Goal: Task Accomplishment & Management: Manage account settings

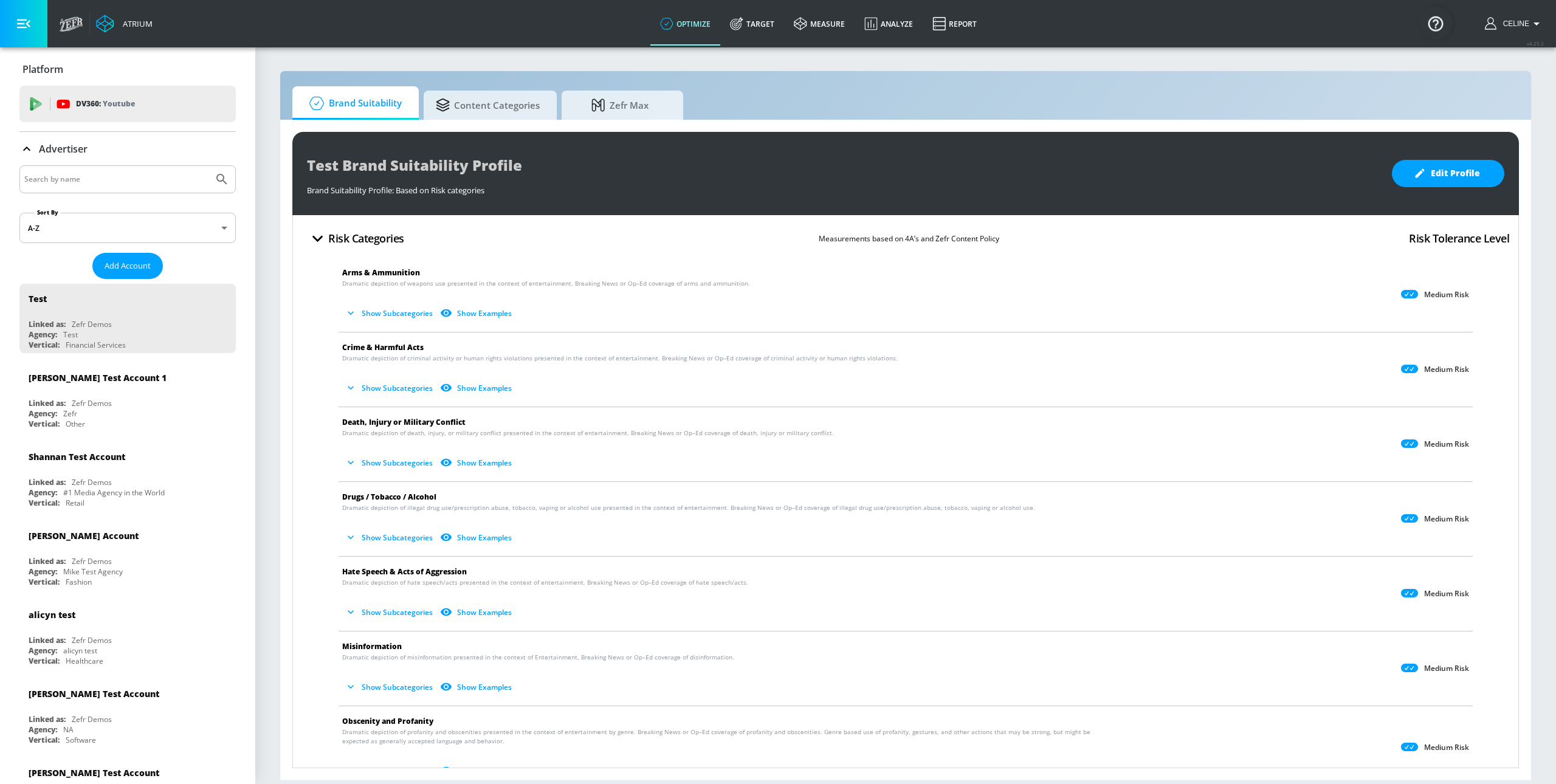
click at [133, 185] on input "Search by name" at bounding box center [116, 179] width 184 height 16
click at [209, 166] on button "Submit Search" at bounding box center [222, 178] width 26 height 26
click at [93, 184] on input "disney channel" at bounding box center [116, 179] width 184 height 16
click at [209, 166] on button "Submit Search" at bounding box center [222, 178] width 26 height 26
type input "disney channel"
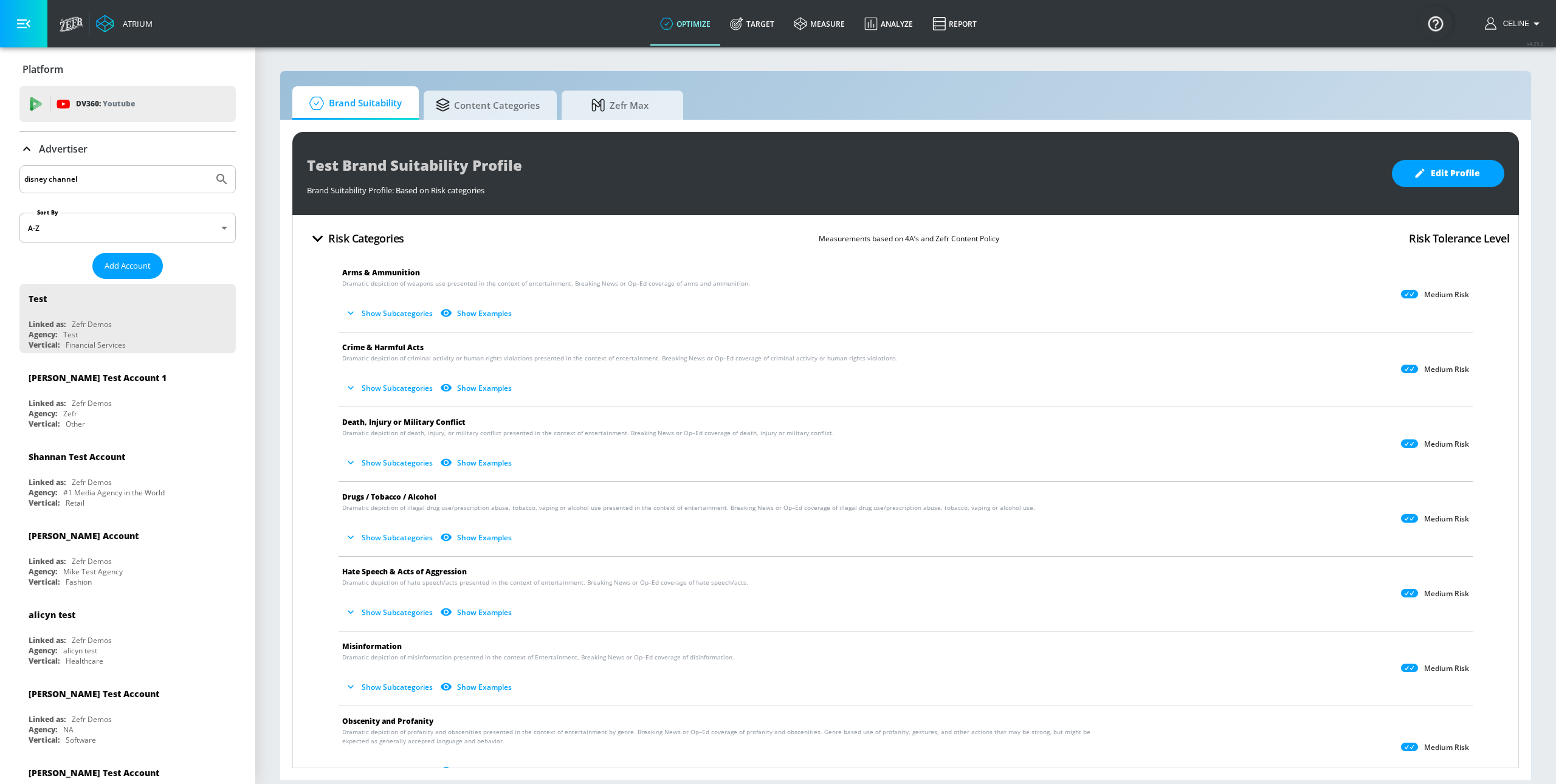
click at [209, 166] on button "Submit Search" at bounding box center [222, 178] width 26 height 26
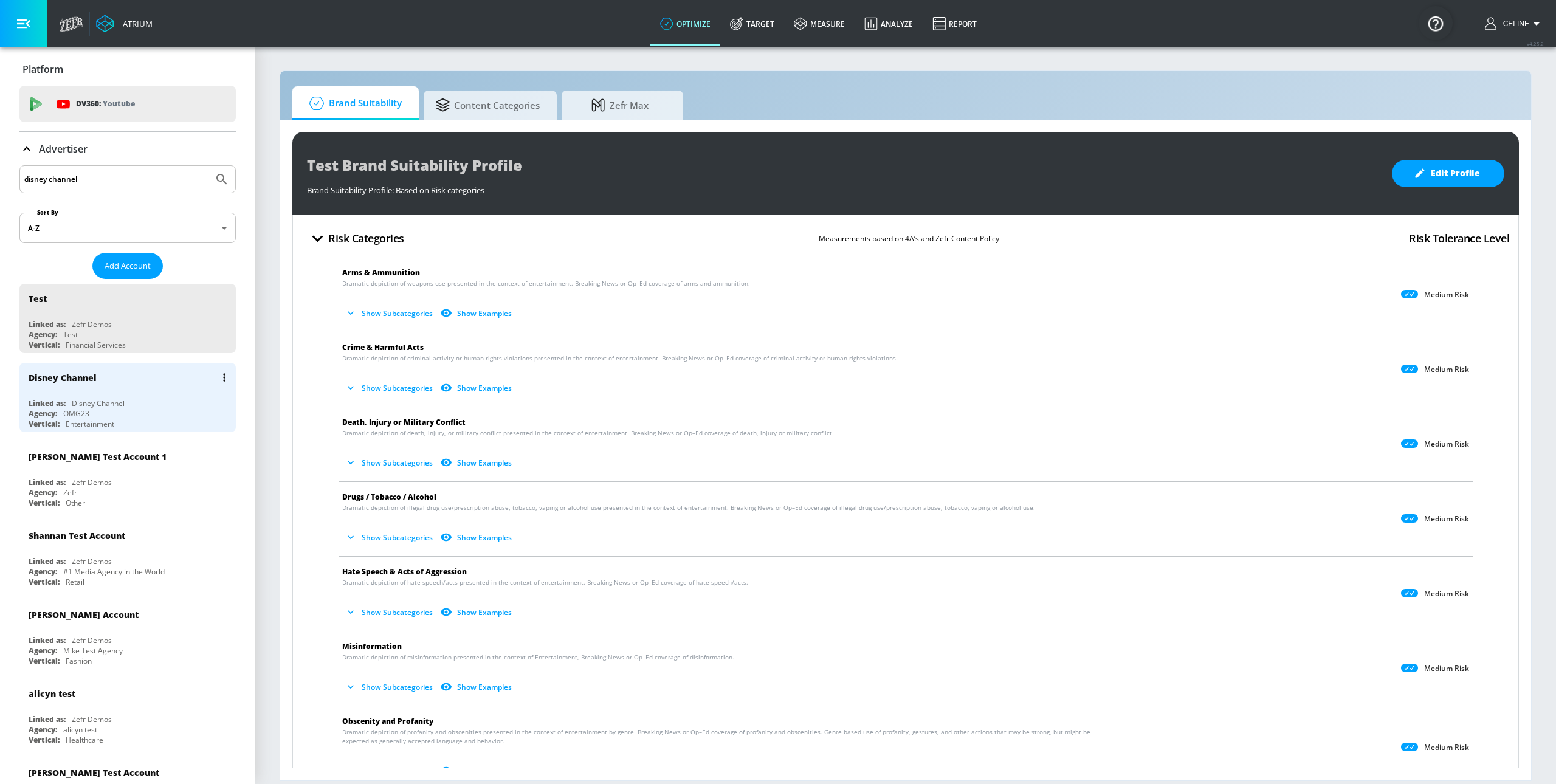
click at [133, 389] on div "Disney Channel" at bounding box center [130, 377] width 204 height 29
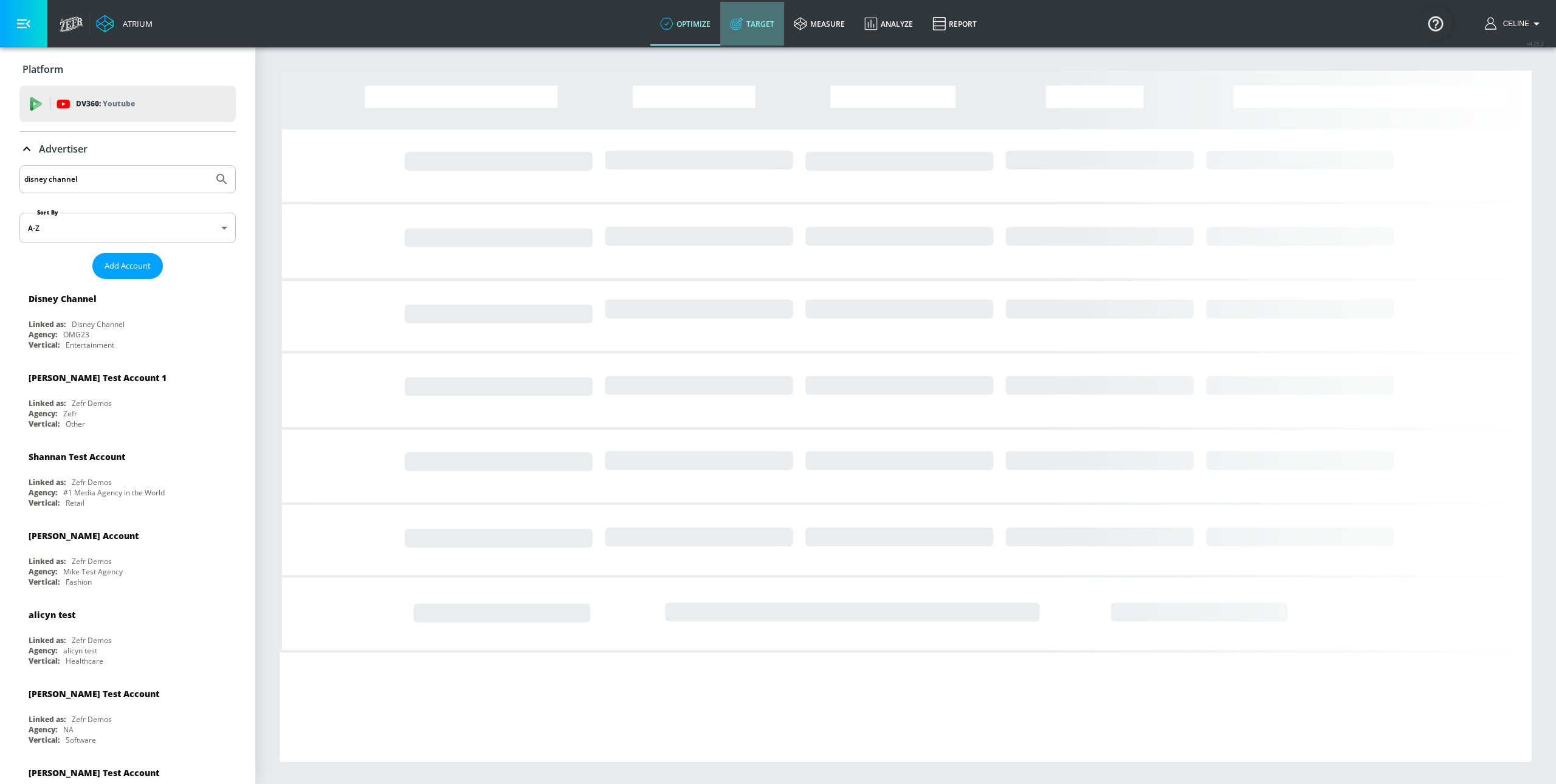
click at [754, 28] on link "Target" at bounding box center [752, 23] width 64 height 44
click at [62, 146] on p "Advertiser" at bounding box center [63, 150] width 49 height 14
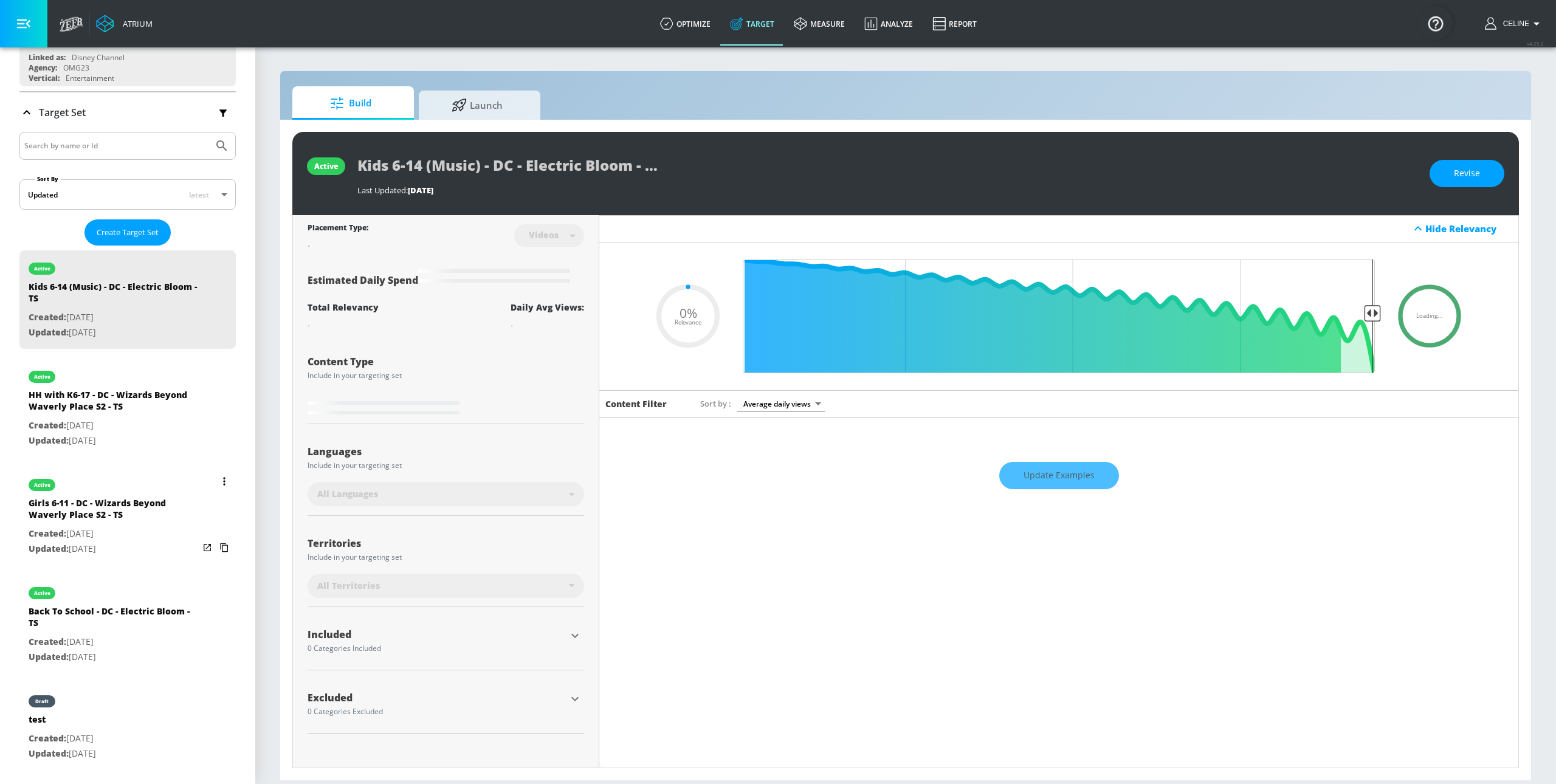
scroll to position [154, 0]
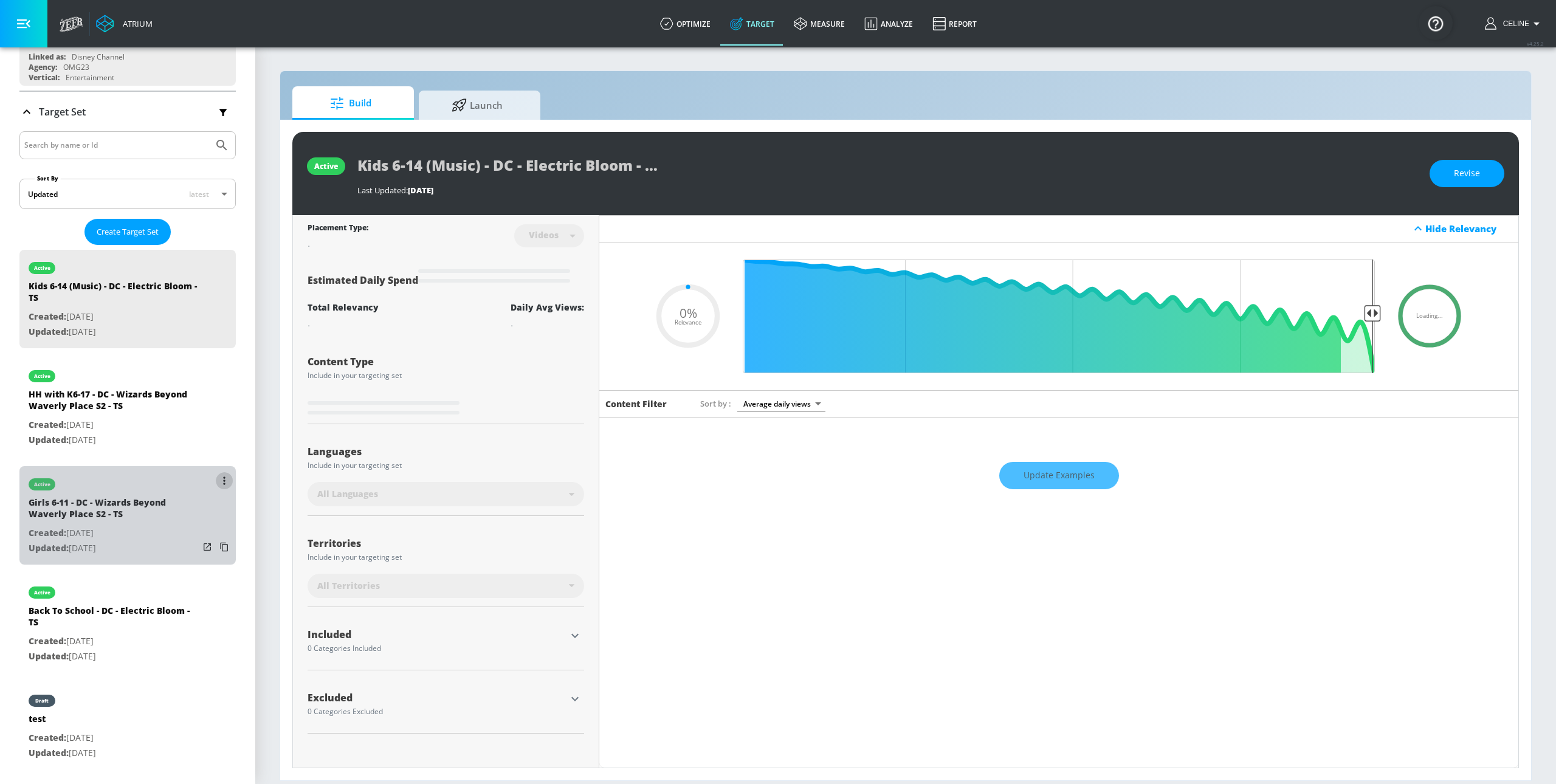
click at [216, 487] on button "list of Target Set" at bounding box center [224, 480] width 17 height 17
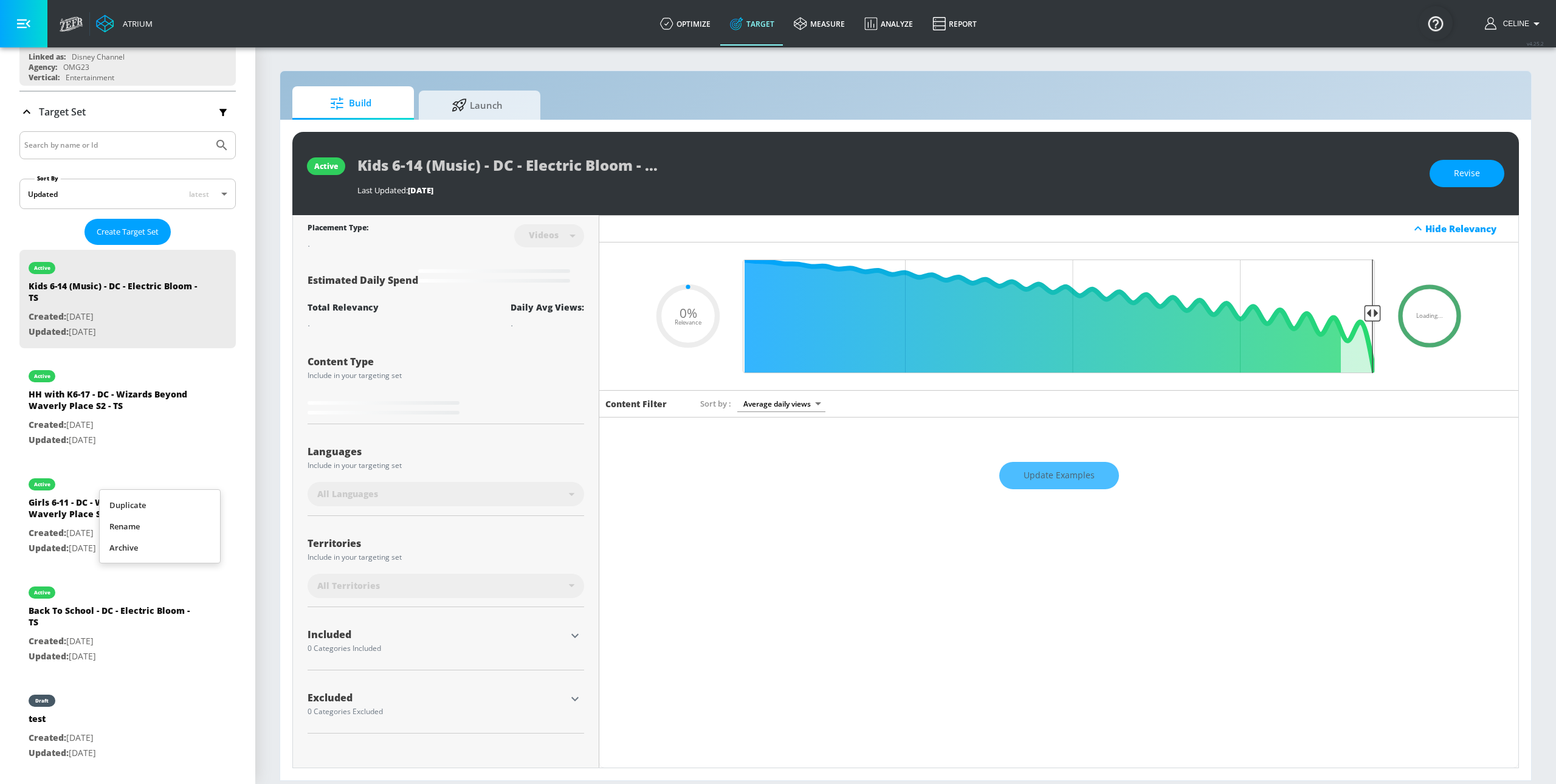
click at [188, 501] on li "Duplicate" at bounding box center [160, 505] width 121 height 21
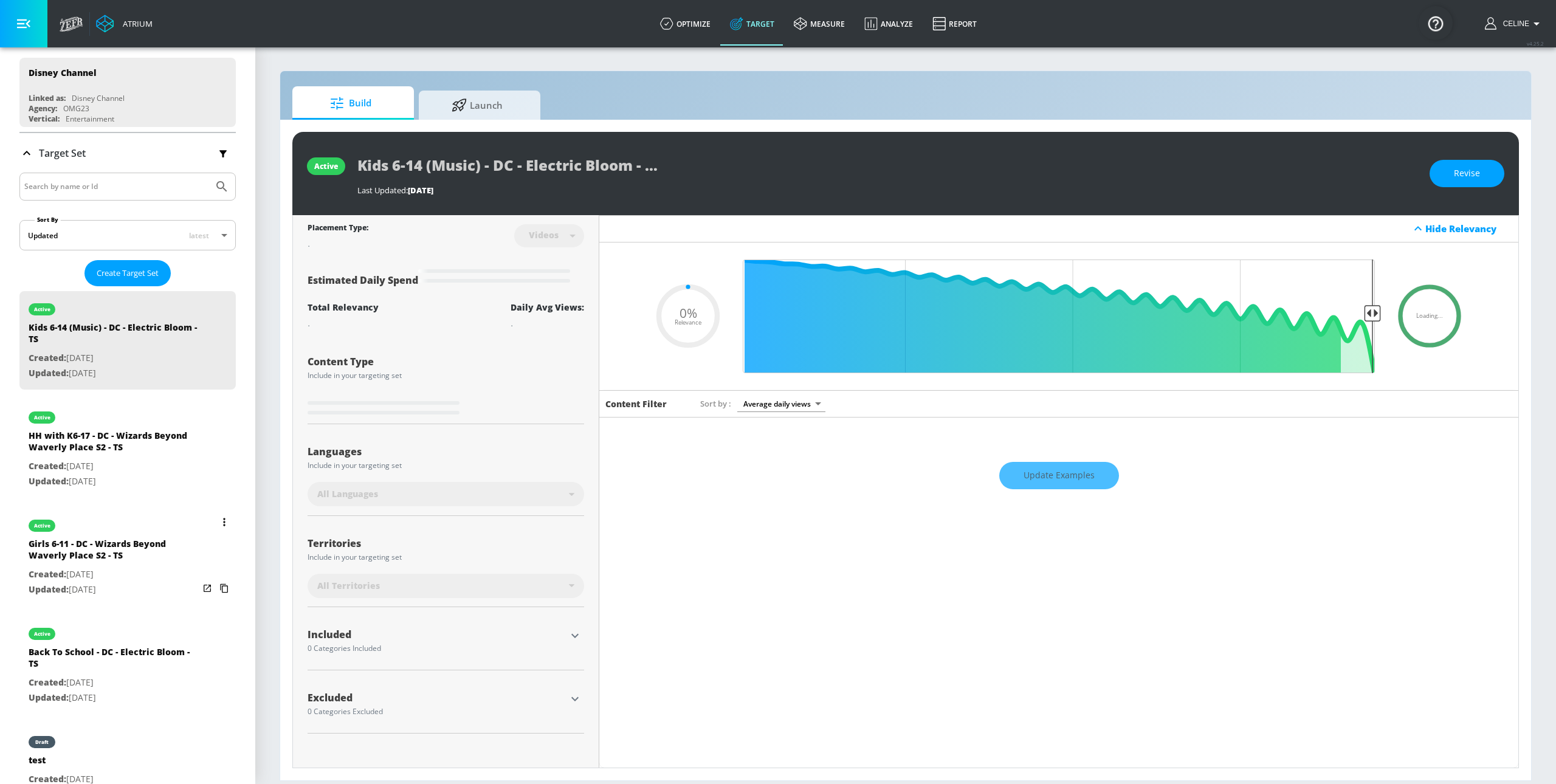
scroll to position [0, 0]
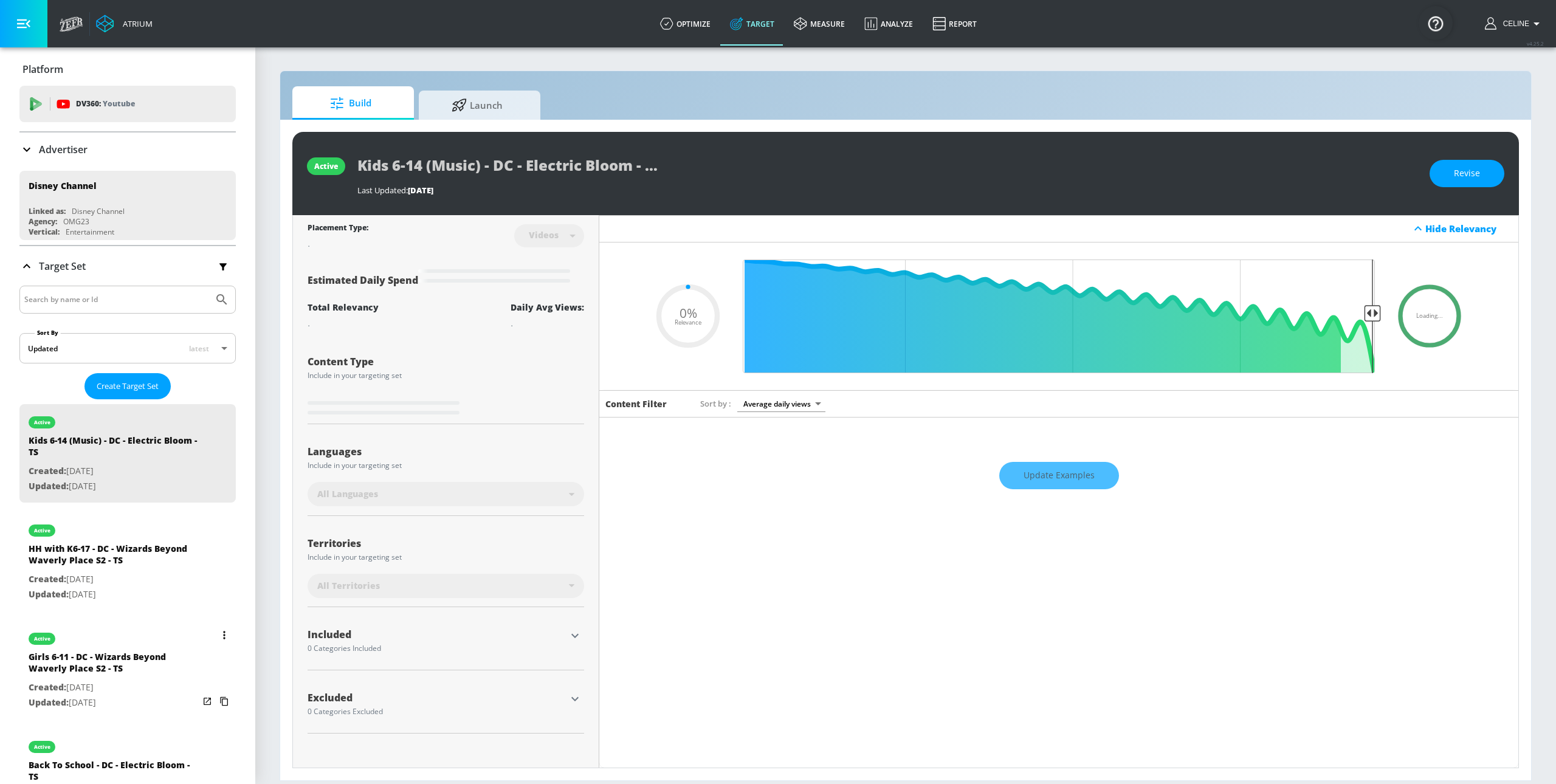
type input "0.05"
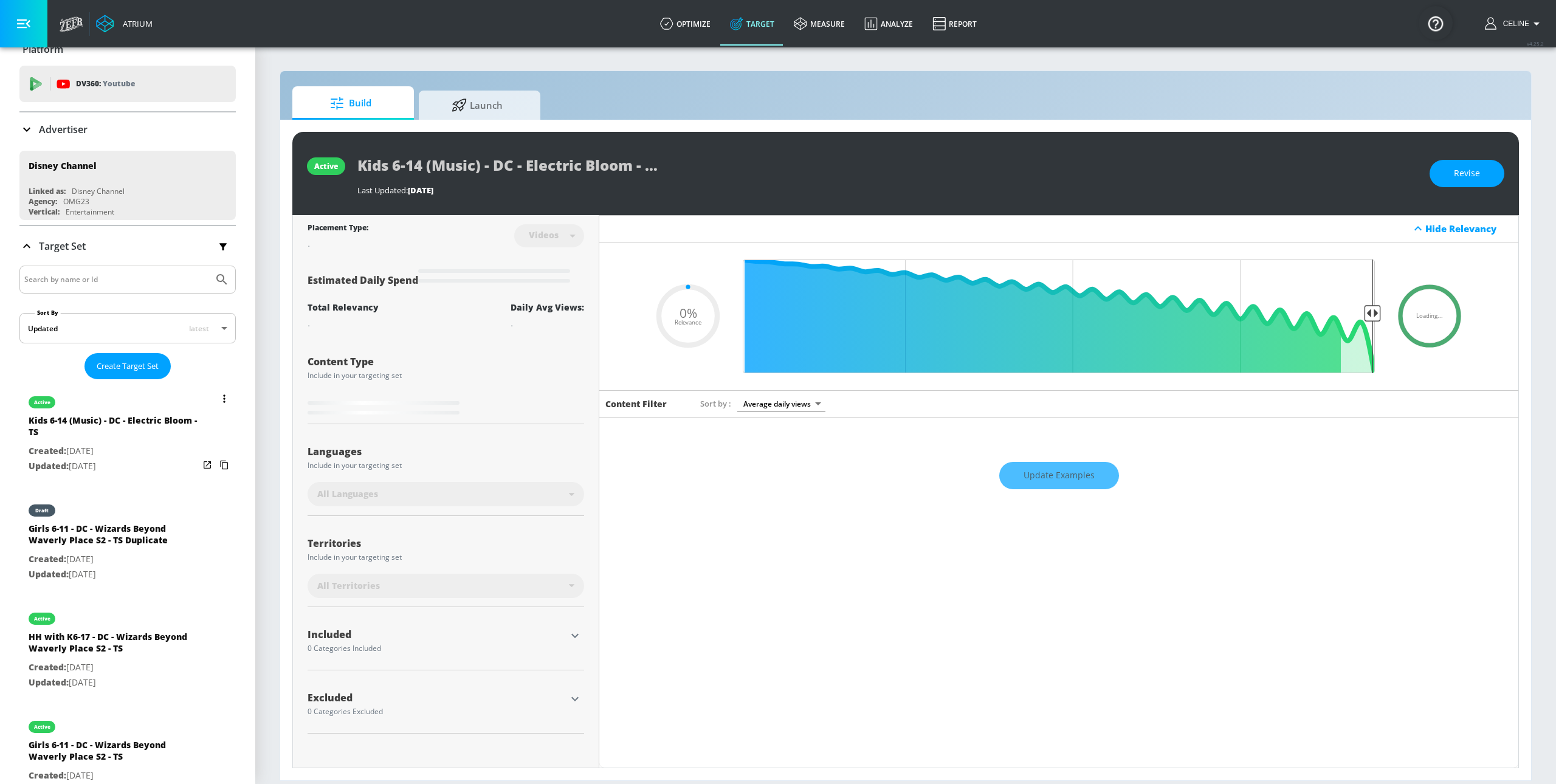
scroll to position [8, 0]
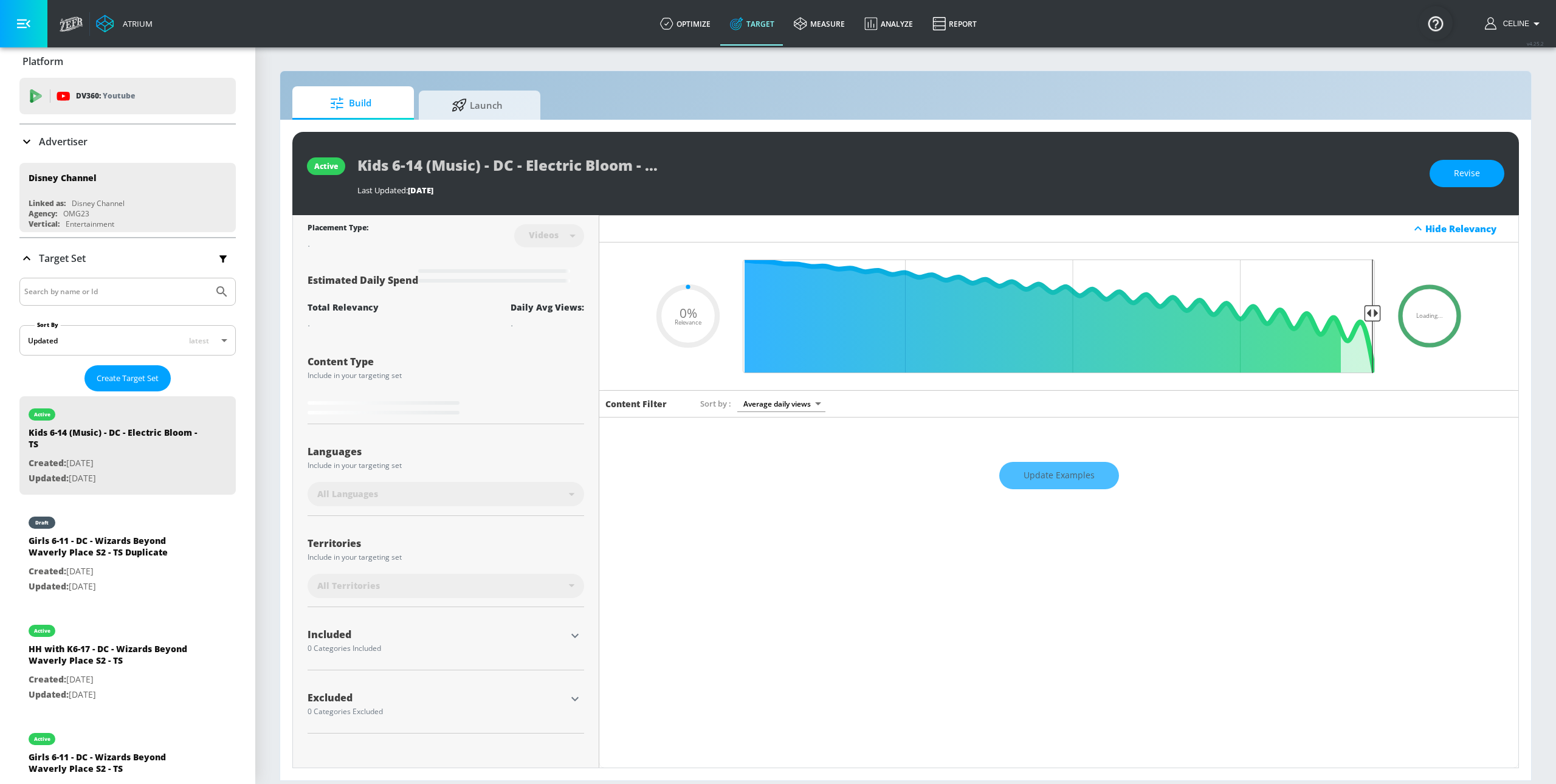
click at [93, 548] on div "Girls 6-11 - DC - Wizards Beyond Waverly Place S2 - TS Duplicate" at bounding box center [114, 549] width 170 height 29
type input "Girls 6-11 - DC - Wizards Beyond Waverly Place S2 - TS Duplicate"
type input "0.05"
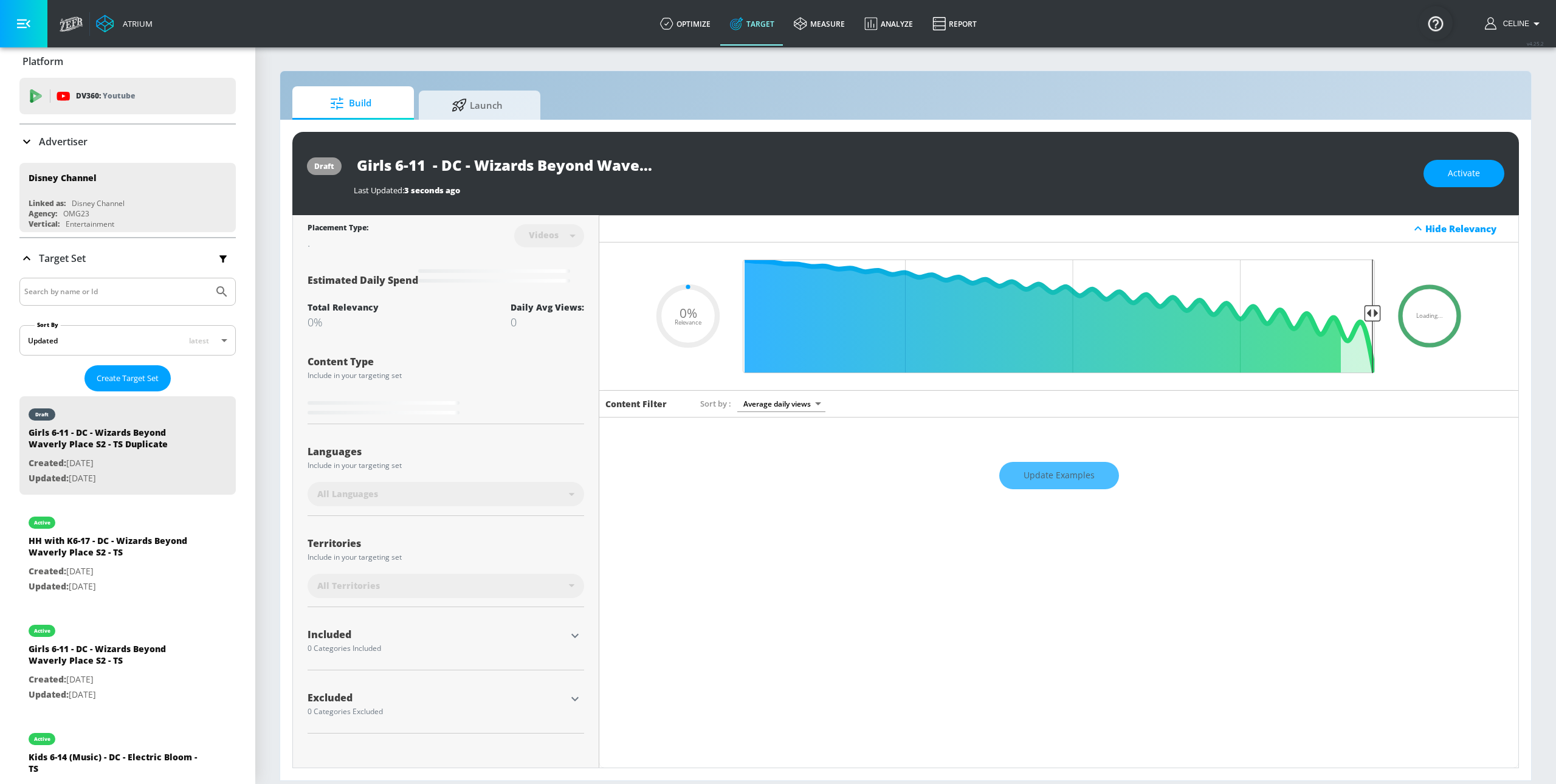
drag, startPoint x: 428, startPoint y: 165, endPoint x: 329, endPoint y: 160, distance: 99.1
click at [329, 160] on div "draft Girls 6-11 - DC - Wizards Beyond Waverly Place S2 - TS Duplicate Last Upd…" at bounding box center [906, 173] width 1227 height 84
type input "H - DC - Wizards Beyond Waverly Place S2 - TS Duplicate"
type input "0.05"
type input "Ha - DC - Wizards Beyond Waverly Place S2 - TS Duplicate"
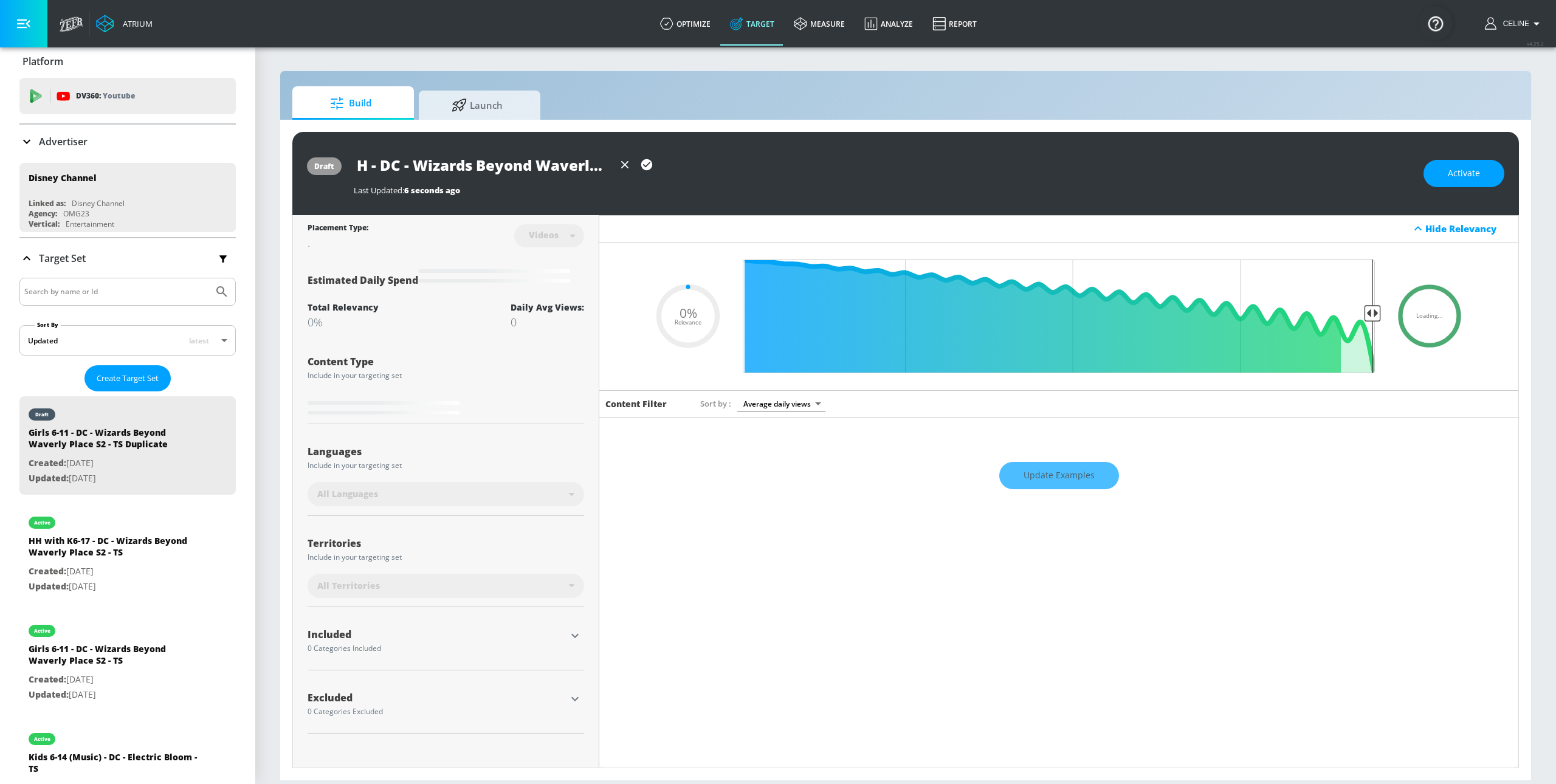
type input "0.05"
type input "H - DC - Wizards Beyond Waverly Place S2 - TS Duplicate"
type input "0.05"
type input "- DC - Wizards Beyond Waverly Place S2 - TS Duplicate"
type input "0.05"
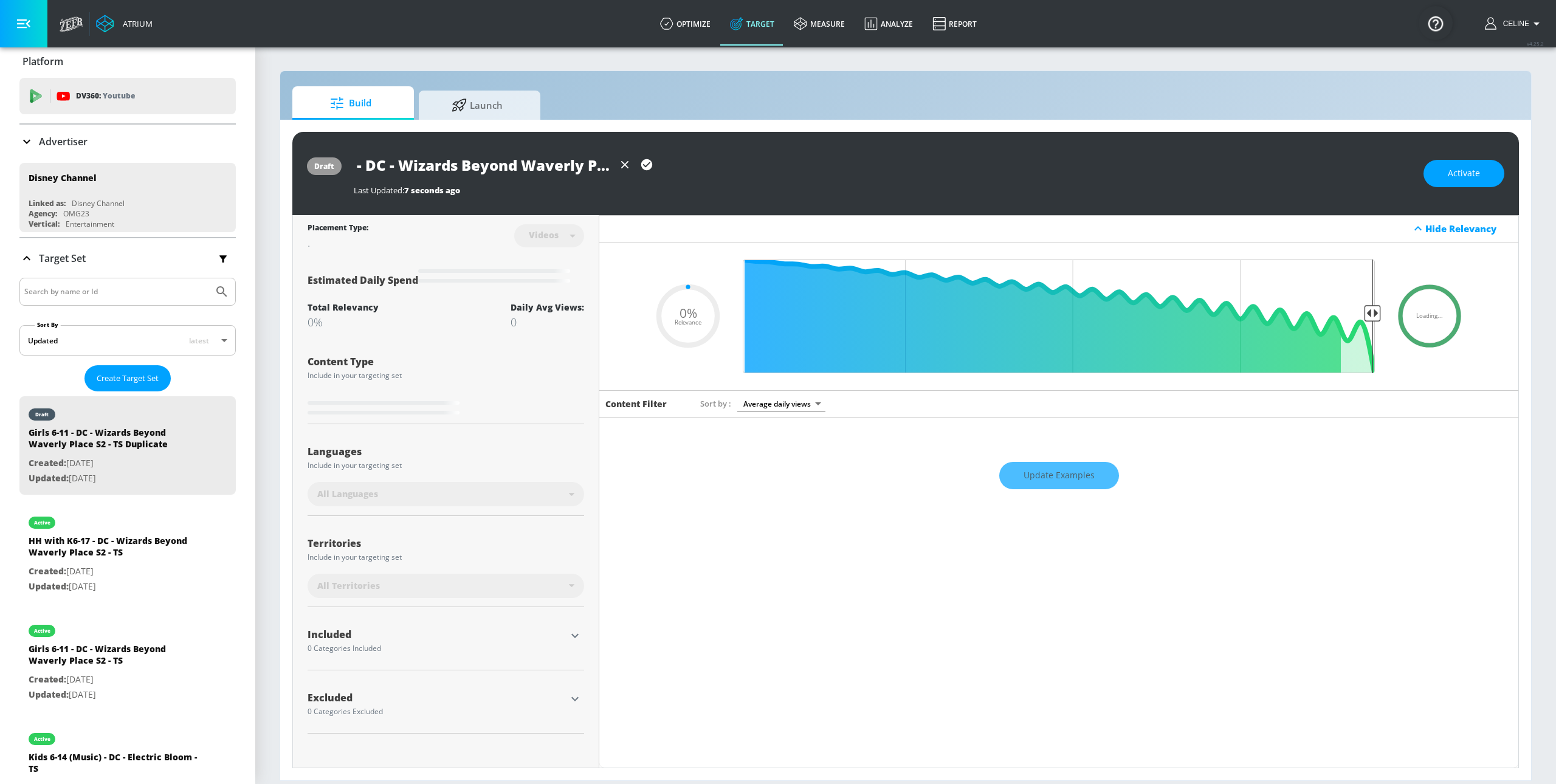
type input "F - DC - Wizards Beyond Waverly Place S2 - TS Duplicate"
type input "0.05"
type input "Fa - DC - Wizards Beyond Waverly Place S2 - TS Duplicate"
type input "0.05"
type input "Fam - DC - Wizards Beyond Waverly Place S2 - TS Duplicate"
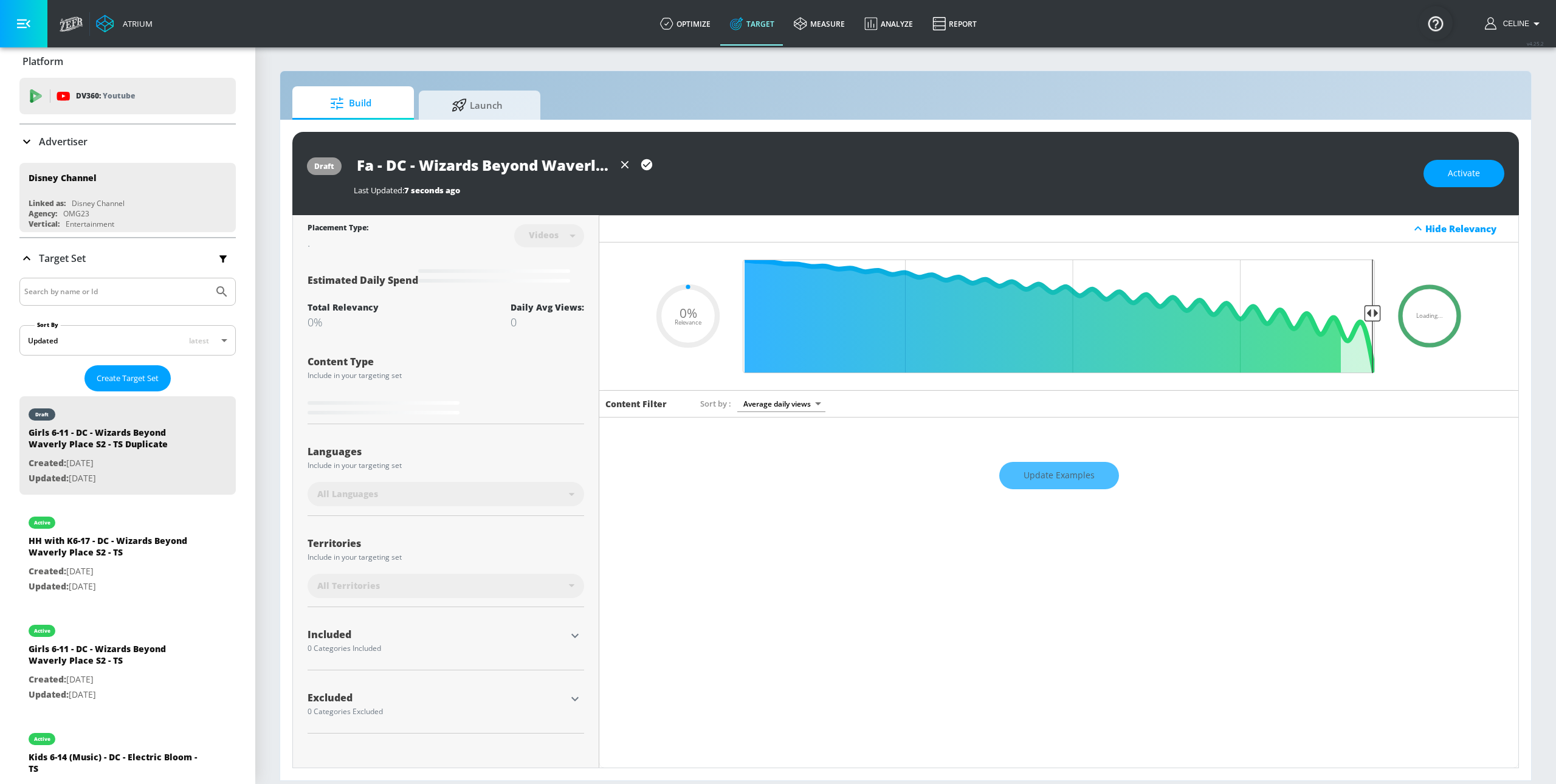
type input "0.05"
type input "Fami - DC - Wizards Beyond Waverly Place S2 - TS Duplicate"
type input "0.05"
type input "Famil - DC - Wizards Beyond Waverly Place S2 - TS Duplicate"
type input "0.05"
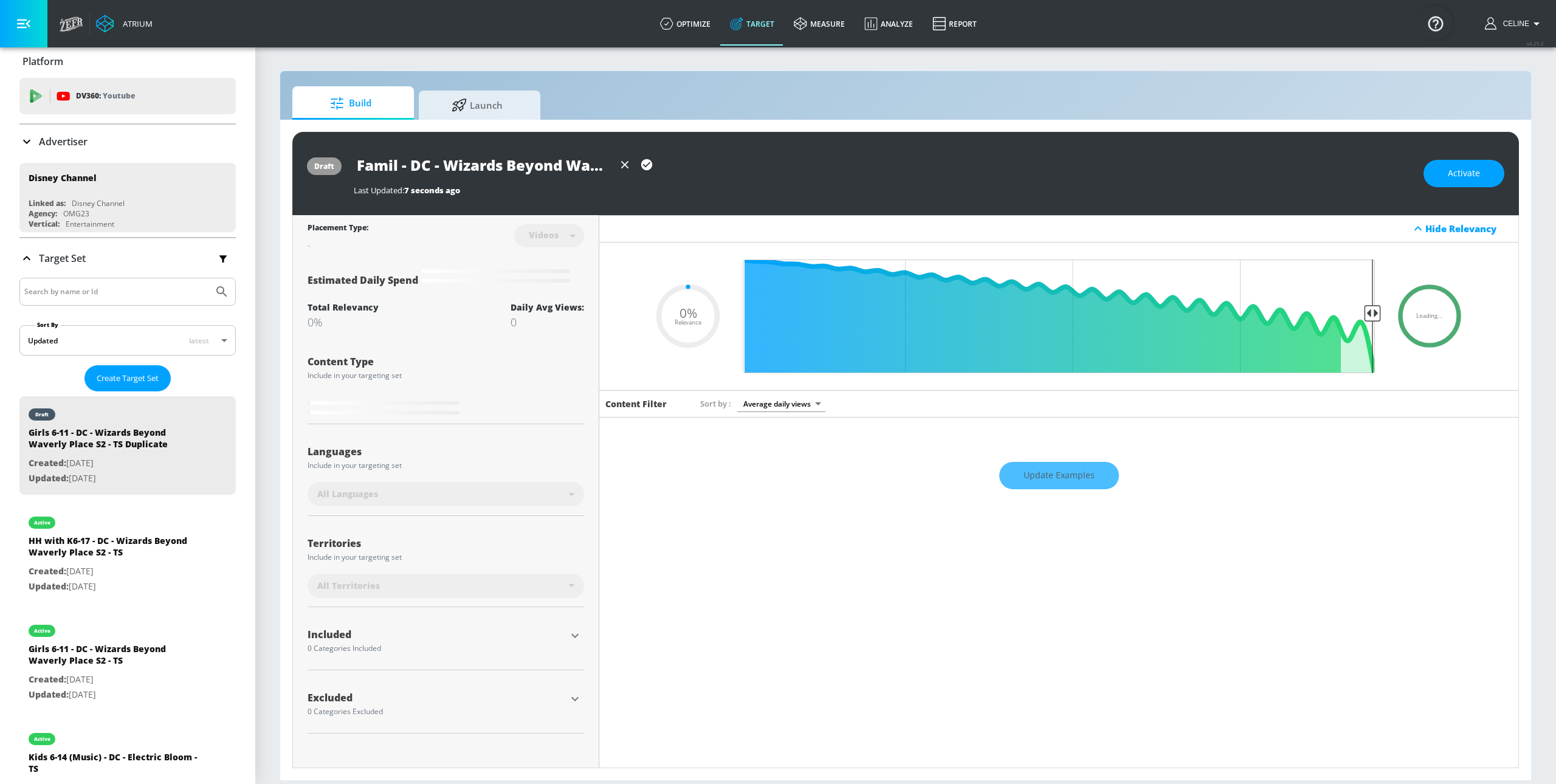
type input "Family - DC - Wizards Beyond Waverly Place S2 - TS Duplicate"
type input "0.05"
type input "Family - DC - Wizards Beyond Waverly Place S2 - TS Duplicate"
type input "0.05"
type input "Family F - DC - Wizards Beyond Waverly Place S2 - TS Duplicate"
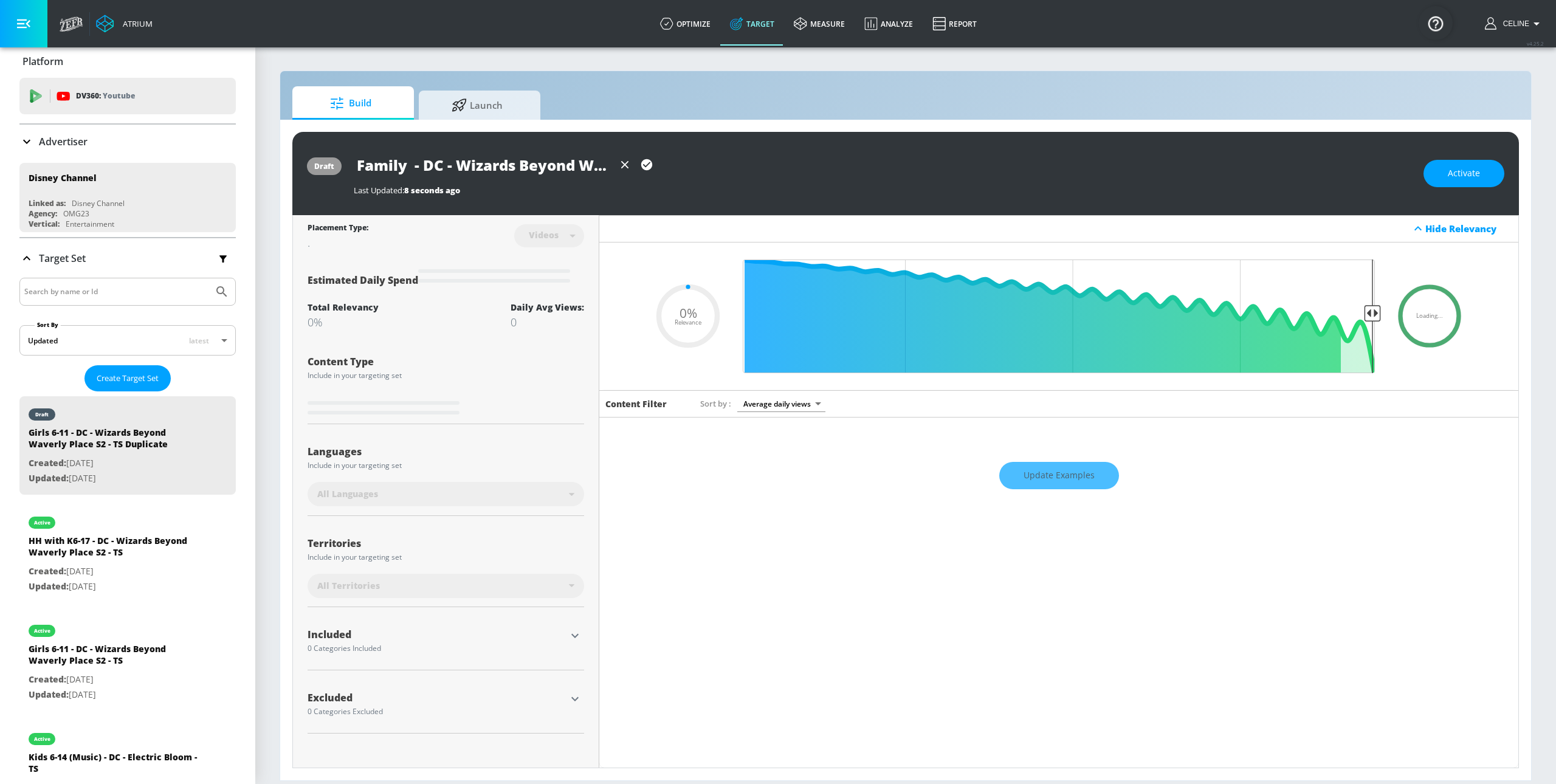
type input "0.05"
type input "Family Fr - DC - Wizards Beyond Waverly Place S2 - TS Duplicate"
type input "0.05"
type input "Family Fre - DC - Wizards Beyond Waverly Place S2 - TS Duplicate"
type input "0.05"
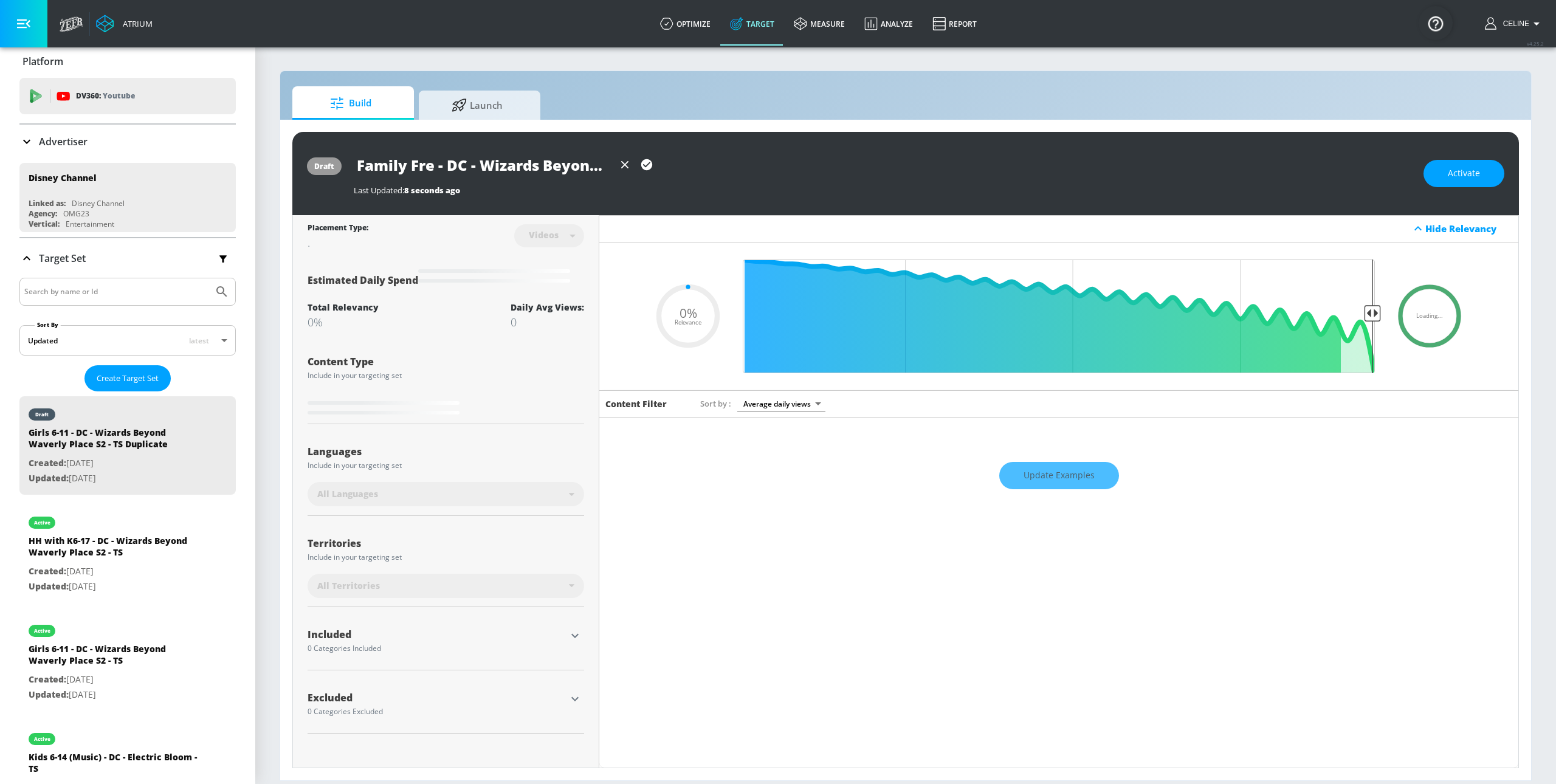
type input "Family Fren - DC - Wizards Beyond Waverly Place S2 - TS Duplicate"
type input "0.05"
type input "Family Frend - DC - Wizards Beyond Waverly Place S2 - TS Duplicate"
type input "0.05"
type input "Family Fren - DC - Wizards Beyond Waverly Place S2 - TS Duplicate"
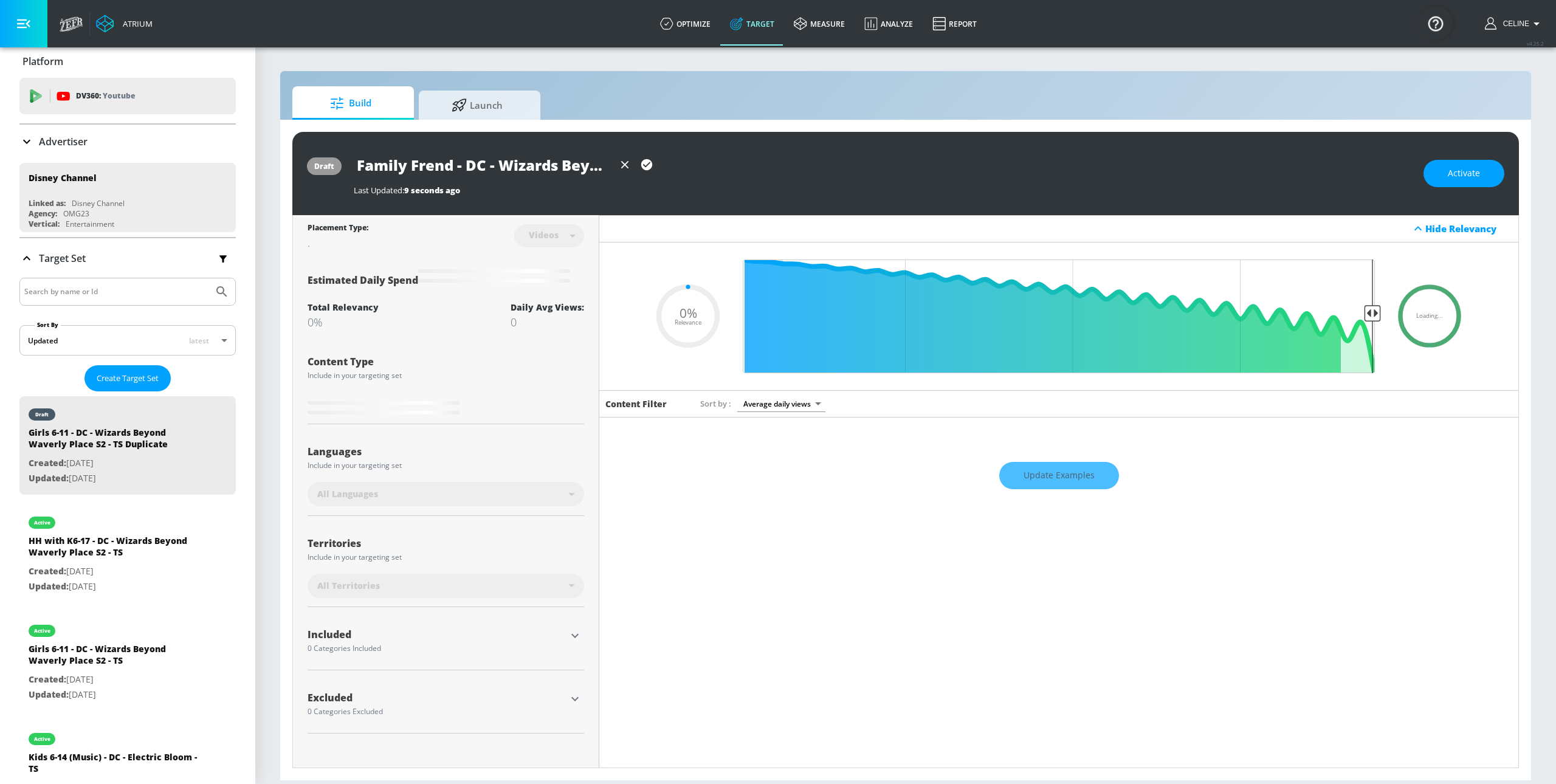
type input "0.05"
type input "Family Fre - DC - Wizards Beyond Waverly Place S2 - TS Duplicate"
type input "0.05"
type input "Family Frei - DC - Wizards Beyond Waverly Place S2 - TS Duplicate"
type input "0.05"
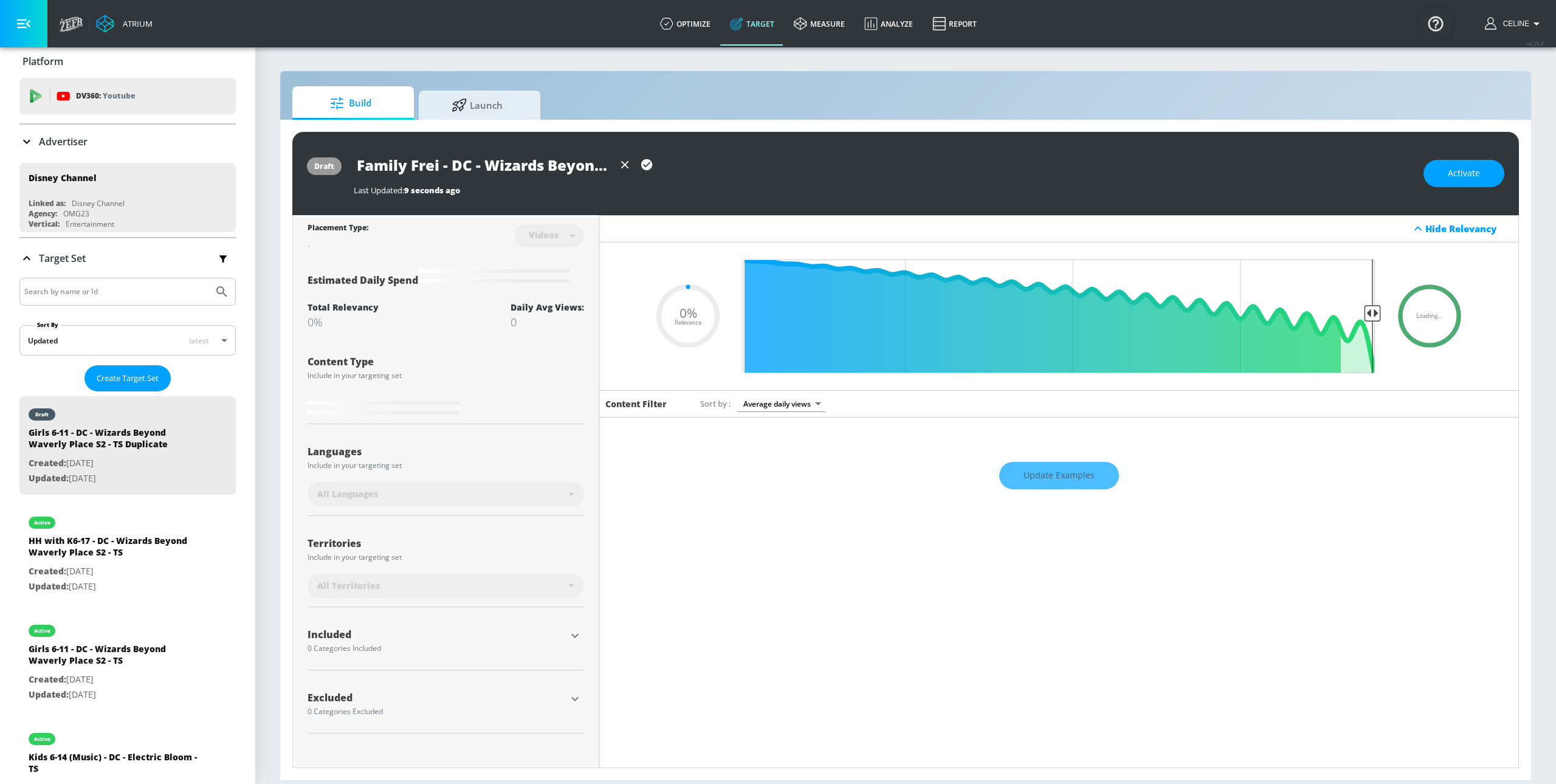
type input "Family Fre - DC - Wizards Beyond Waverly Place S2 - TS Duplicate"
type input "0.05"
type input "Family Fr - DC - Wizards Beyond Waverly Place S2 - TS Duplicate"
type input "0.05"
type input "Family Fri - DC - Wizards Beyond Waverly Place S2 - TS Duplicate"
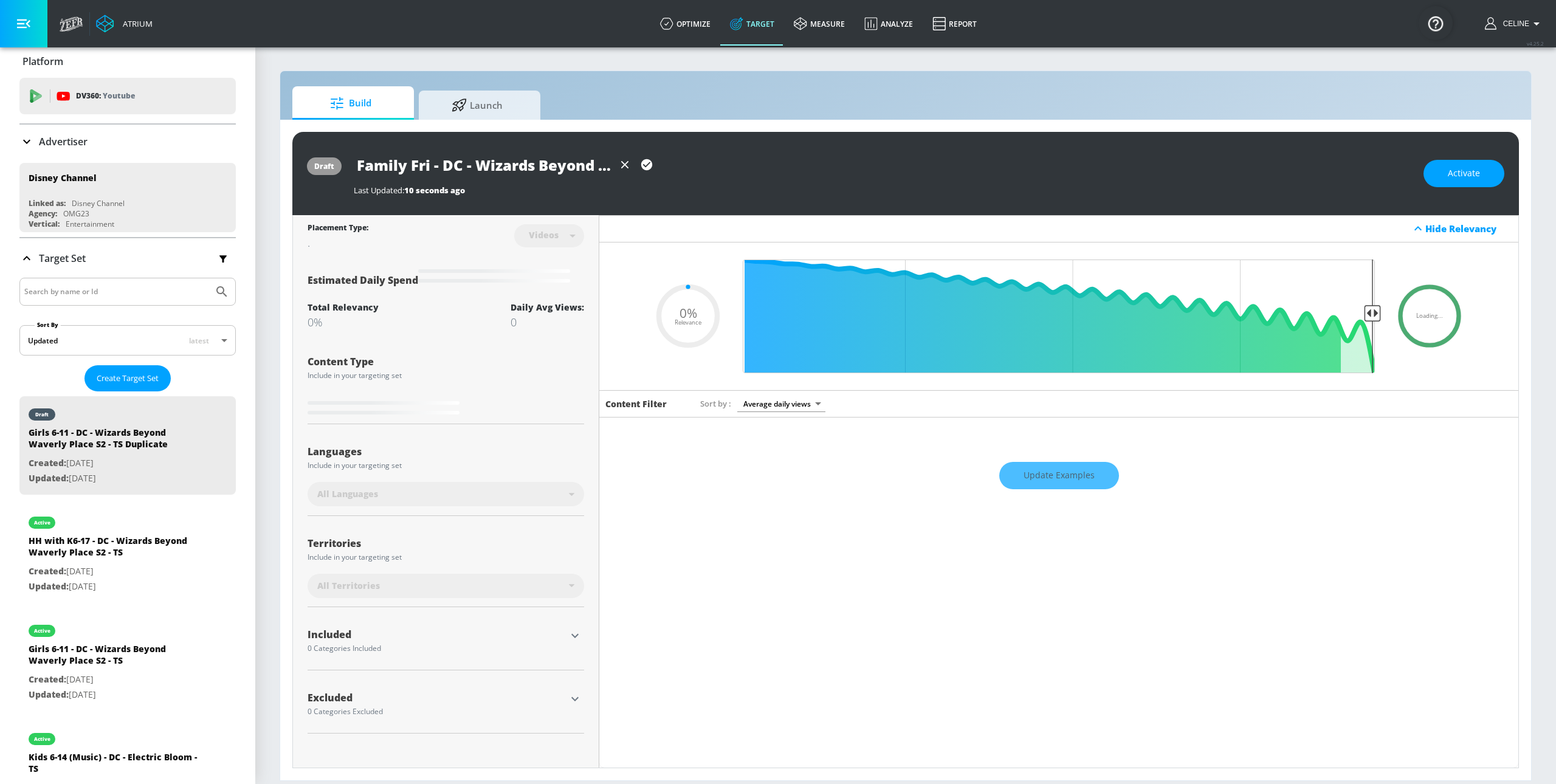
type input "0.05"
type input "Family Frie - DC - Wizards Beyond Waverly Place S2 - TS Duplicate"
type input "0.05"
type input "Family Frien - DC - Wizards Beyond Waverly Place S2 - TS Duplicate"
type input "0.05"
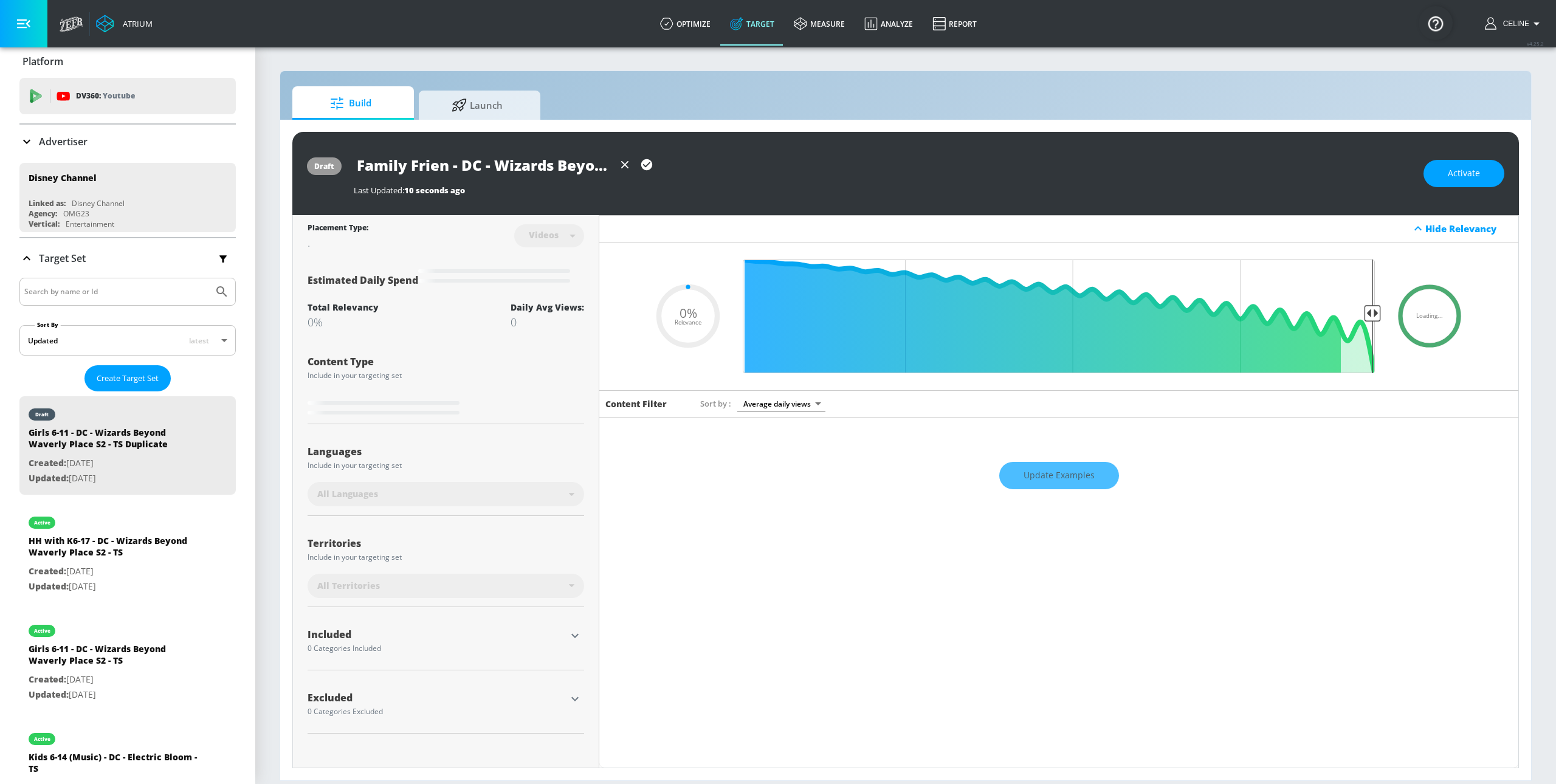
type input "Family Friend - DC - Wizards Beyond Waverly Place S2 - TS Duplicate"
type input "0.05"
type input "Family Friendl - DC - Wizards Beyond Waverly Place S2 - TS Duplicate"
type input "0.05"
type input "Family Friendly - DC - Wizards Beyond Waverly Place S2 - TS Duplicate"
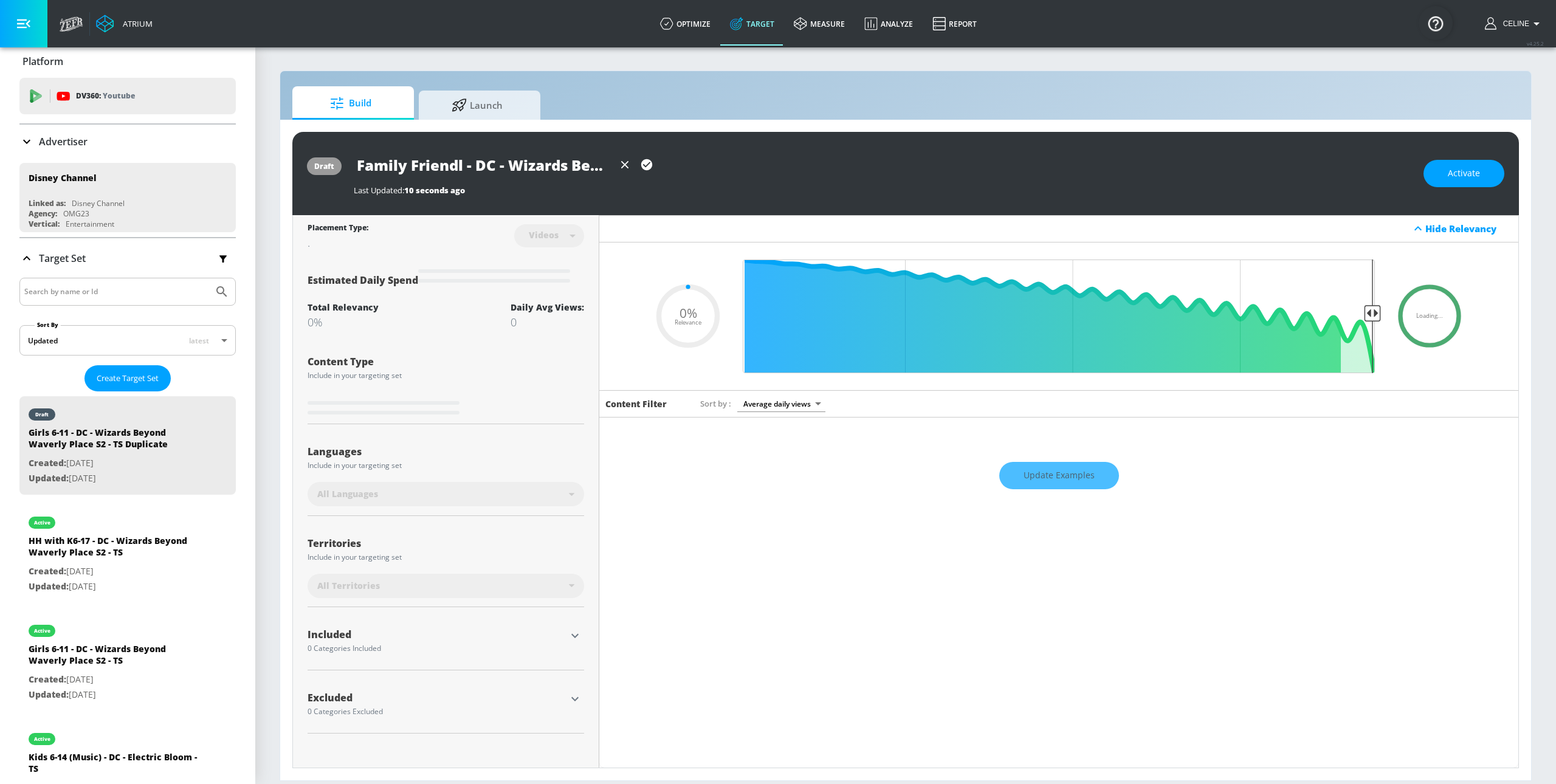
type input "0.05"
type input "Family Friendly - DC - Wizards Beyond Waverly Place S2 - TS Duplicate"
type input "0.05"
type input "Family Friendly H - DC - Wizards Beyond Waverly Place S2 - TS Duplicate"
type input "0.05"
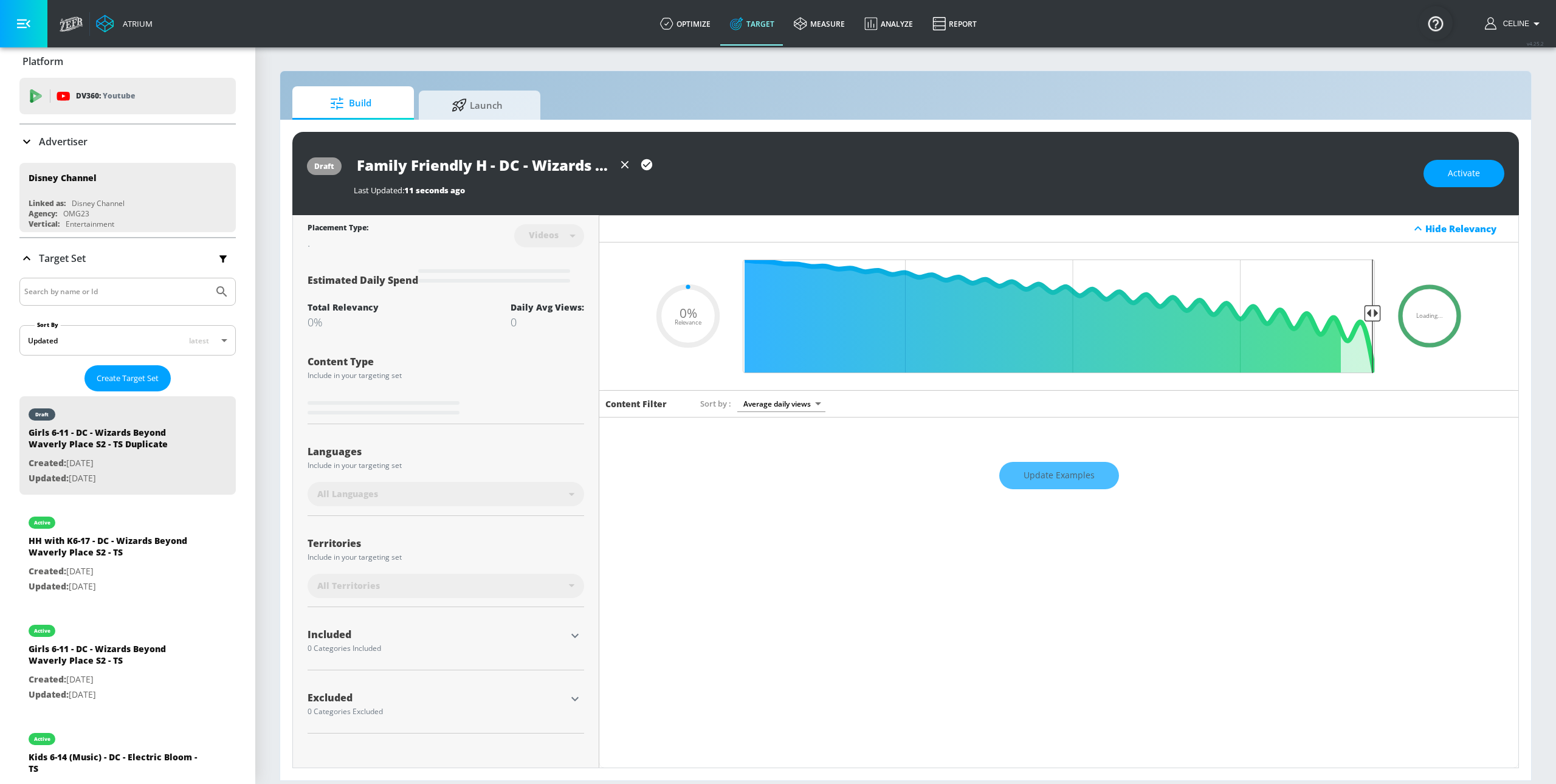
type input "Family Friendly Ha - DC - Wizards Beyond Waverly Place S2 - TS Duplicate"
type input "0.05"
type input "Family Friendly Hal - DC - Wizards Beyond Waverly Place S2 - TS Duplicate"
type input "0.05"
type input "Family Friendly Hall - DC - Wizards Beyond Waverly Place S2 - TS Duplicate"
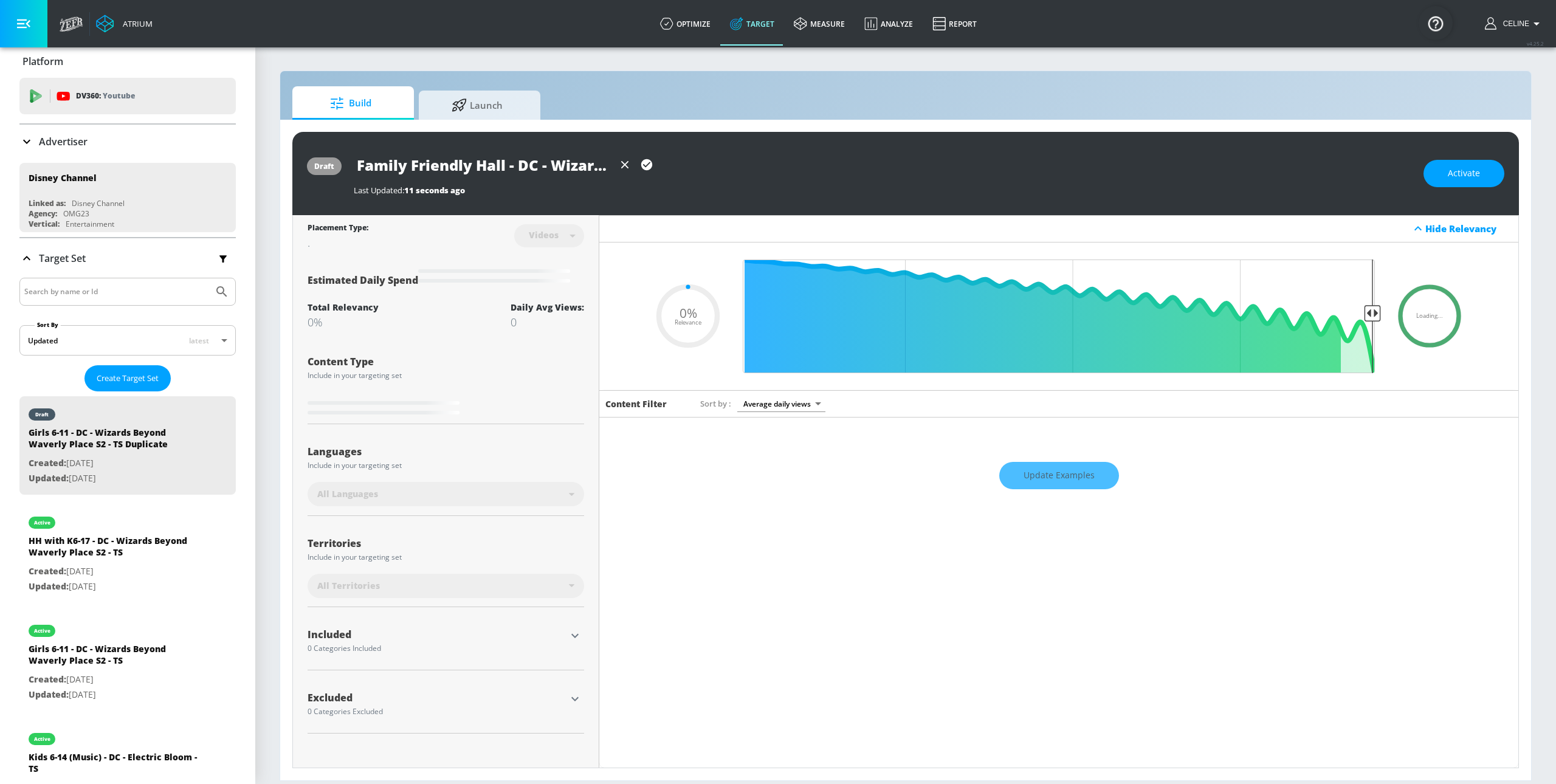
type input "0.05"
type input "Family Friendly Hallo - DC - Wizards Beyond Waverly Place S2 - TS Duplicate"
type input "0.05"
type input "Family Friendly Hallow - DC - Wizards Beyond Waverly Place S2 - TS Duplicate"
type input "0.05"
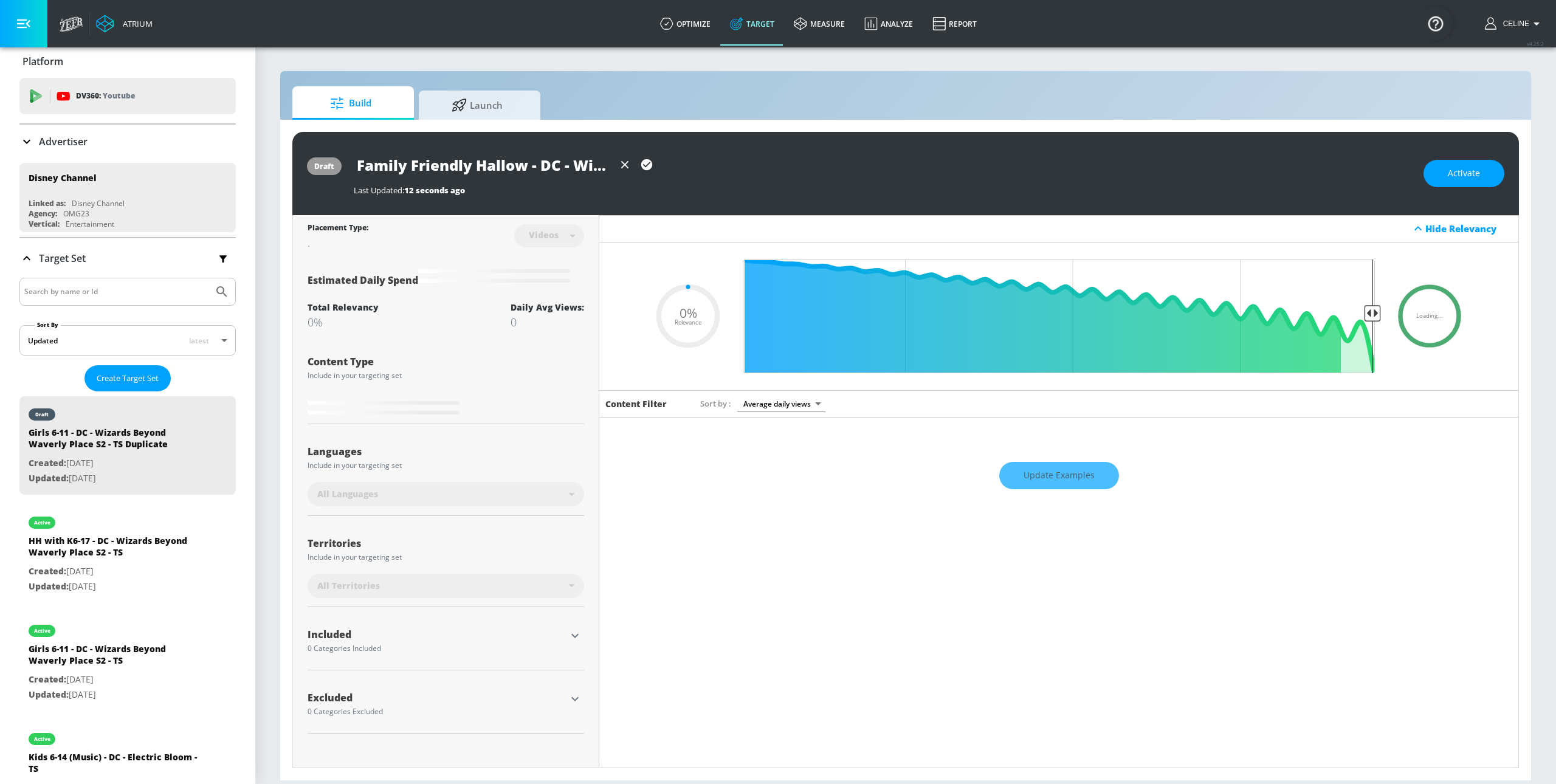
type input "Family Friendly Hallowe - DC - Wizards Beyond Waverly Place S2 - TS Duplicate"
type input "0.05"
type input "Family Friendly Hallowee - DC - Wizards Beyond Waverly Place S2 - TS Duplicate"
type input "0.05"
type input "Family Friendly [DATE] - DC - Wizards Beyond Waverly Place S2 - TS Duplicate"
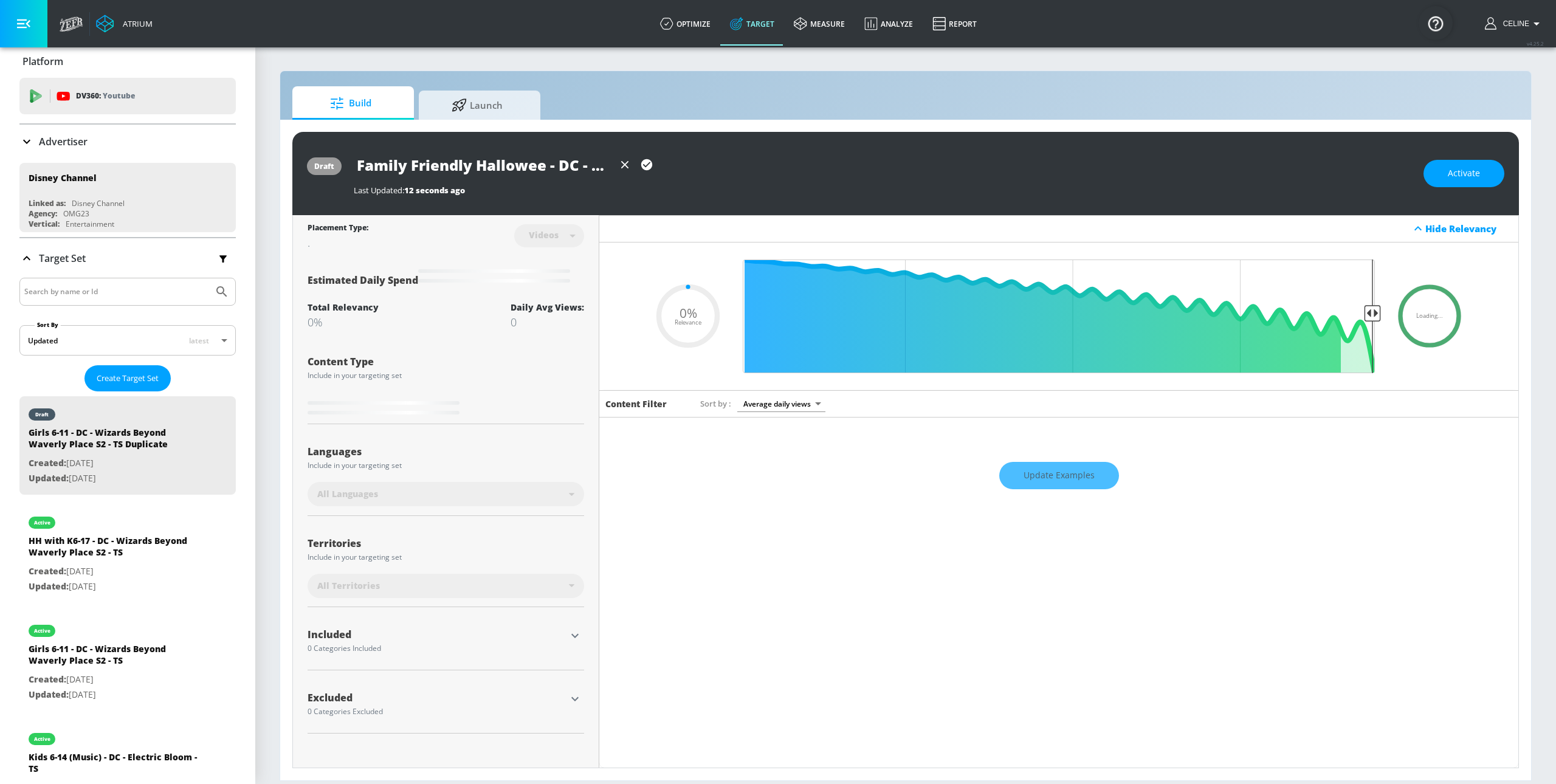
type input "0.05"
drag, startPoint x: 408, startPoint y: 170, endPoint x: 573, endPoint y: 175, distance: 165.1
click at [668, 182] on div "Family Friendly [DATE] - DC - Wizards Beyond Waverly Place S2 - TS Duplicate La…" at bounding box center [883, 173] width 1058 height 44
drag, startPoint x: 558, startPoint y: 173, endPoint x: 548, endPoint y: 172, distance: 10.0
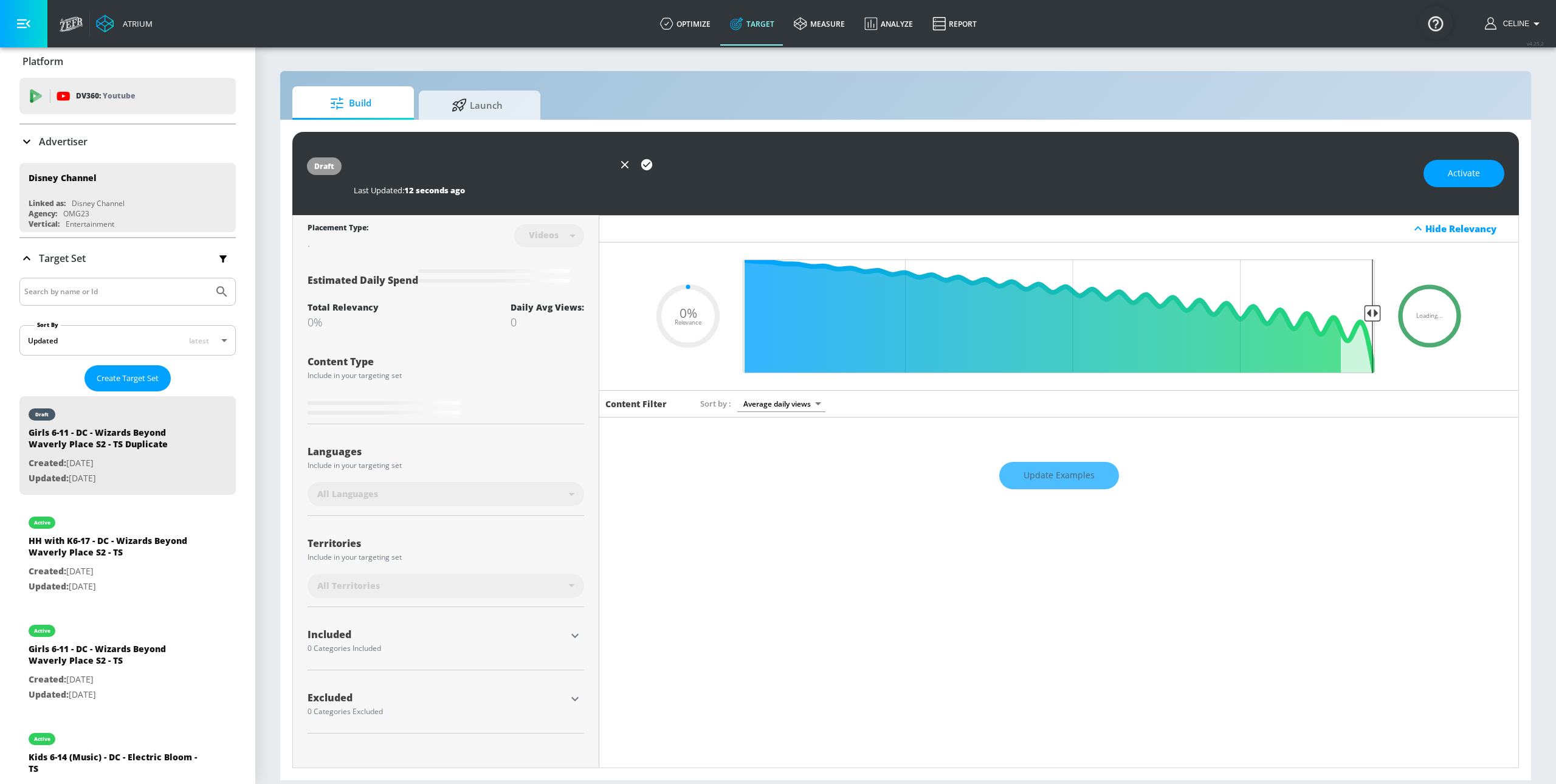
click at [558, 173] on input "Family Friendly [DATE] - DC - Wizards Beyond Waverly Place S2 - TS Duplicate" at bounding box center [484, 165] width 260 height 27
drag, startPoint x: 540, startPoint y: 163, endPoint x: 677, endPoint y: 182, distance: 138.3
click at [678, 182] on div "Family Friendly [DATE] - DC - Wizards Beyond Waverly Place S2 - TS Duplicate La…" at bounding box center [883, 173] width 1058 height 44
type input "Family Friendly [DATE] - DC - Wizards Beyond Waverly Place S2 - TS"
type input "0.05"
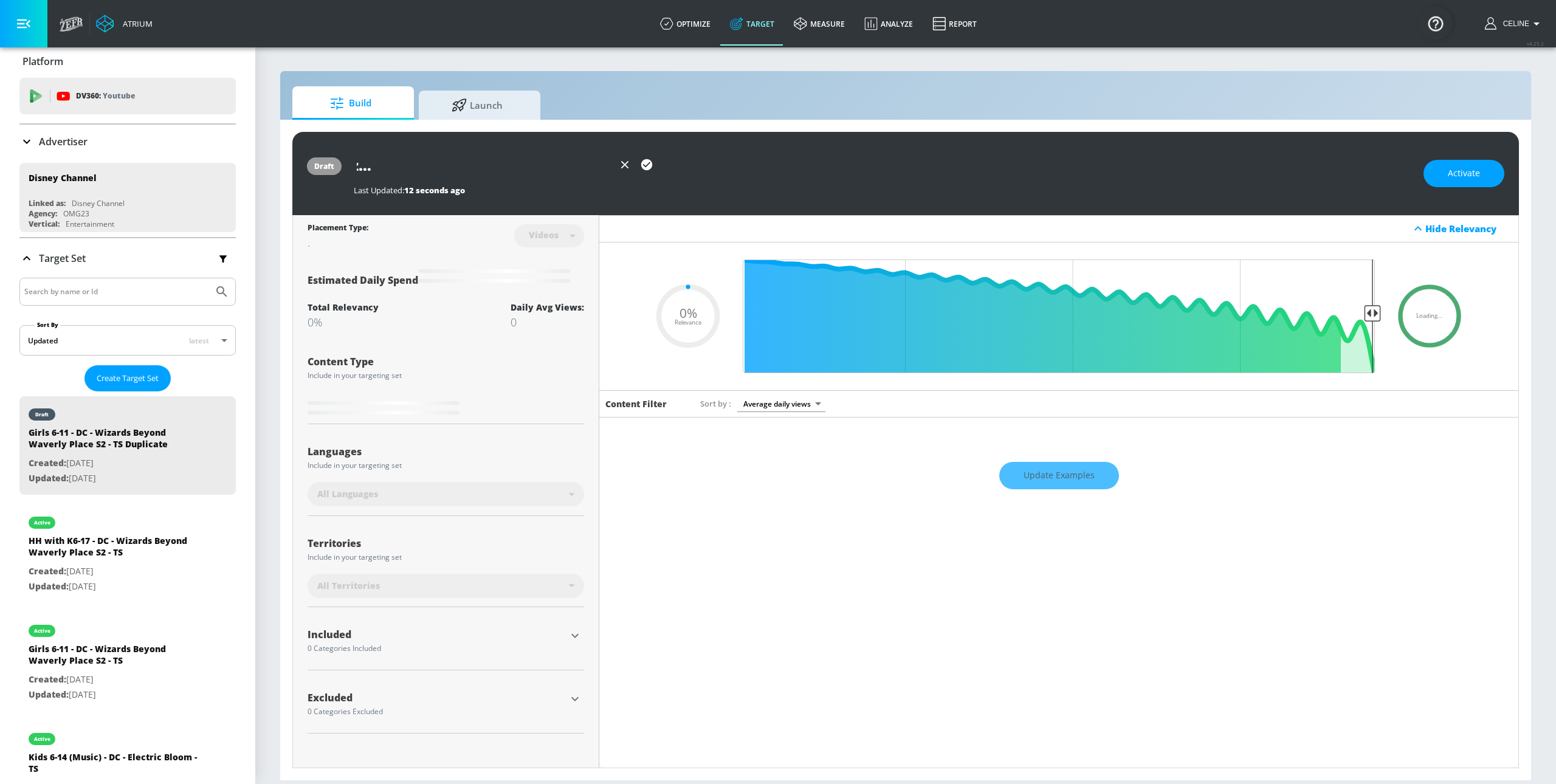
scroll to position [0, 273]
click at [649, 167] on icon "button" at bounding box center [647, 164] width 11 height 11
type input "Family Friendly [DATE] - DC - Wizards Beyond Waverly Place S2 - TS"
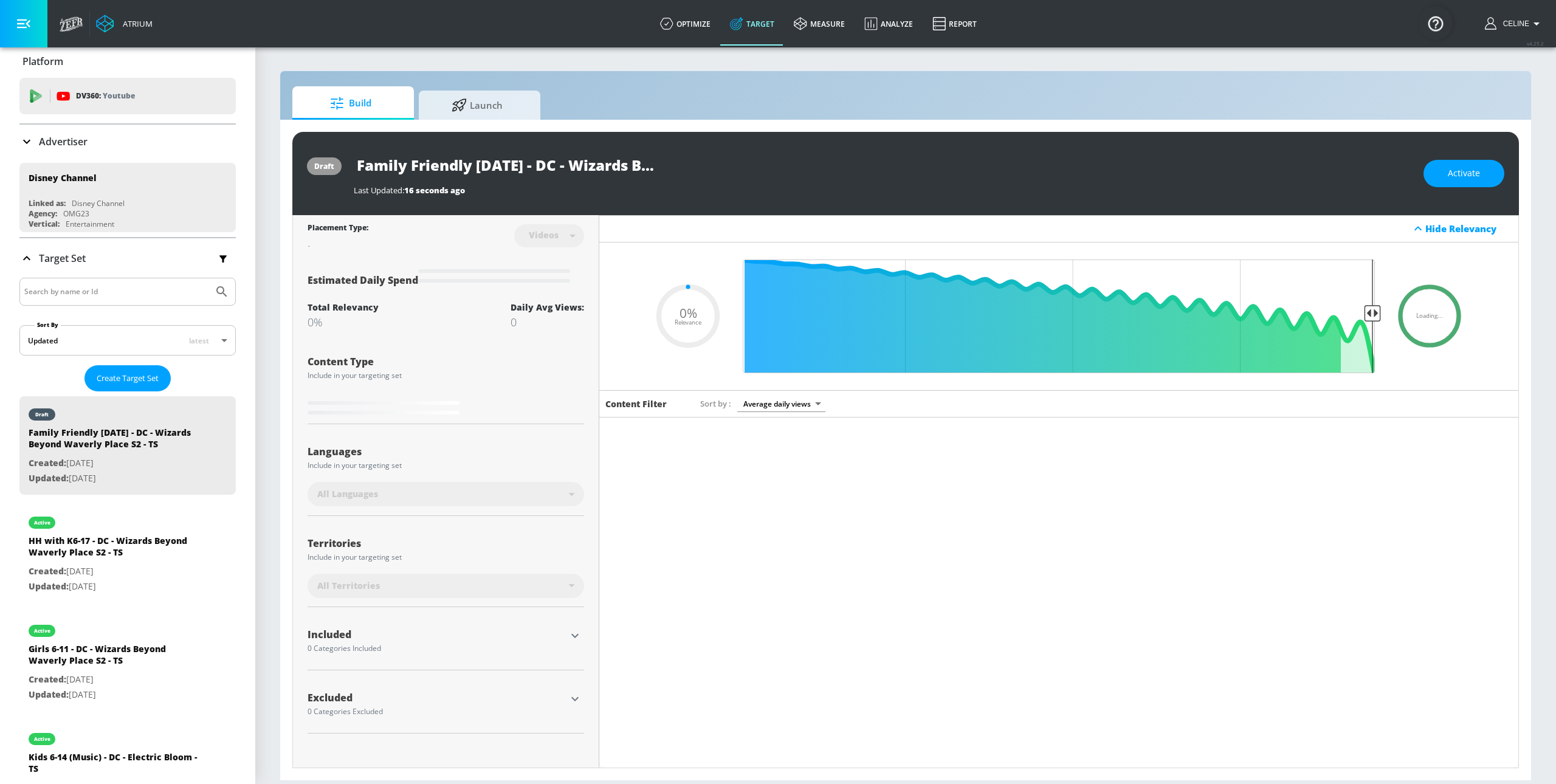
type input "0.05"
click at [582, 636] on icon "button" at bounding box center [575, 635] width 14 height 14
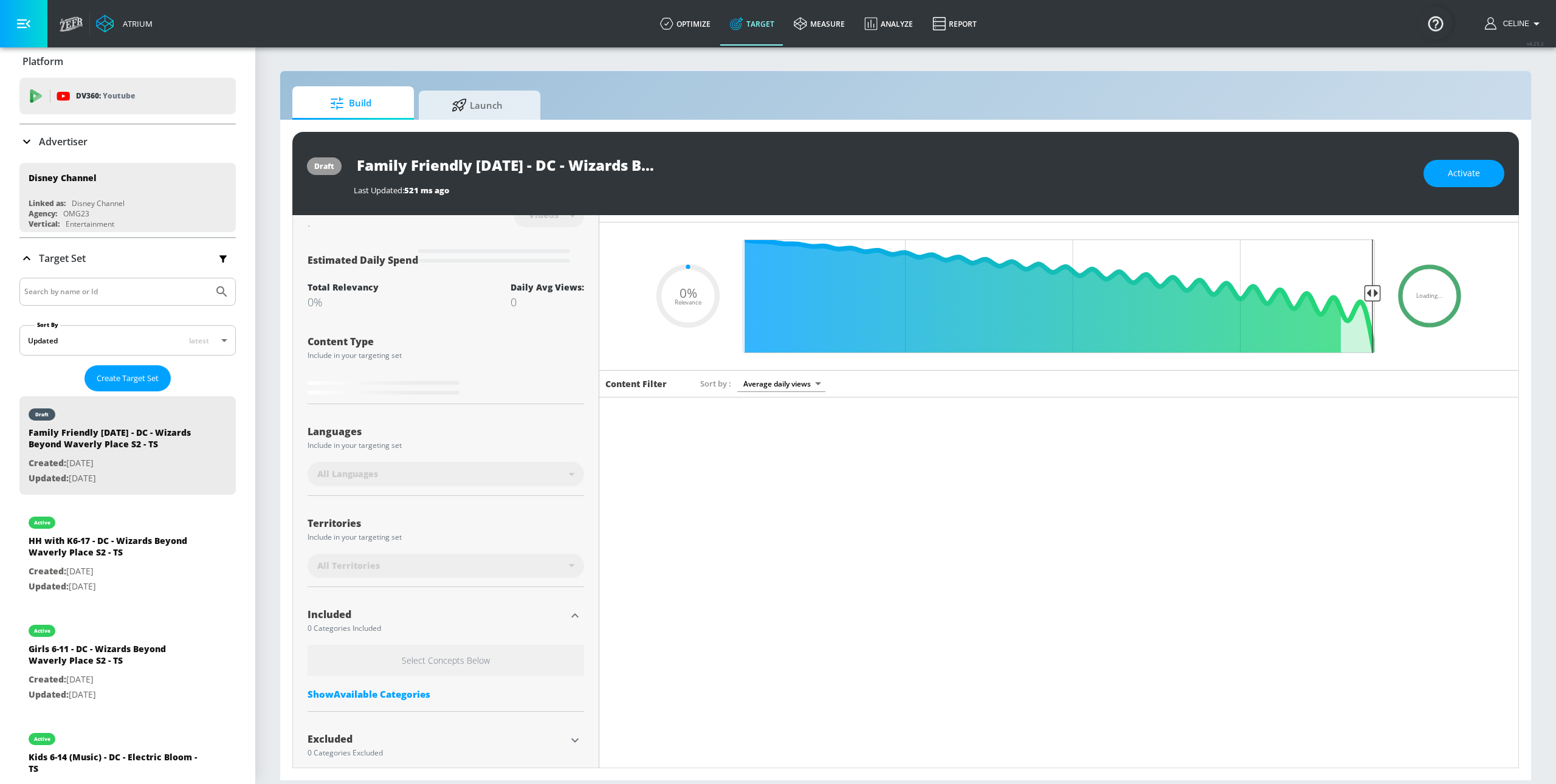
scroll to position [38, 0]
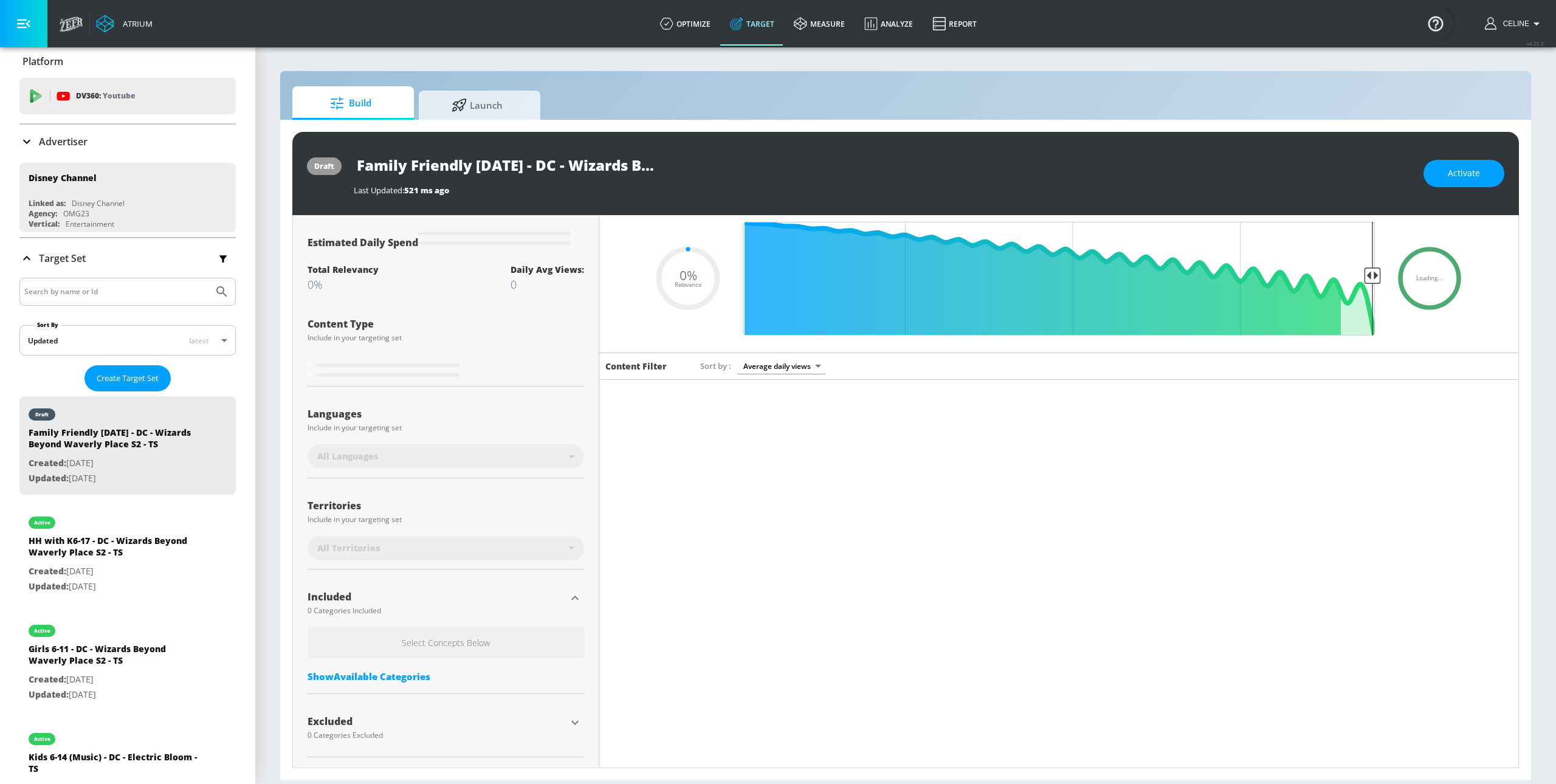
type input "Girls 6-11 - DC - Wizards Beyond Waverly Place S2 - TS Duplicate"
type input "0.8"
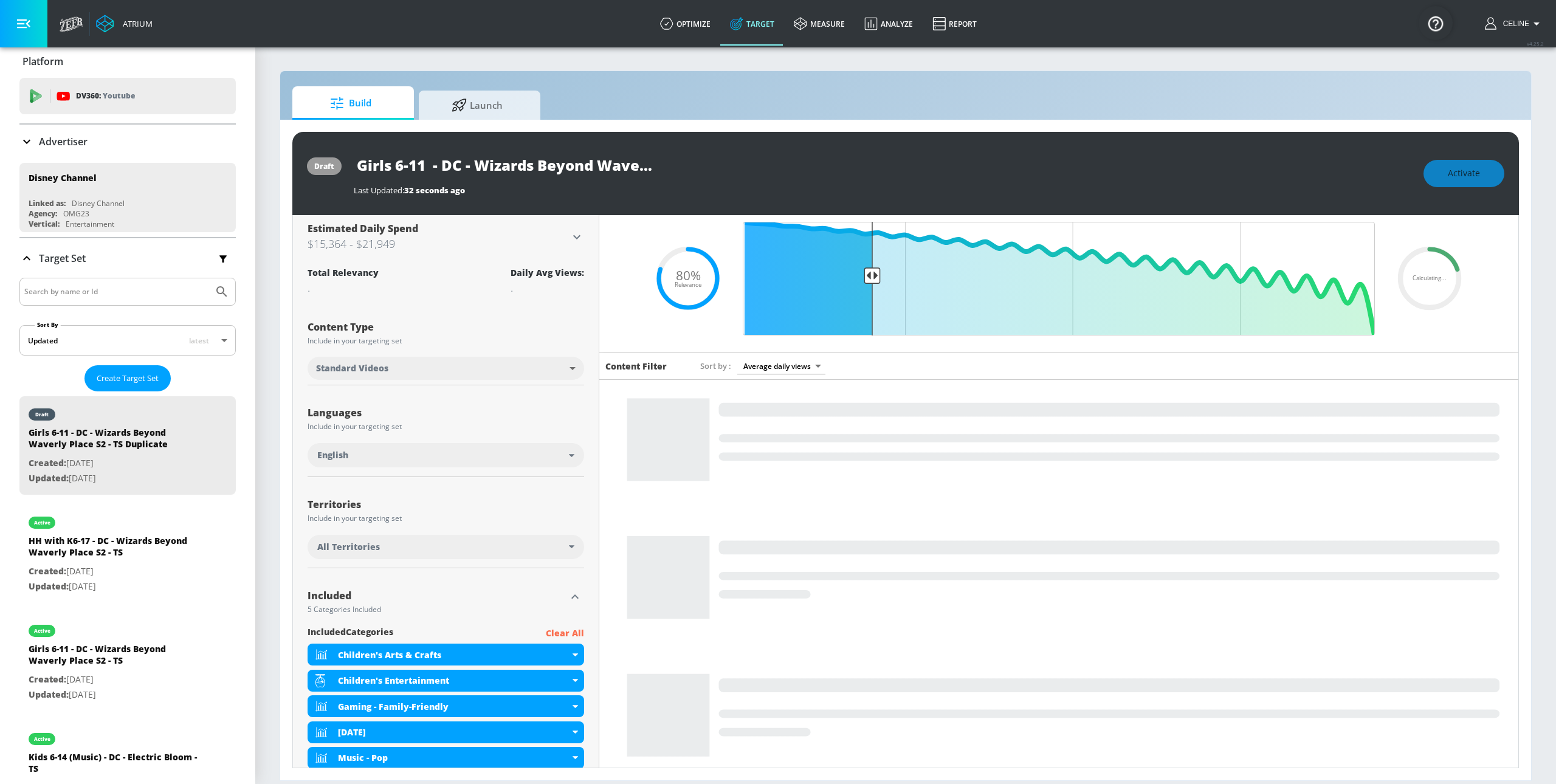
scroll to position [195, 0]
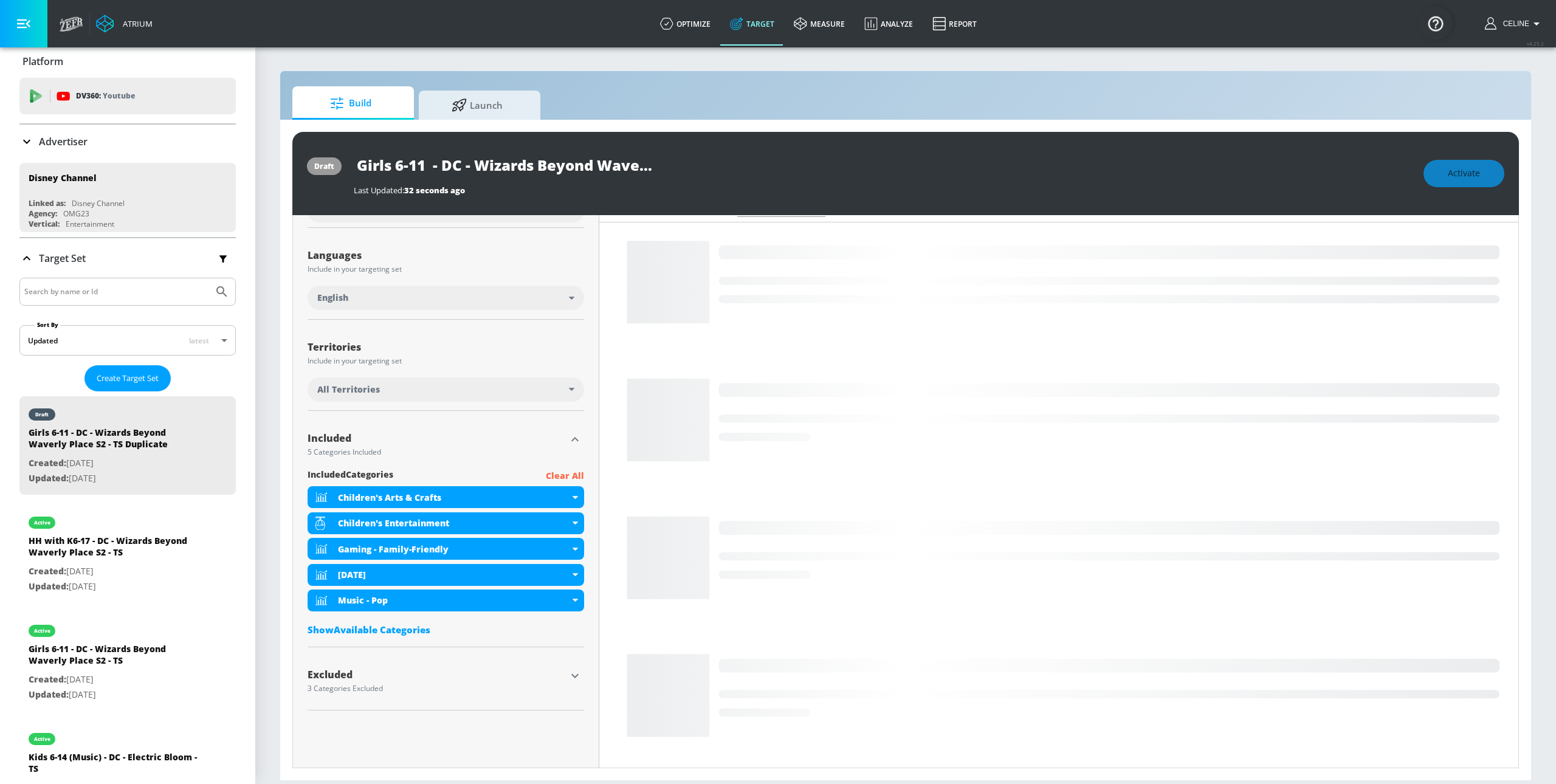
click at [558, 476] on p "Clear All" at bounding box center [564, 476] width 38 height 15
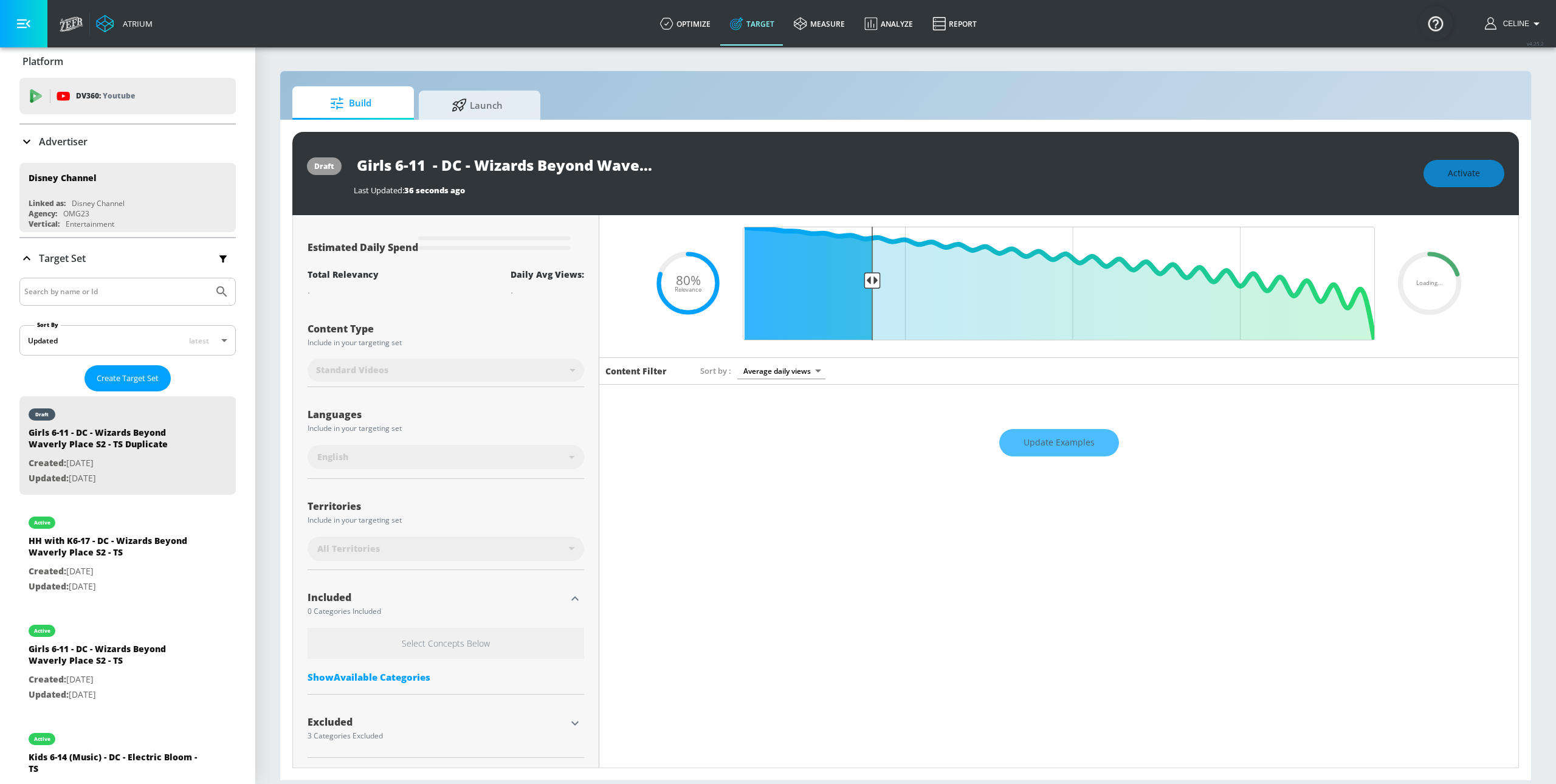
scroll to position [37, 0]
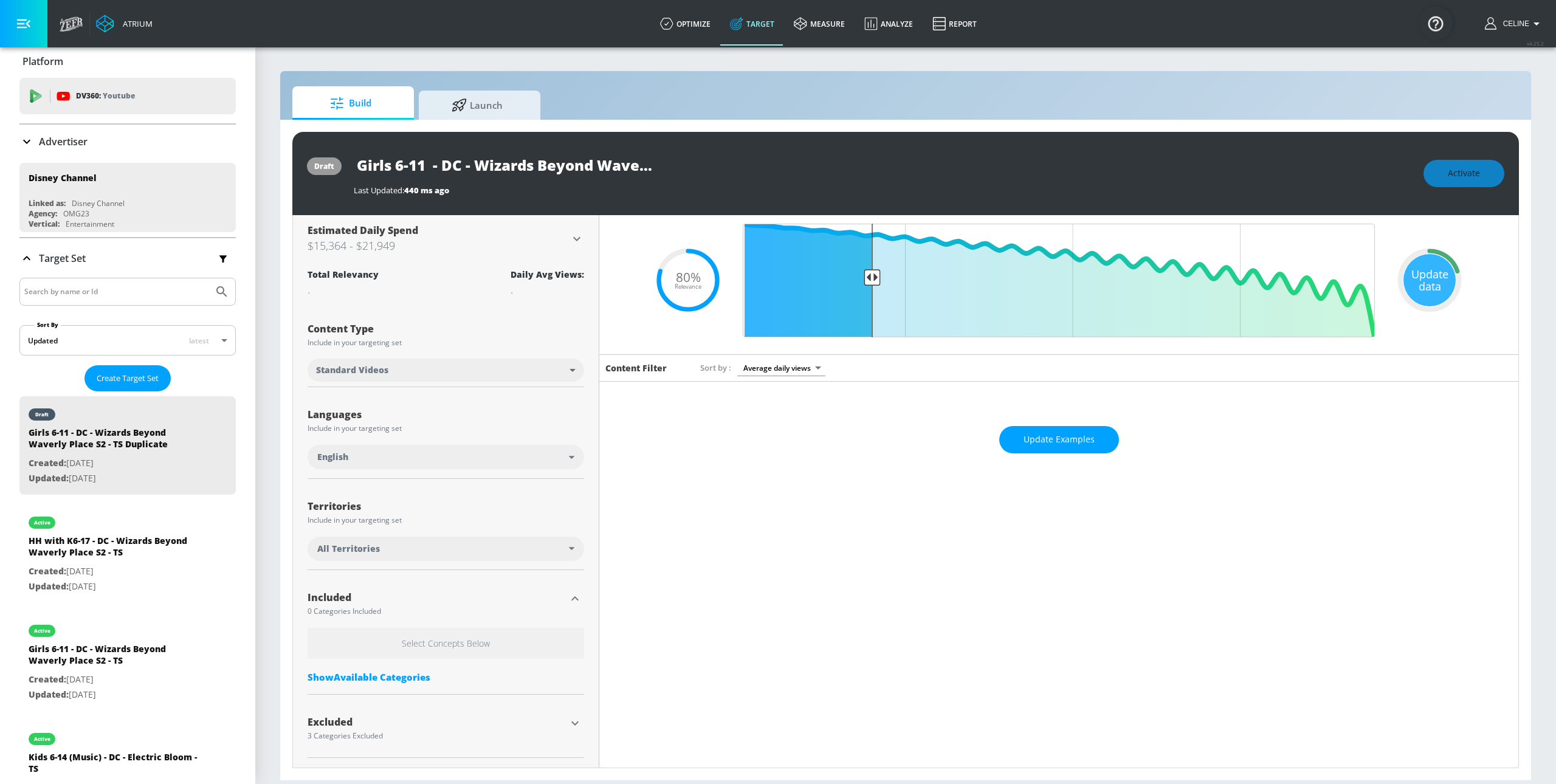
click at [570, 602] on icon "button" at bounding box center [575, 598] width 14 height 14
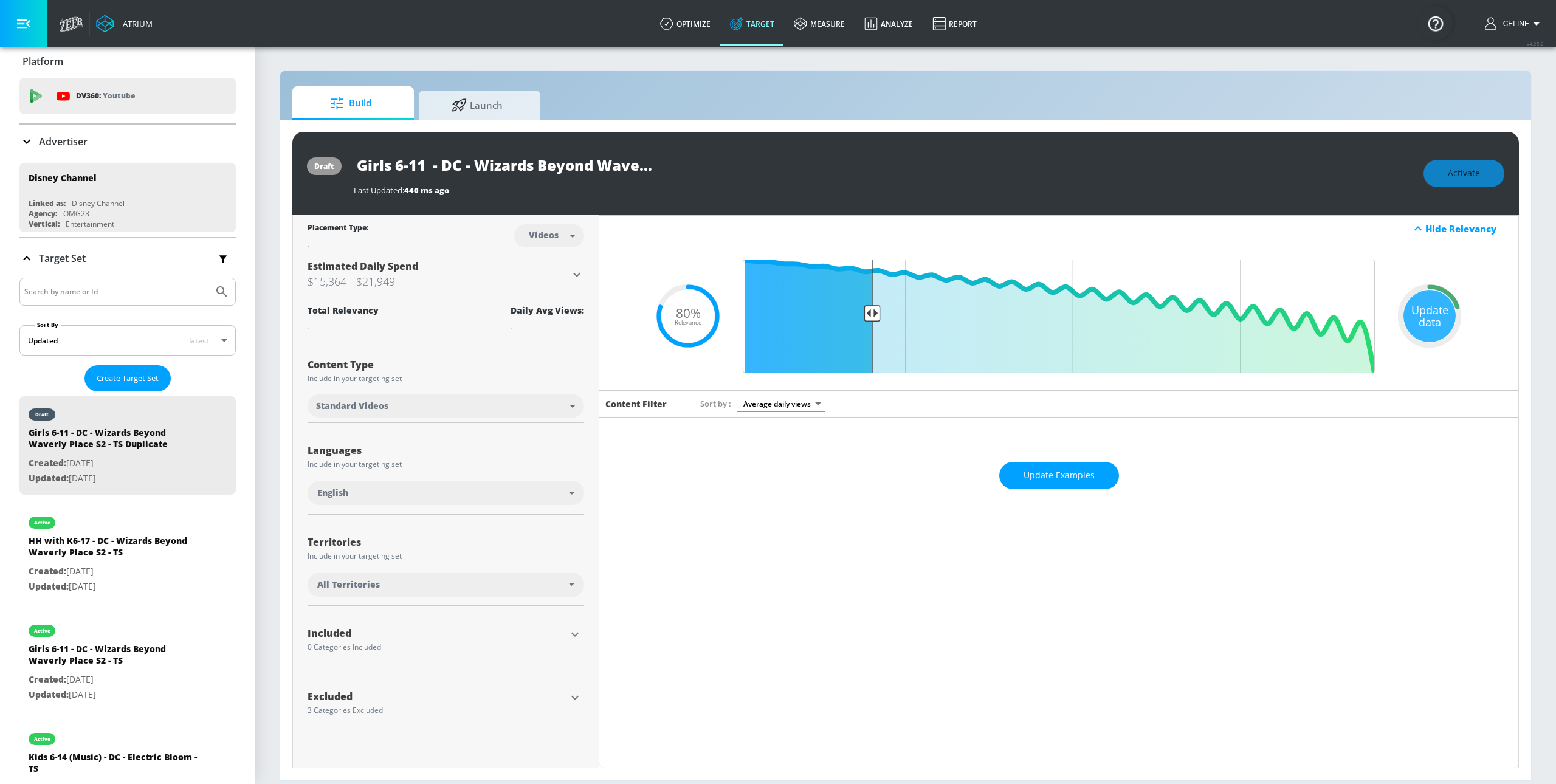
scroll to position [0, 0]
click at [576, 627] on div at bounding box center [575, 634] width 18 height 18
click at [568, 636] on icon "button" at bounding box center [575, 634] width 14 height 14
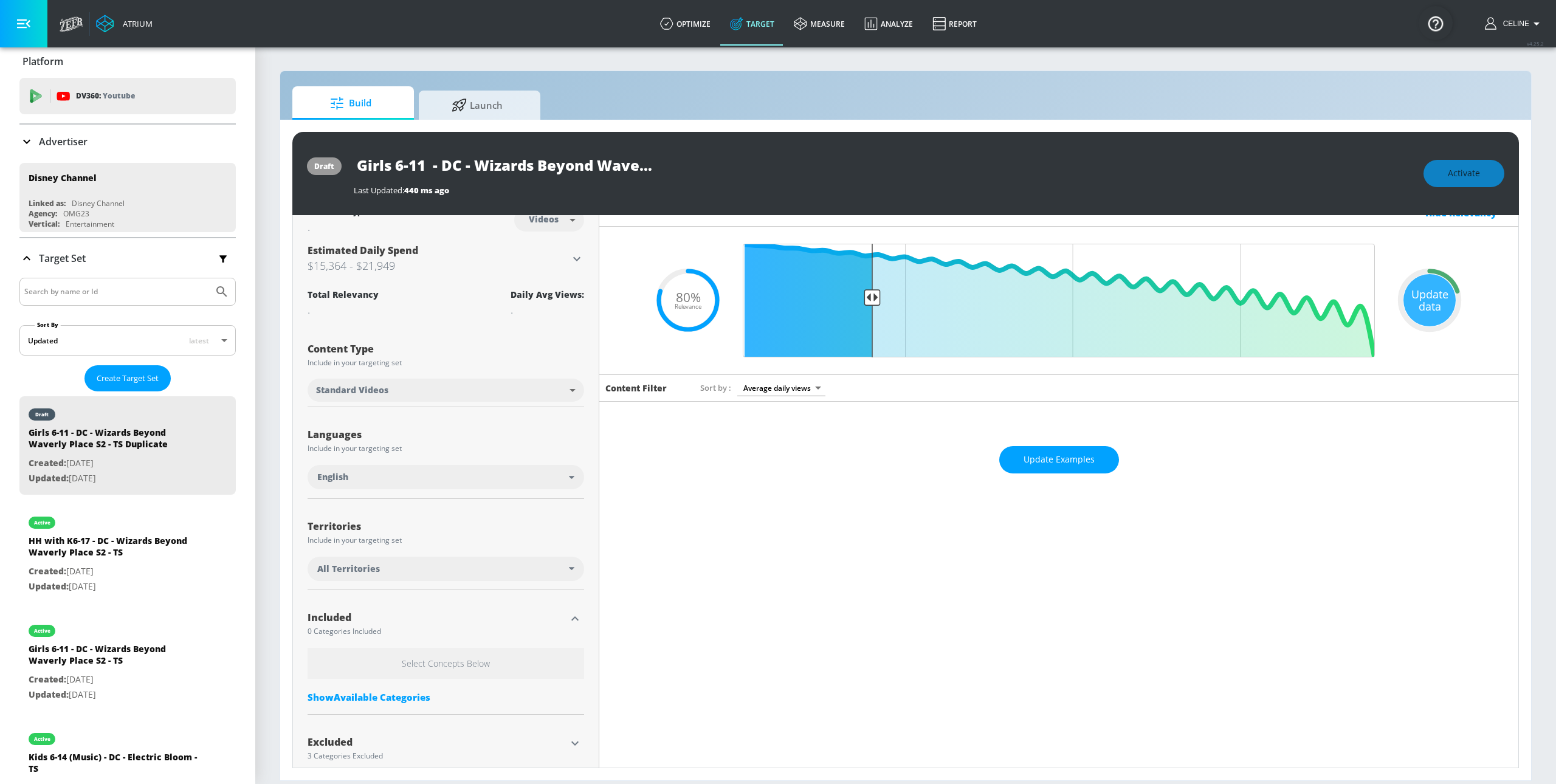
scroll to position [37, 0]
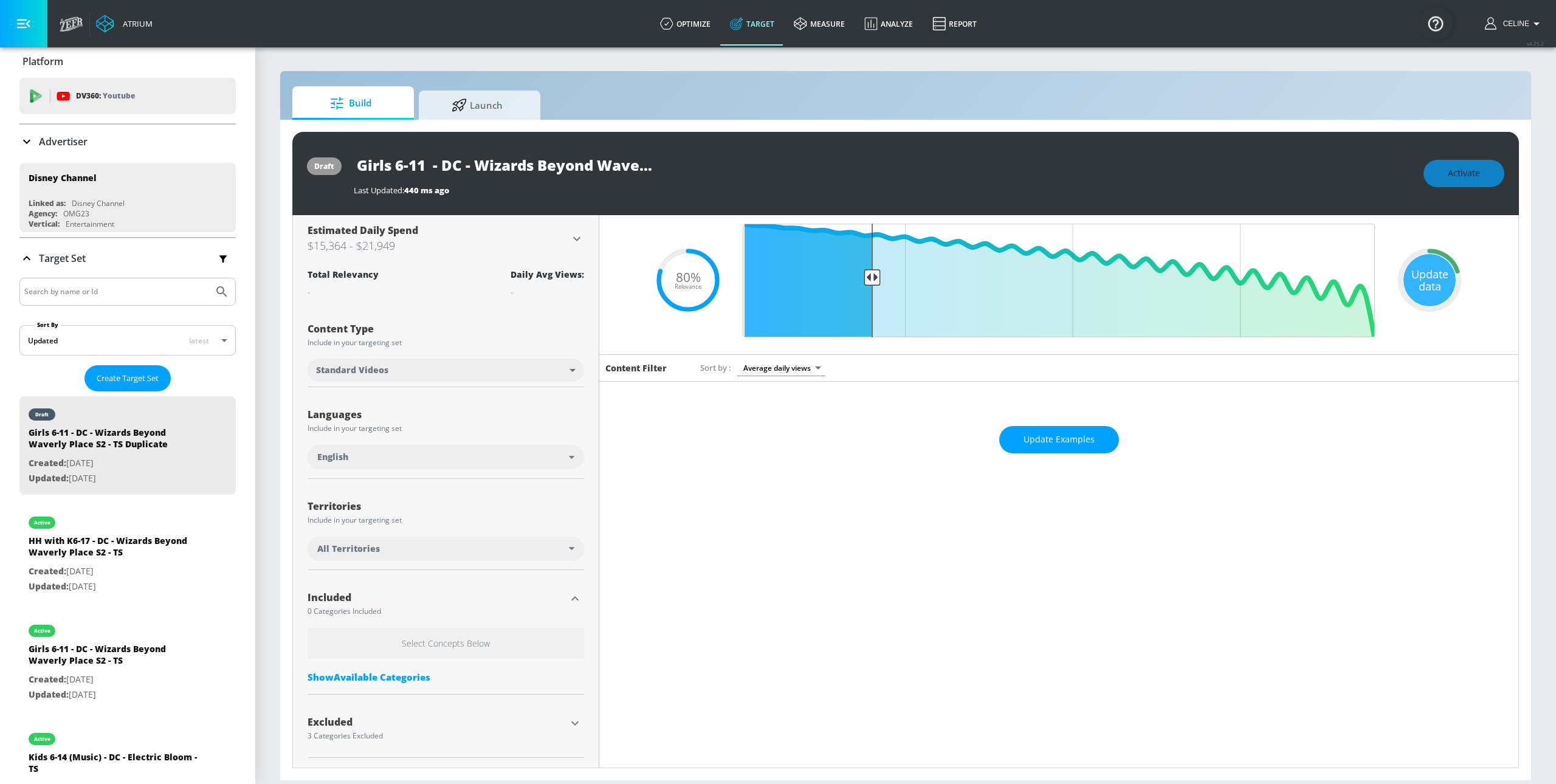
click at [413, 676] on div "Show Available Categories" at bounding box center [445, 677] width 277 height 12
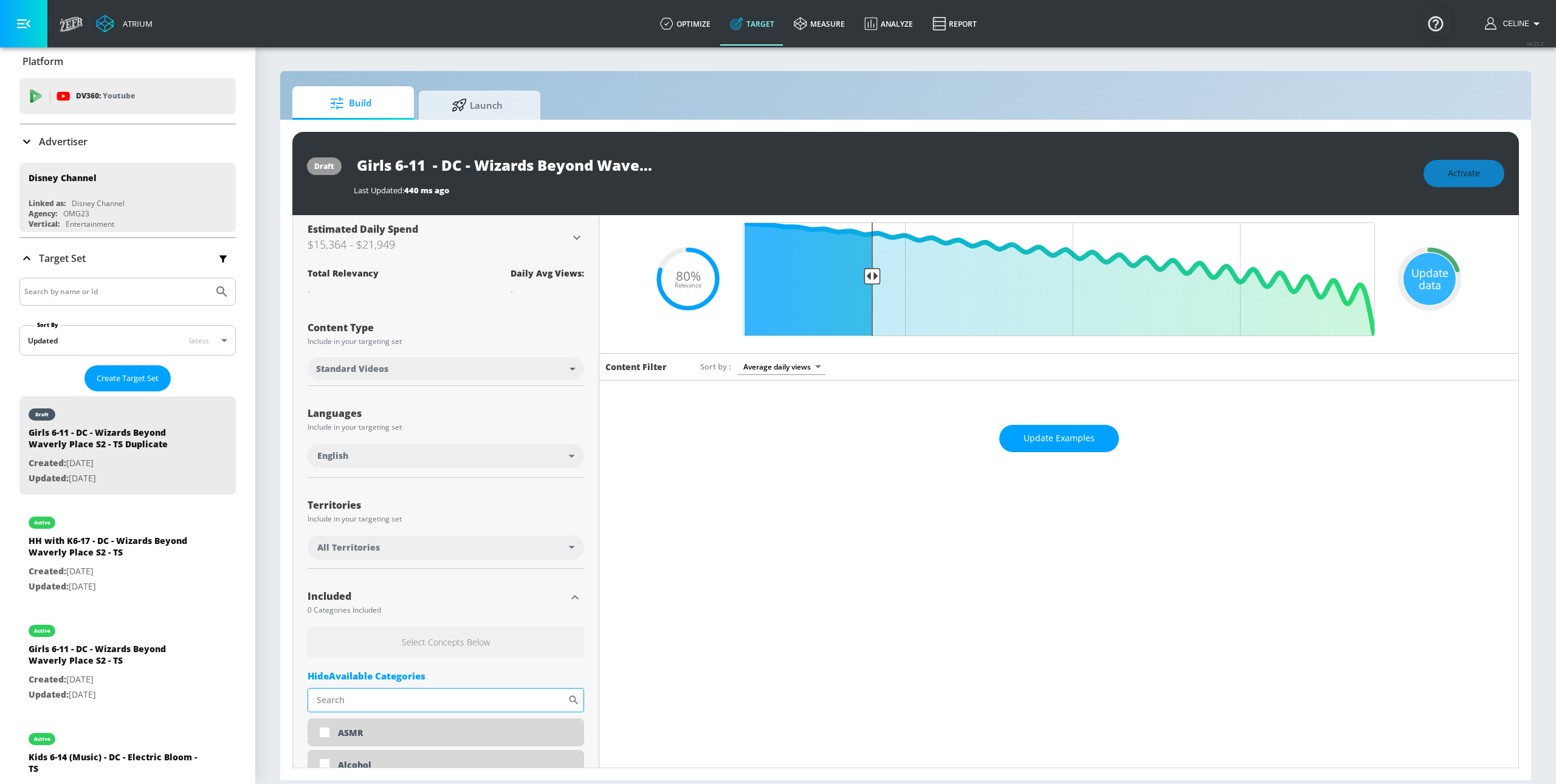
scroll to position [40, 0]
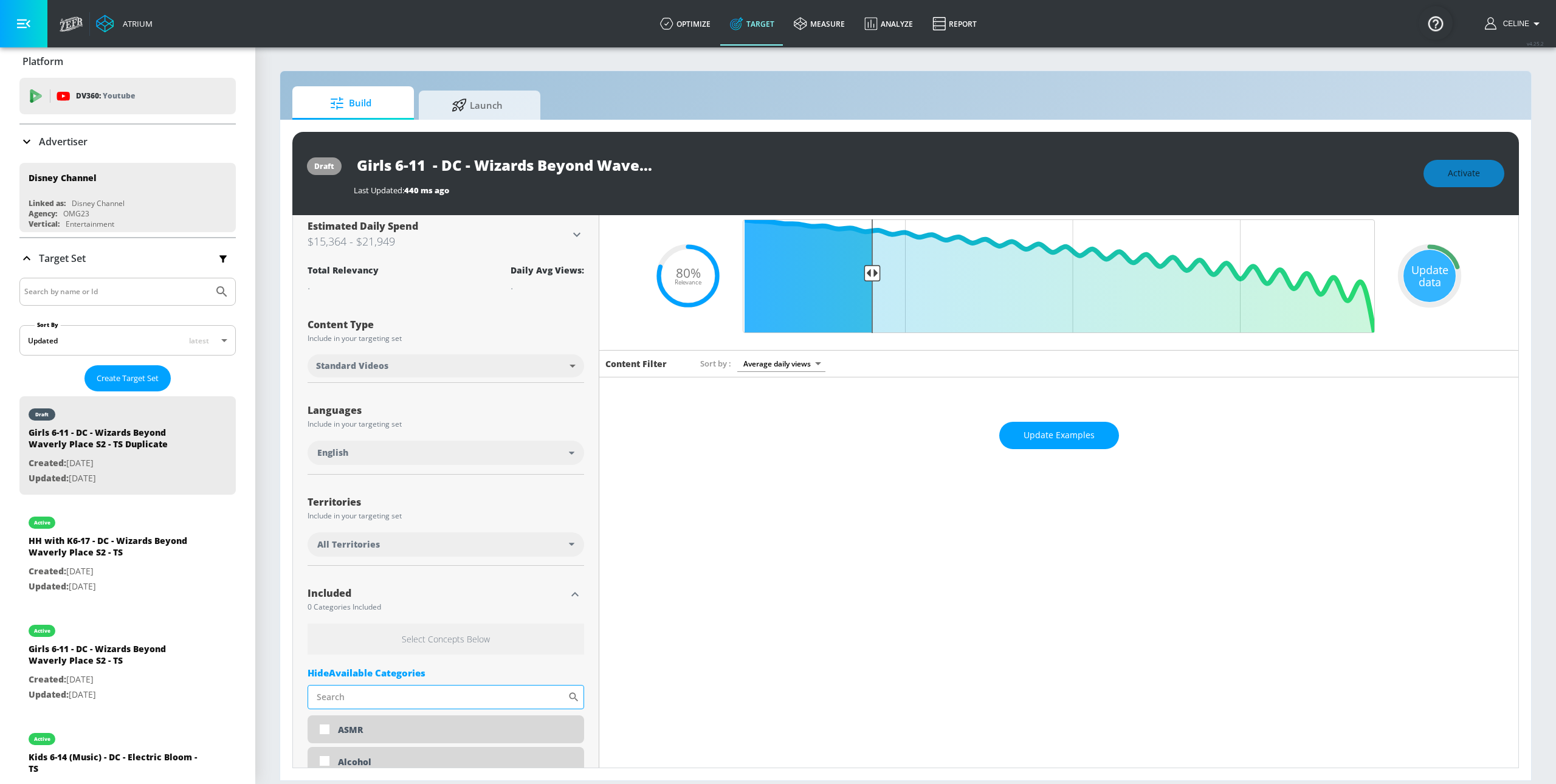
click at [427, 693] on input "Sort By" at bounding box center [437, 697] width 260 height 24
type input "[DATE]"
click at [330, 730] on input "checkbox" at bounding box center [325, 729] width 22 height 22
checkbox input "true"
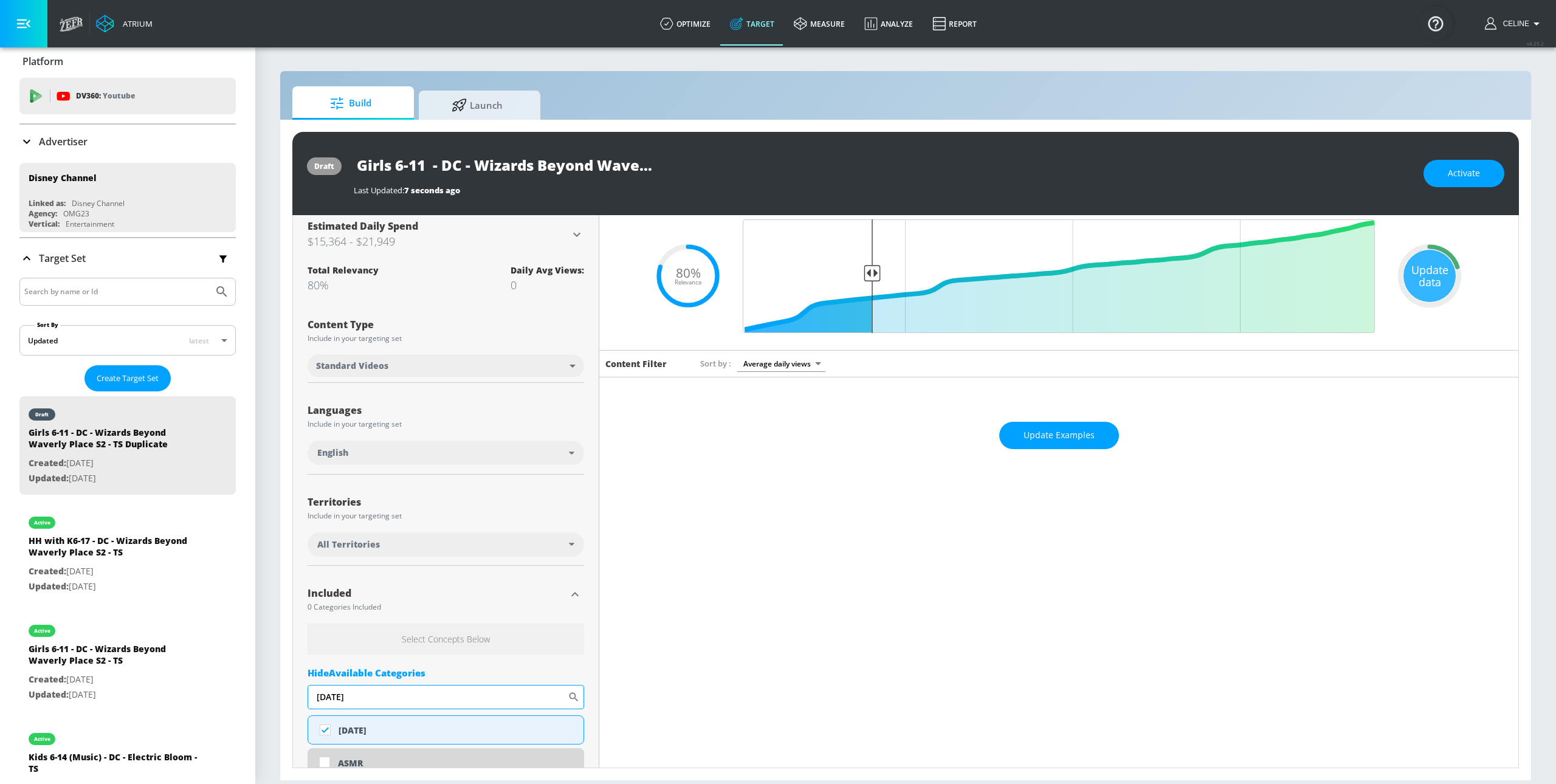
click at [386, 704] on input "[DATE]" at bounding box center [437, 697] width 260 height 24
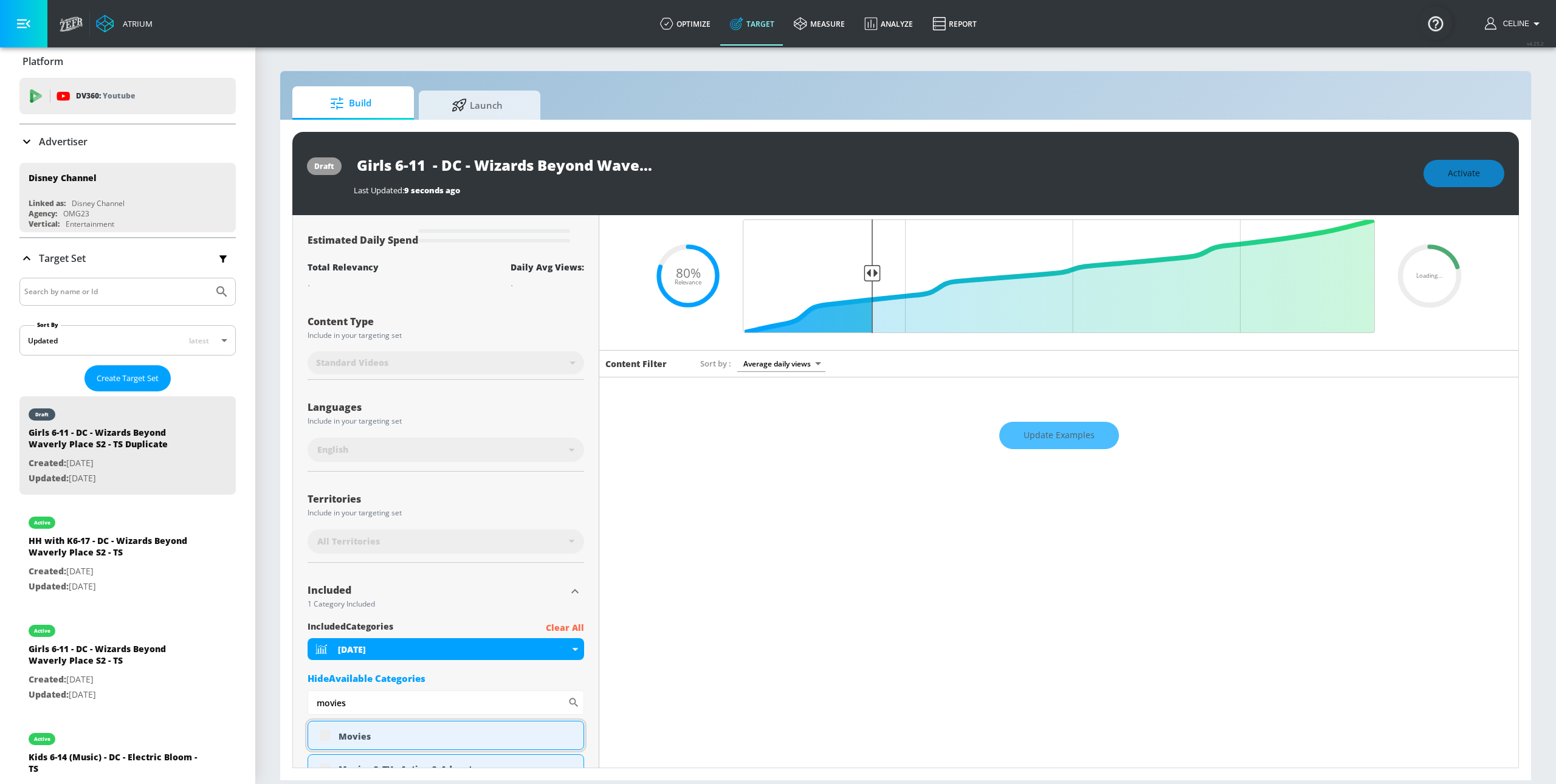
type input "movies"
click at [322, 734] on div "Movies" at bounding box center [445, 735] width 277 height 29
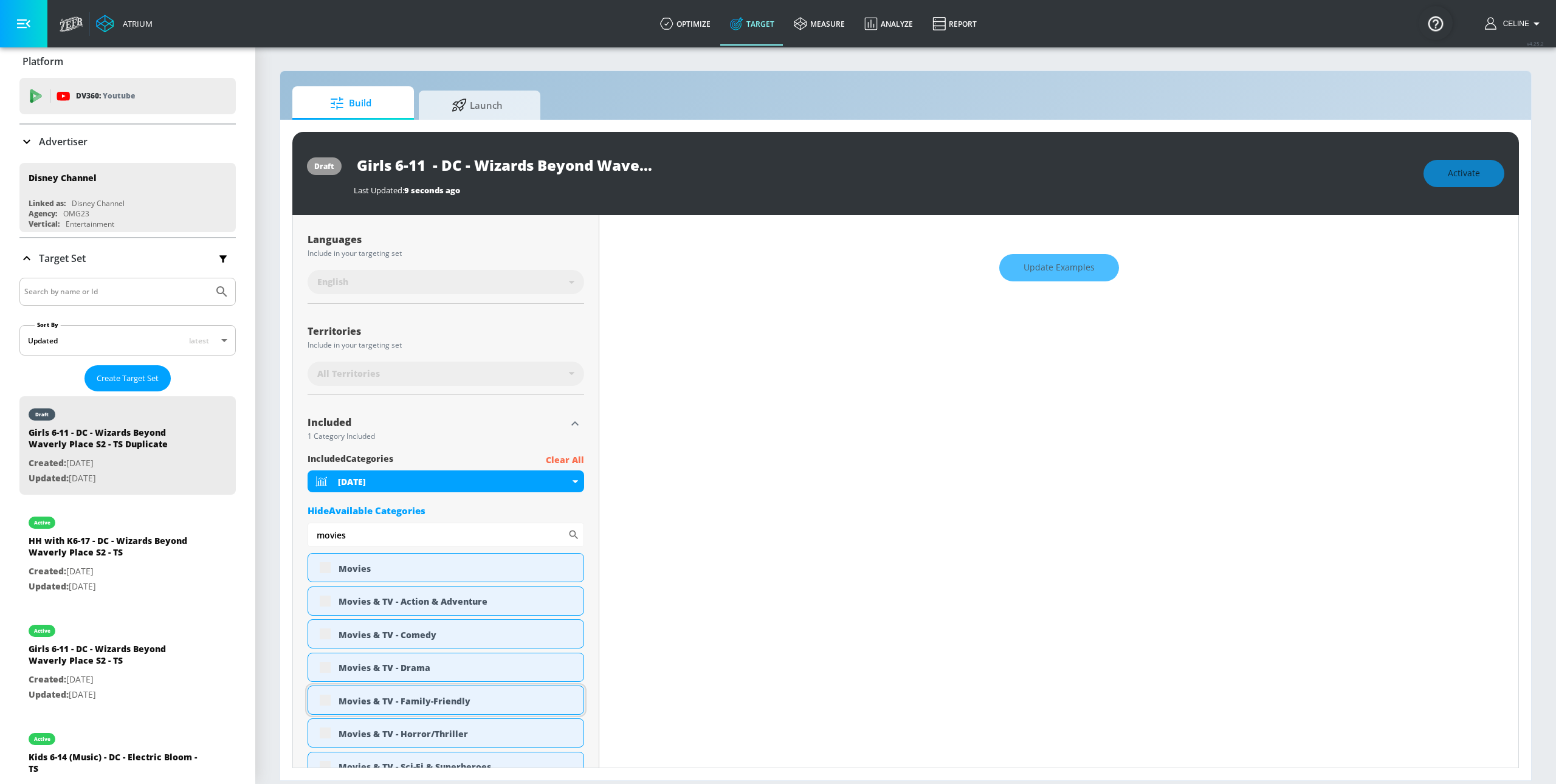
scroll to position [222, 0]
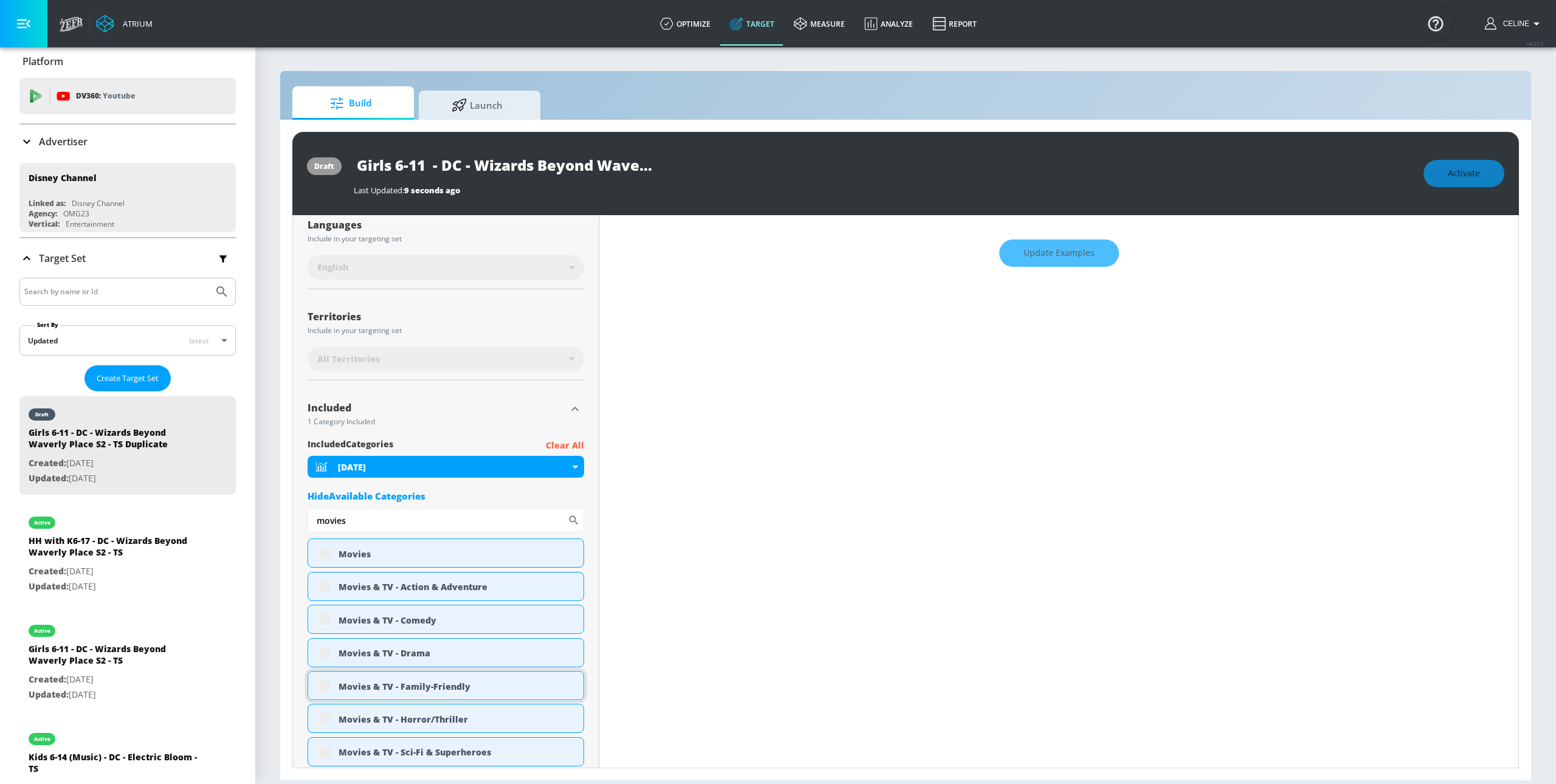
click at [326, 688] on div "Movies & TV - Family-Friendly" at bounding box center [445, 685] width 277 height 29
click at [326, 689] on input "checkbox" at bounding box center [325, 688] width 22 height 22
checkbox input "true"
click at [436, 521] on input "movies" at bounding box center [437, 520] width 260 height 24
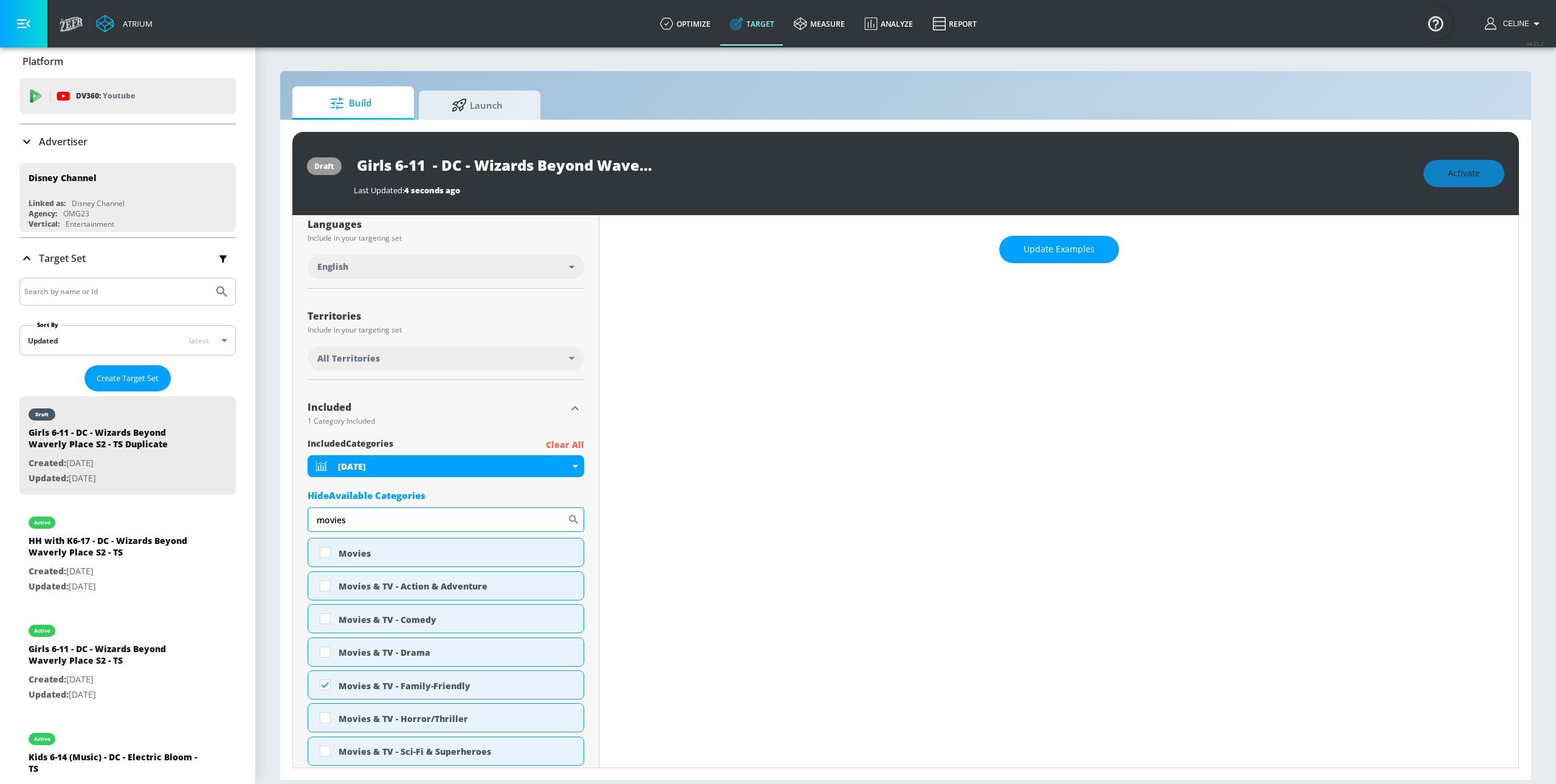
click at [436, 521] on input "movies" at bounding box center [437, 520] width 260 height 24
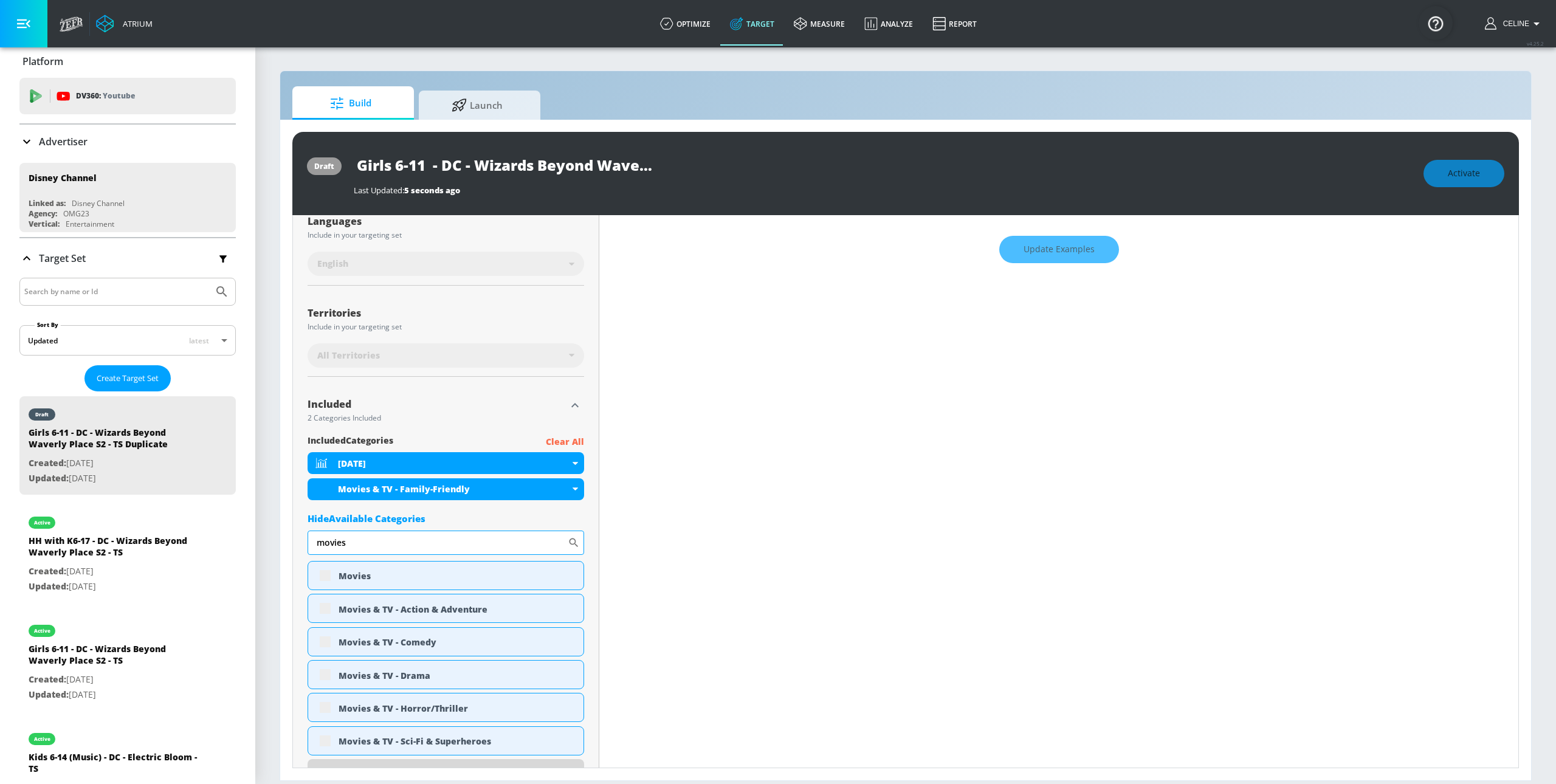
scroll to position [222, 0]
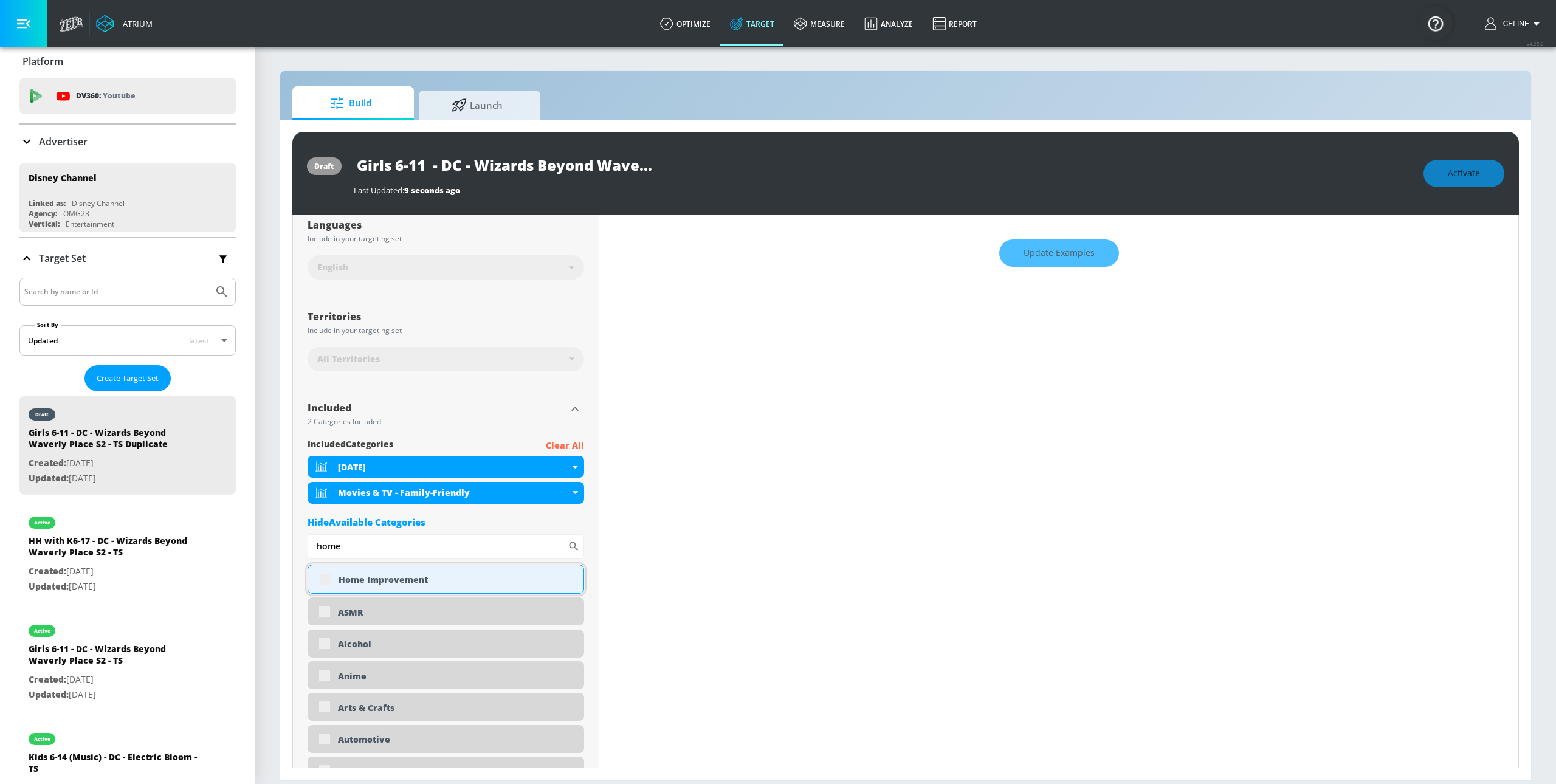
type input "home"
click at [330, 577] on div "Home Improvement" at bounding box center [445, 578] width 277 height 29
click at [321, 582] on div "Home Improvement" at bounding box center [445, 578] width 277 height 29
click at [322, 582] on div "Home Improvement" at bounding box center [445, 578] width 277 height 29
click at [321, 582] on div "Home Improvement" at bounding box center [445, 578] width 277 height 29
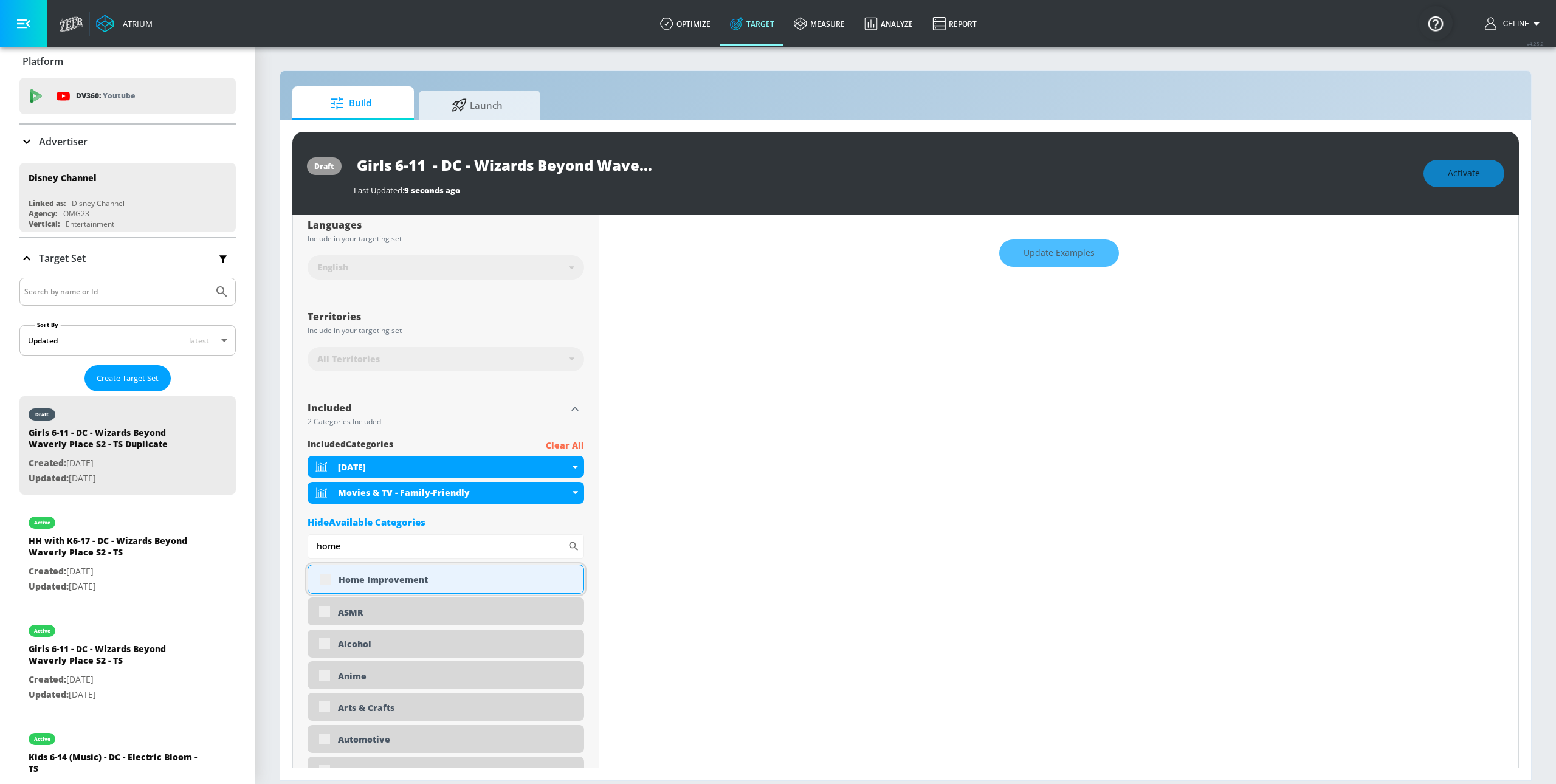
click at [320, 584] on div "Home Improvement" at bounding box center [445, 578] width 277 height 29
click at [323, 582] on div "Home Improvement" at bounding box center [445, 578] width 277 height 29
click at [325, 583] on div "Home Improvement" at bounding box center [445, 578] width 277 height 29
click at [323, 577] on div "Home Improvement" at bounding box center [445, 578] width 277 height 29
click at [330, 581] on div "Home Improvement" at bounding box center [445, 578] width 277 height 29
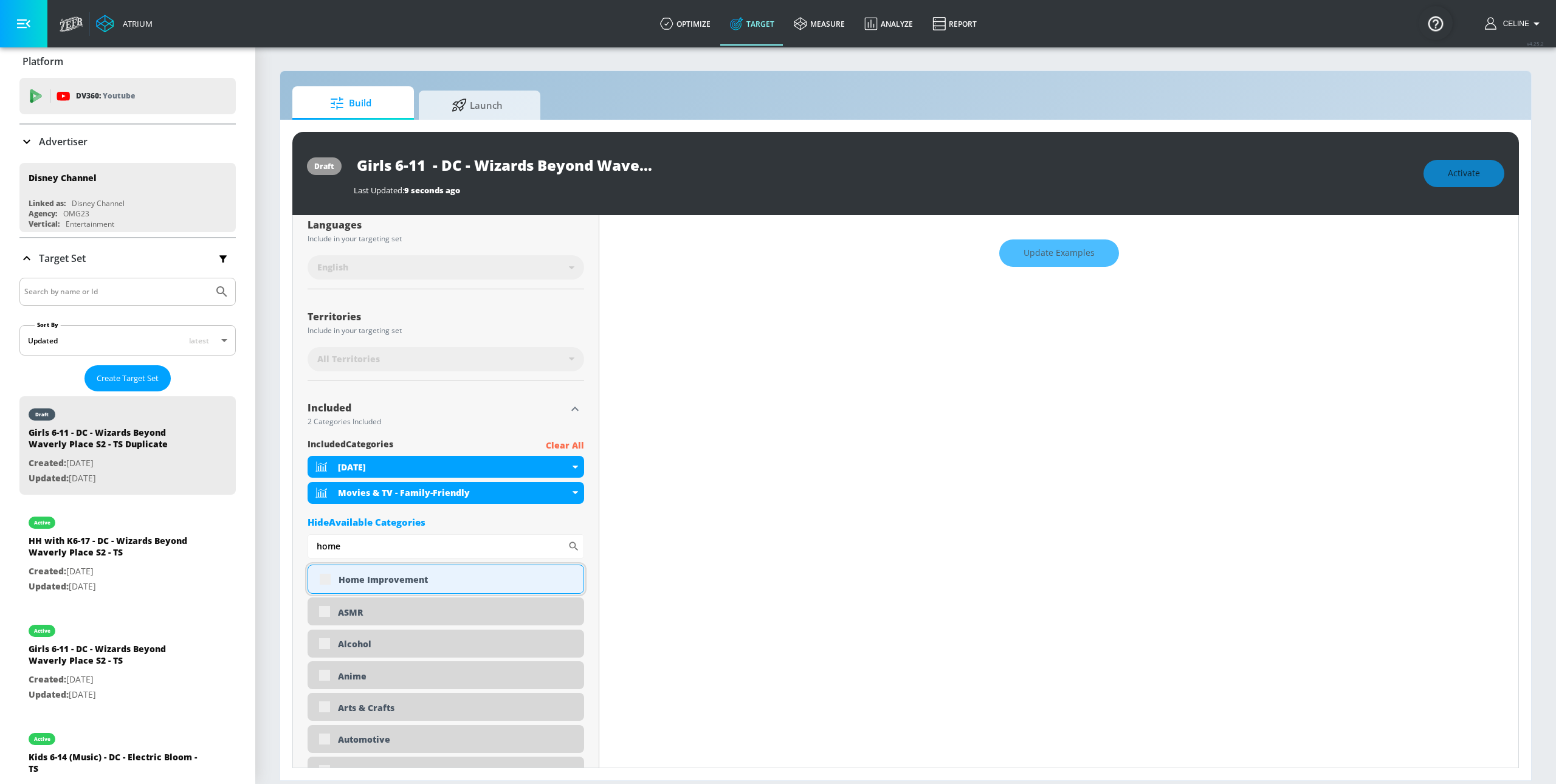
click at [335, 584] on div "Home Improvement" at bounding box center [445, 578] width 277 height 29
click at [319, 576] on div "Home Improvement" at bounding box center [445, 578] width 277 height 29
click at [329, 577] on div "Home Improvement" at bounding box center [445, 578] width 277 height 29
click at [325, 583] on div "Home Improvement" at bounding box center [445, 578] width 277 height 29
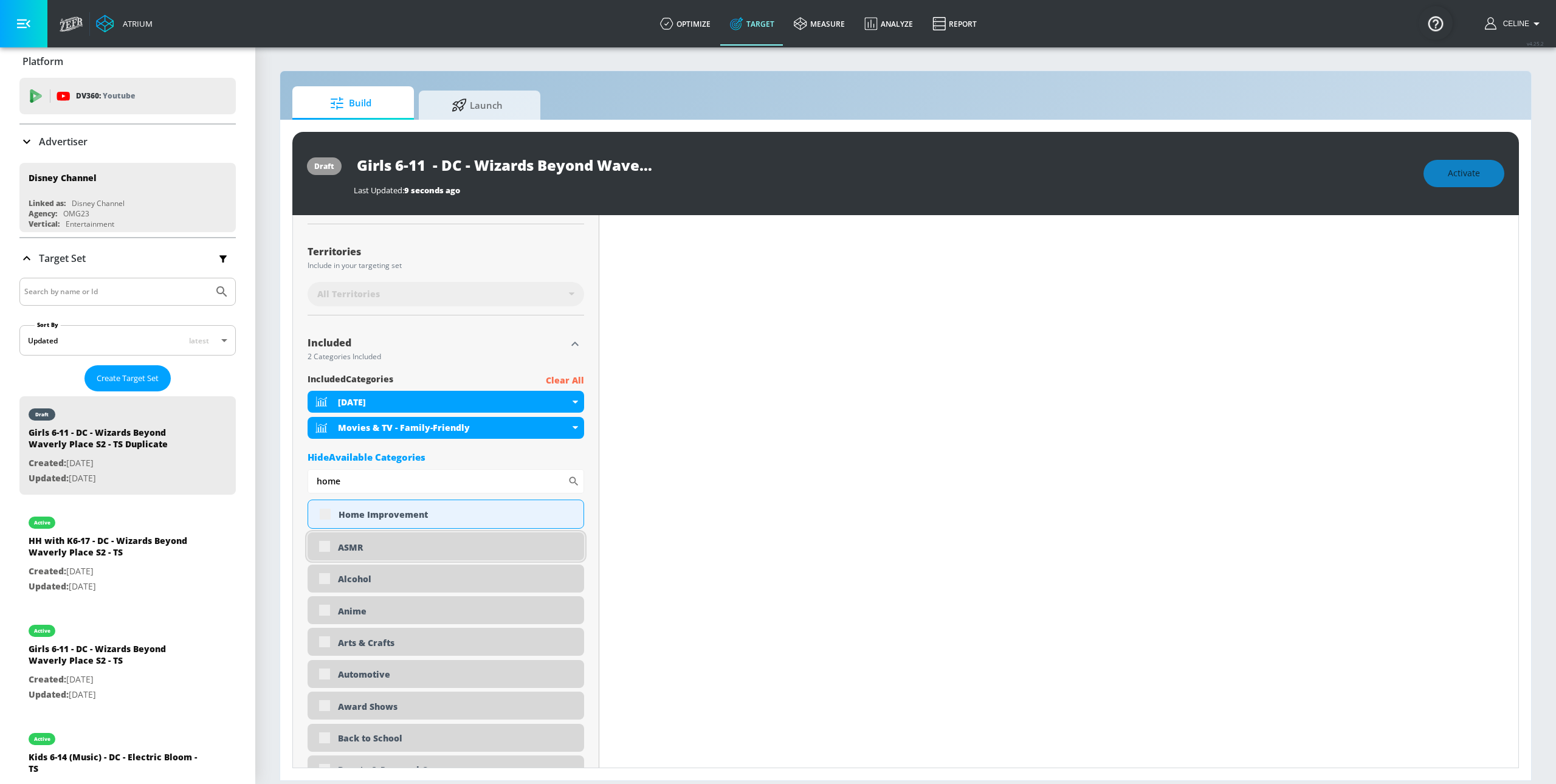
scroll to position [302, 0]
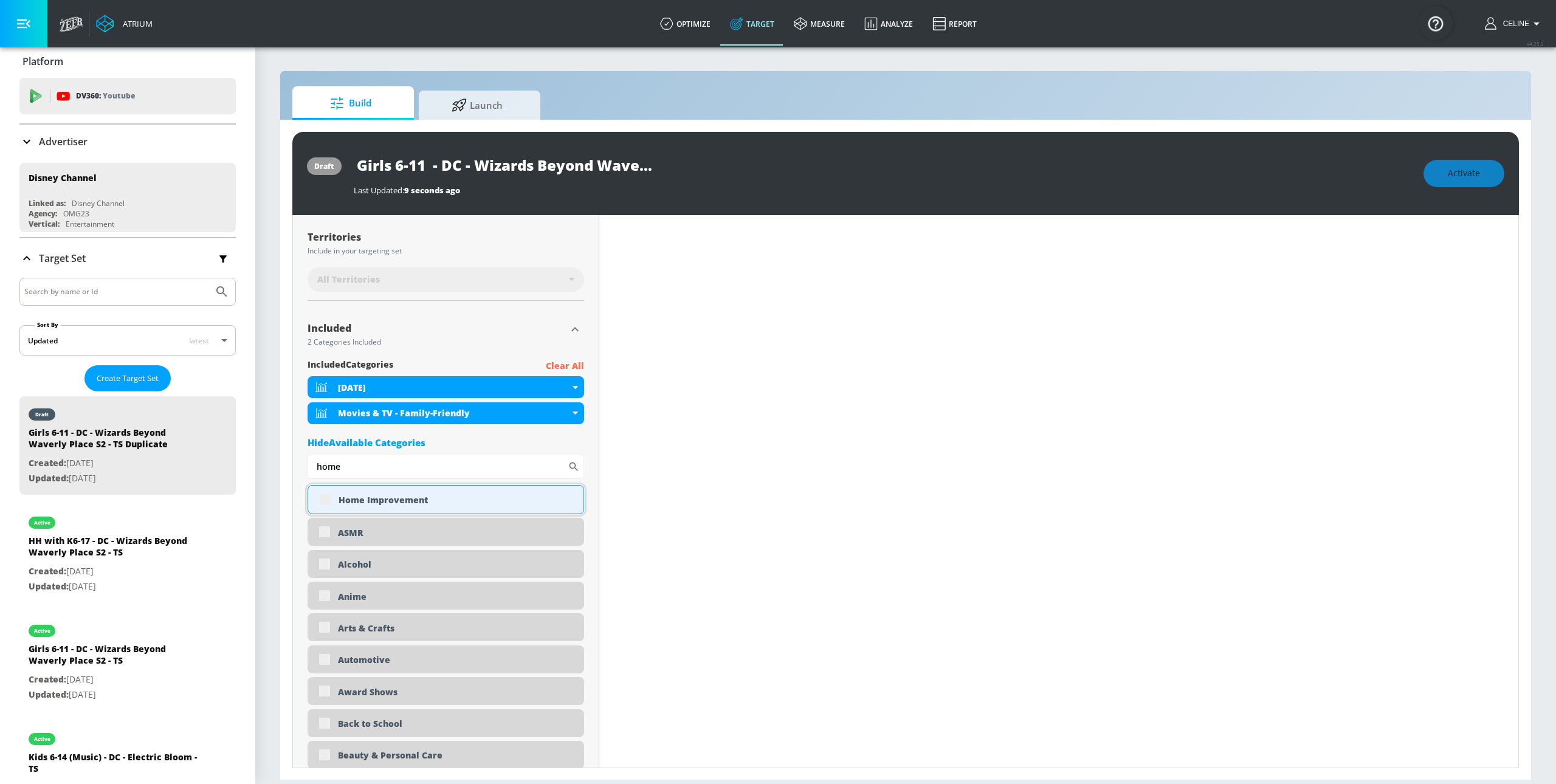
click at [326, 503] on div "Home Improvement" at bounding box center [445, 499] width 277 height 29
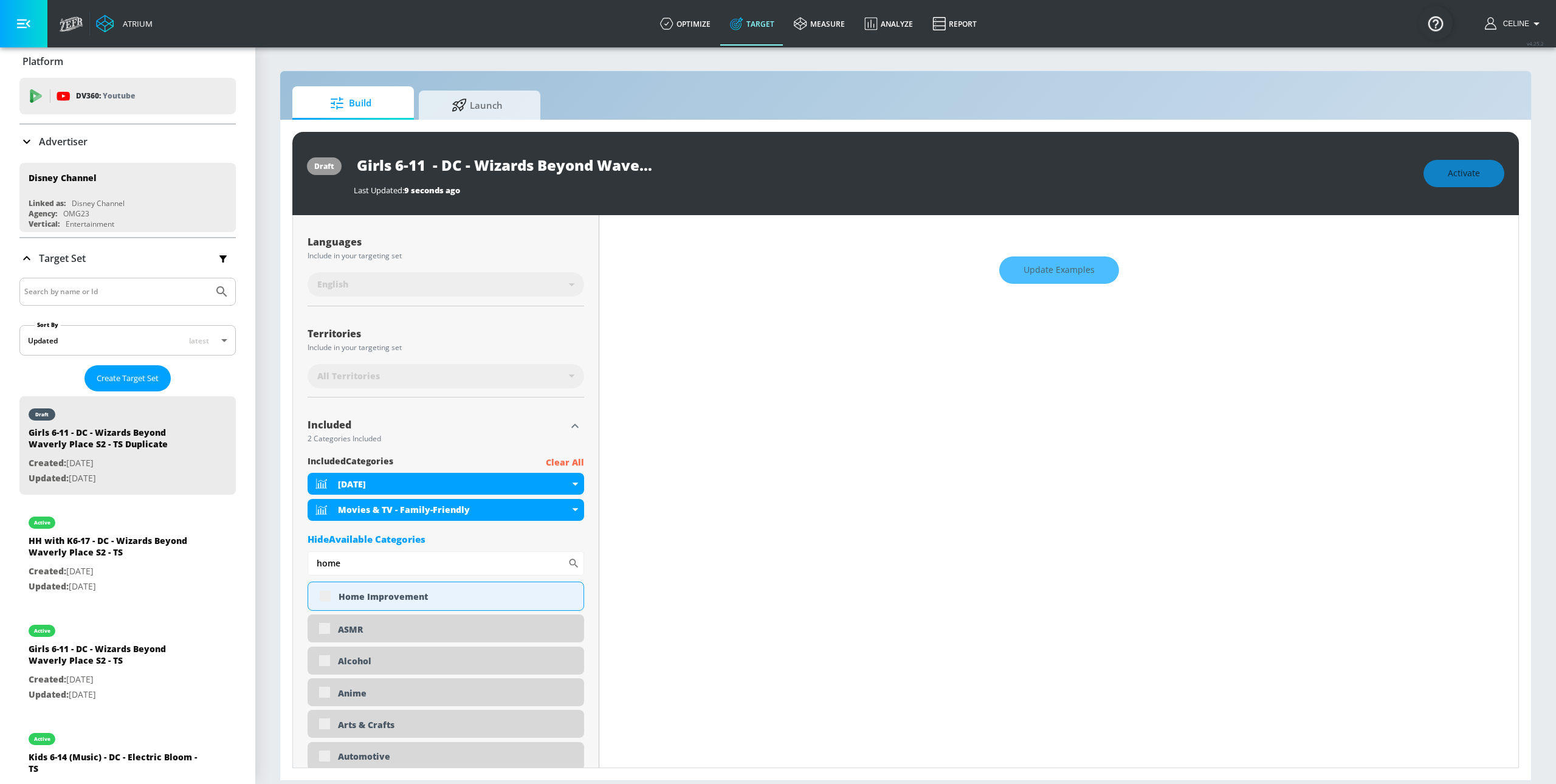
scroll to position [0, 0]
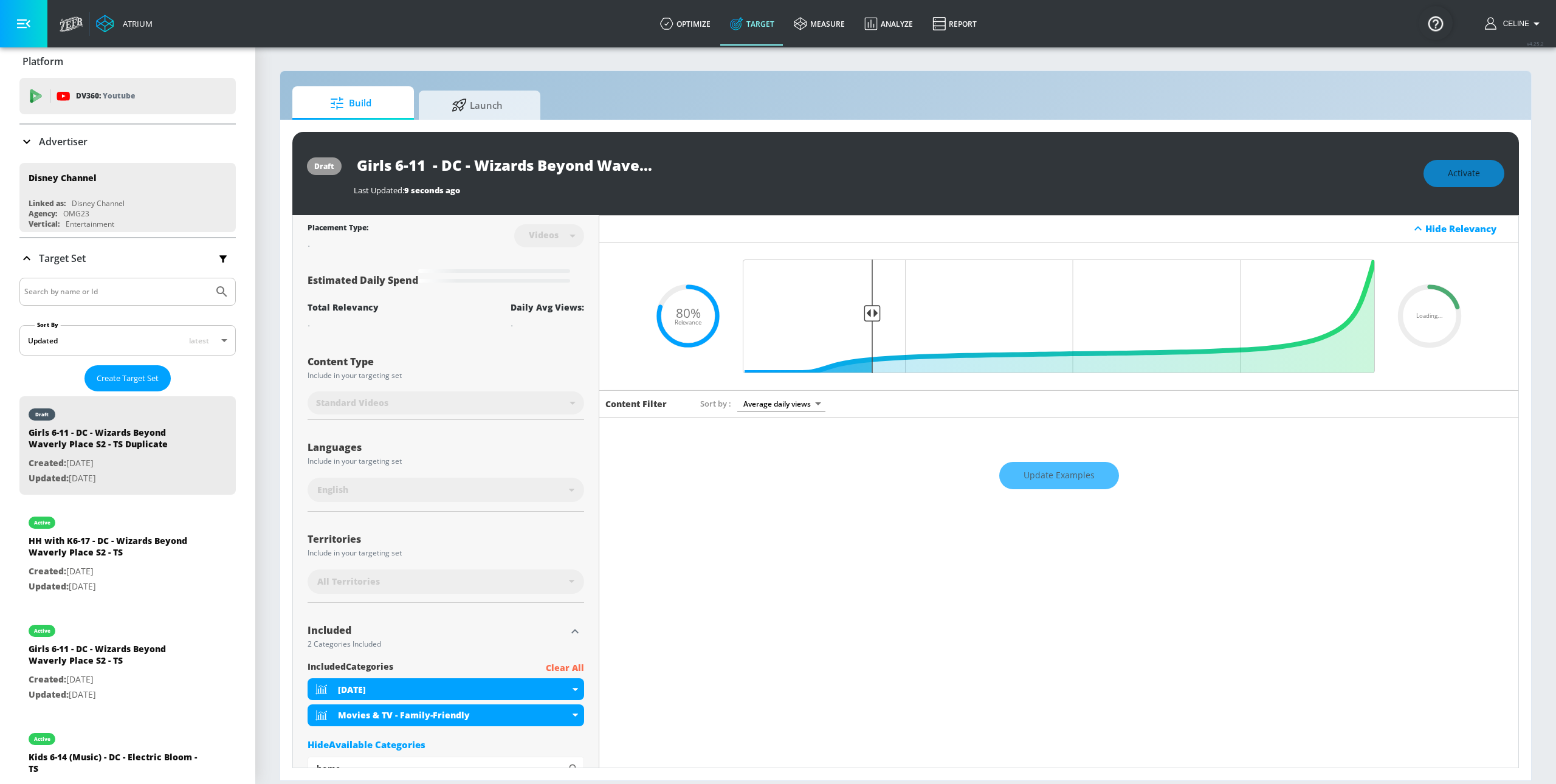
click at [1430, 332] on icon at bounding box center [1429, 316] width 73 height 73
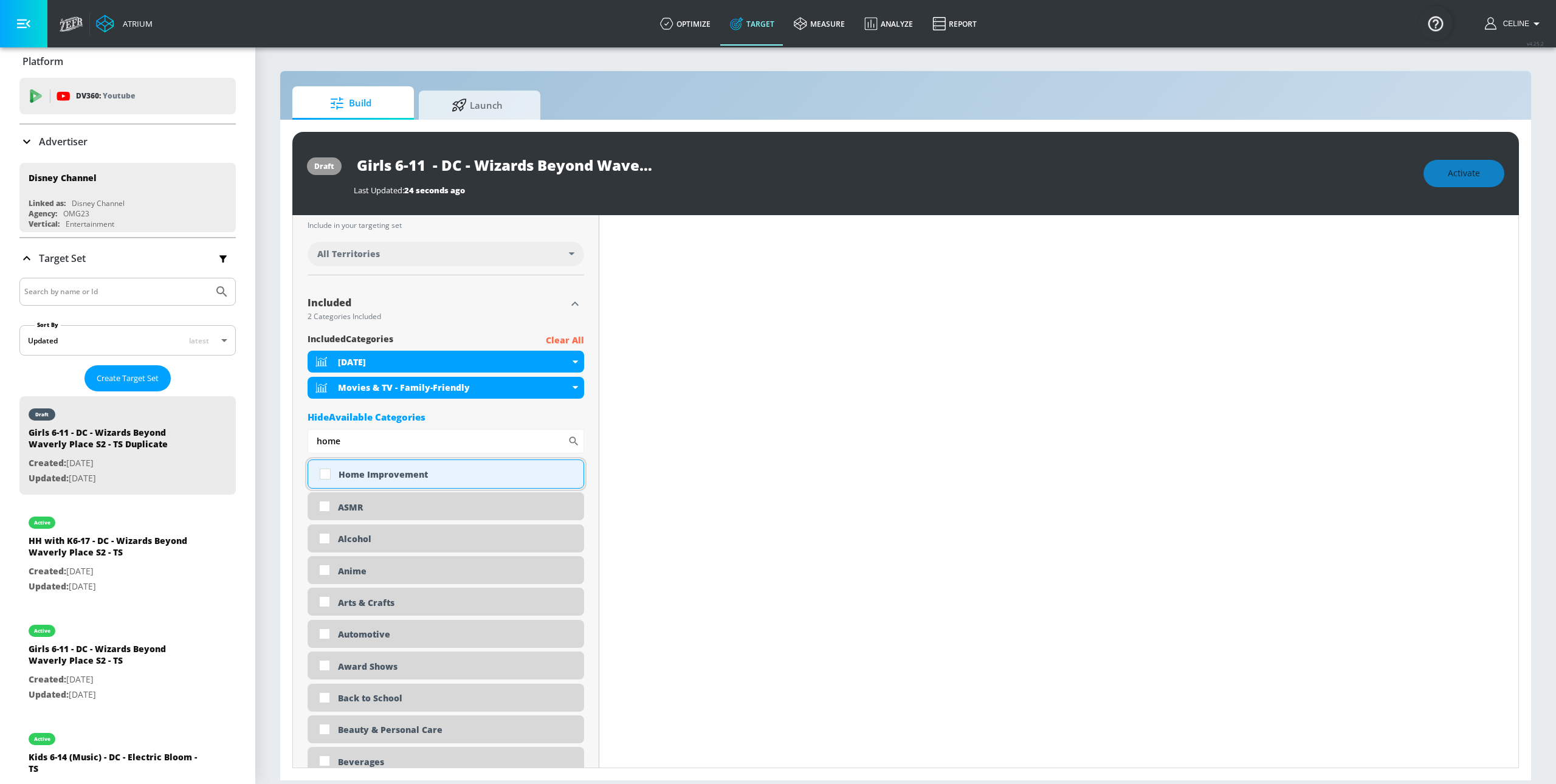
scroll to position [334, 0]
click at [411, 470] on div "Home Improvement" at bounding box center [456, 471] width 236 height 11
checkbox input "true"
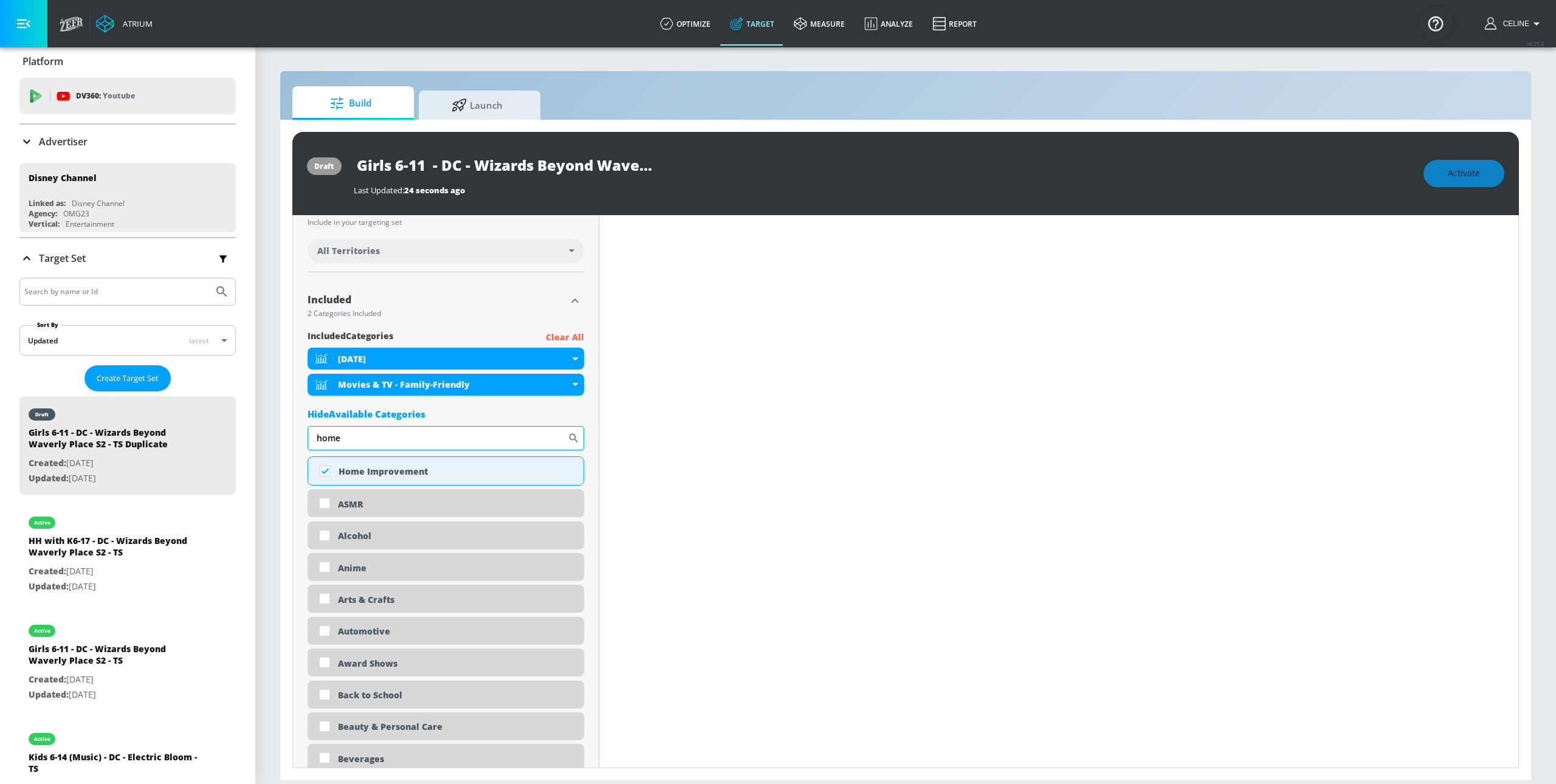
click at [416, 444] on input "home" at bounding box center [437, 438] width 260 height 24
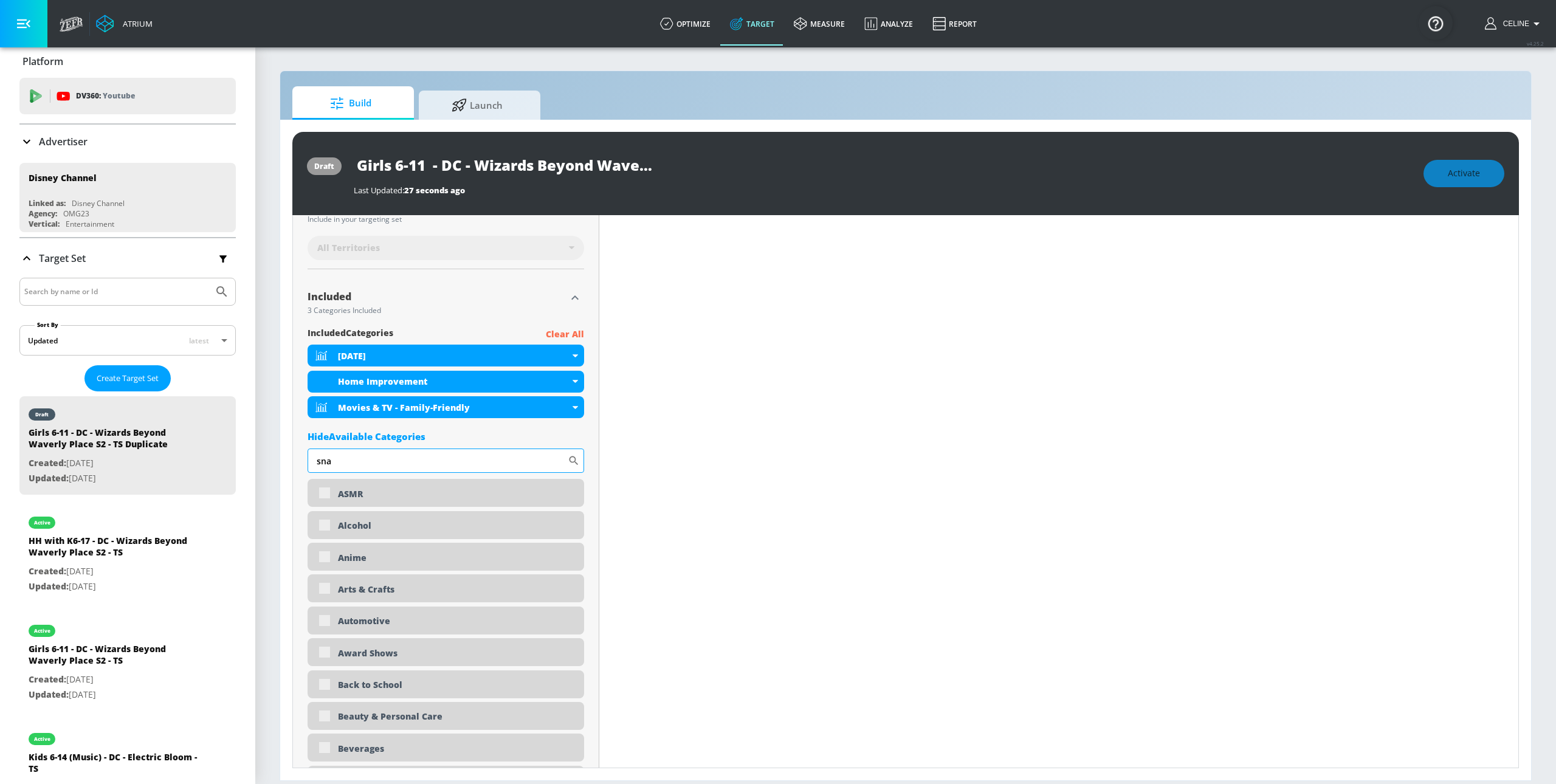
scroll to position [331, 0]
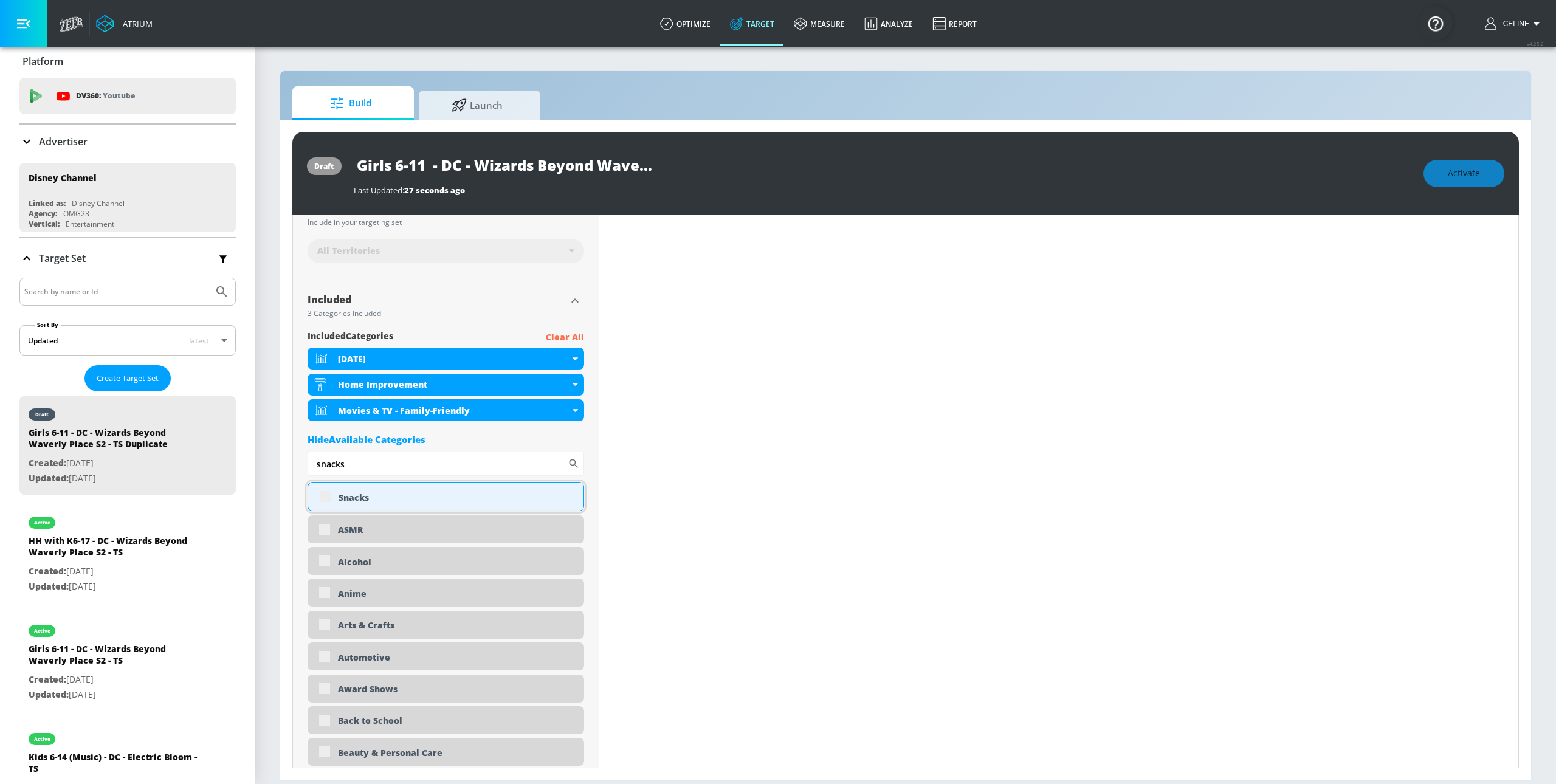
type input "snacks"
click at [327, 502] on div "Snacks" at bounding box center [445, 496] width 277 height 29
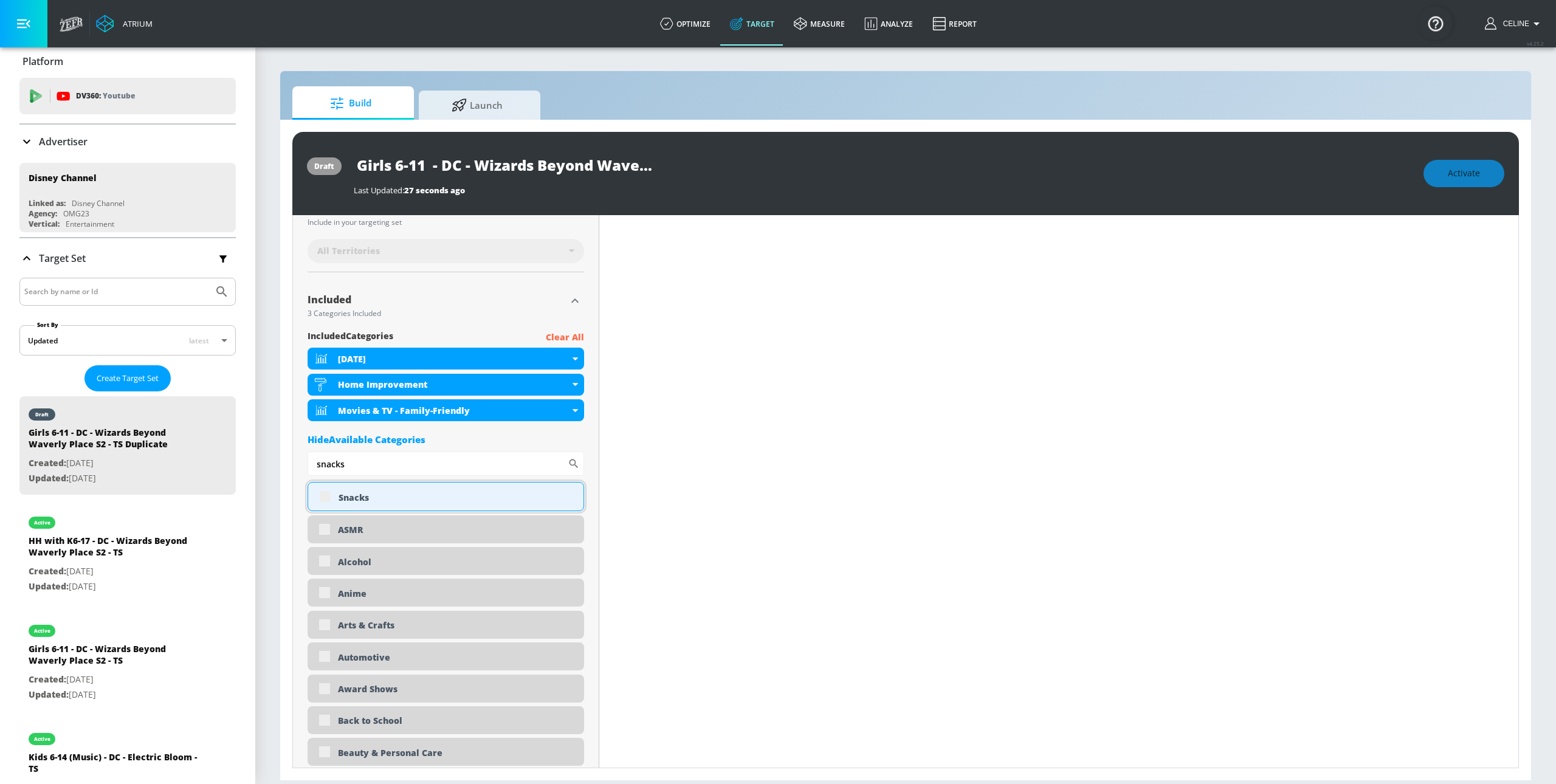
click at [327, 502] on div "Snacks" at bounding box center [445, 496] width 277 height 29
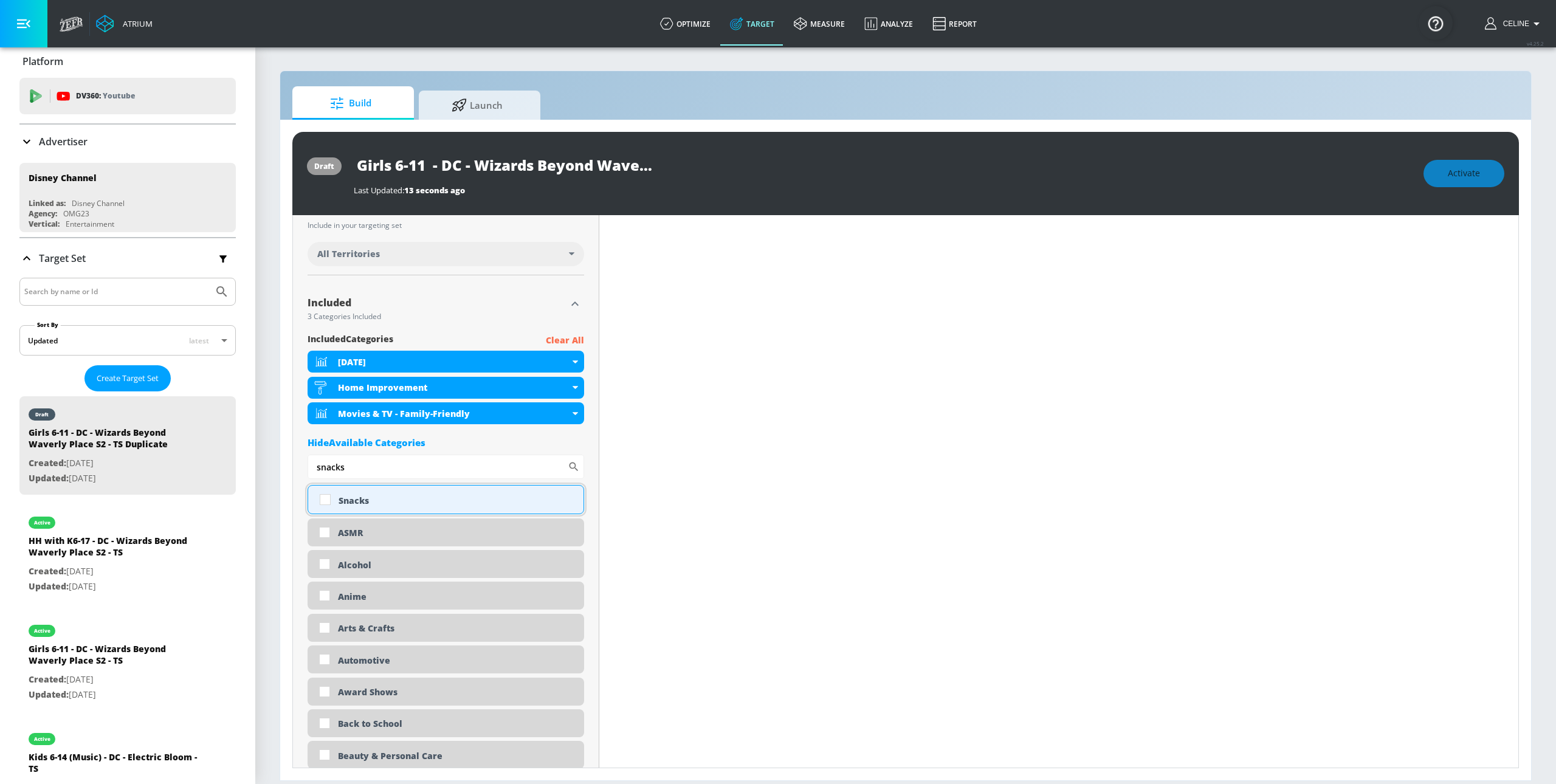
scroll to position [334, 0]
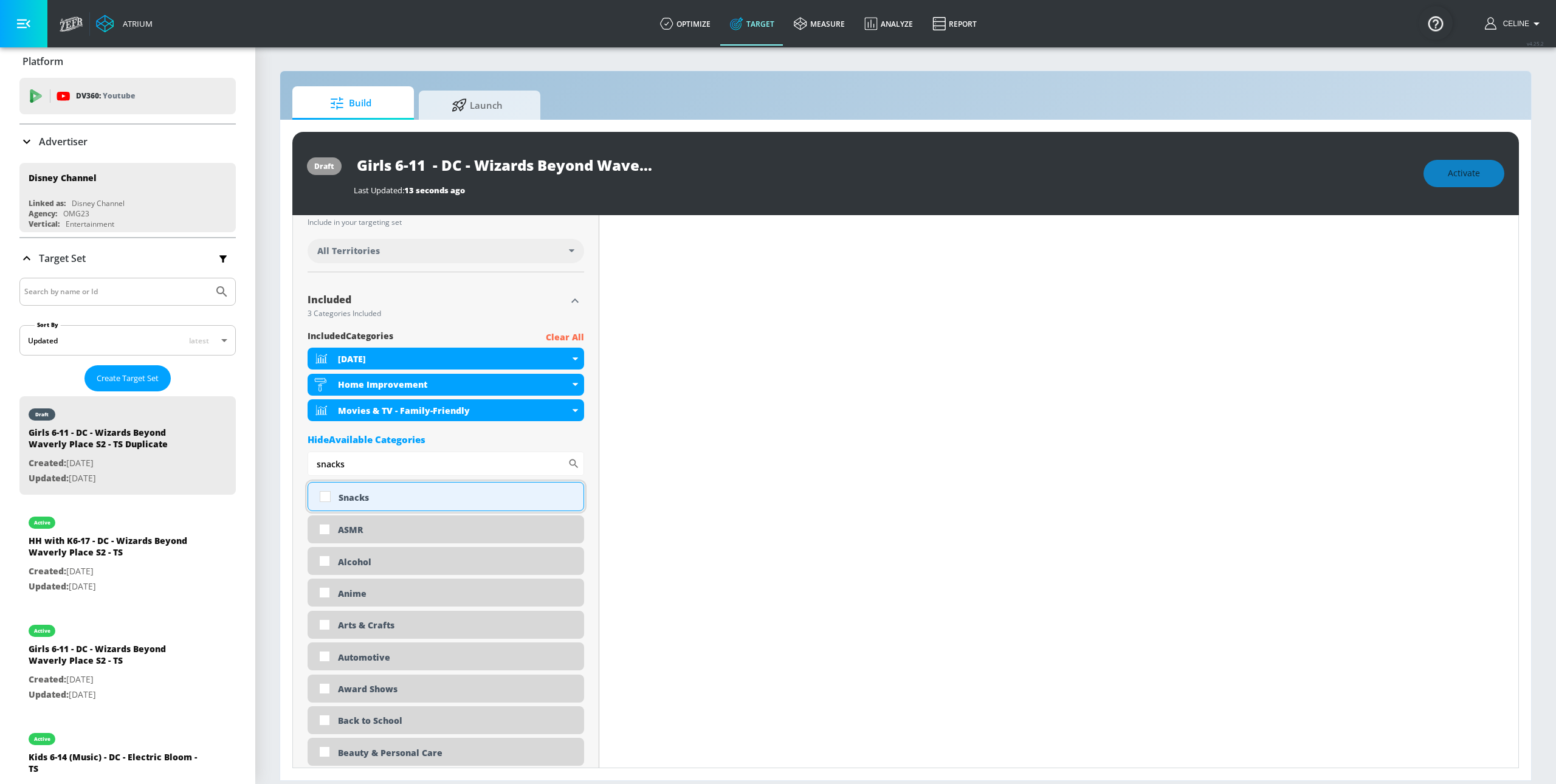
click at [327, 502] on input "checkbox" at bounding box center [325, 496] width 22 height 22
checkbox input "true"
click at [401, 470] on input "snacks" at bounding box center [437, 463] width 260 height 24
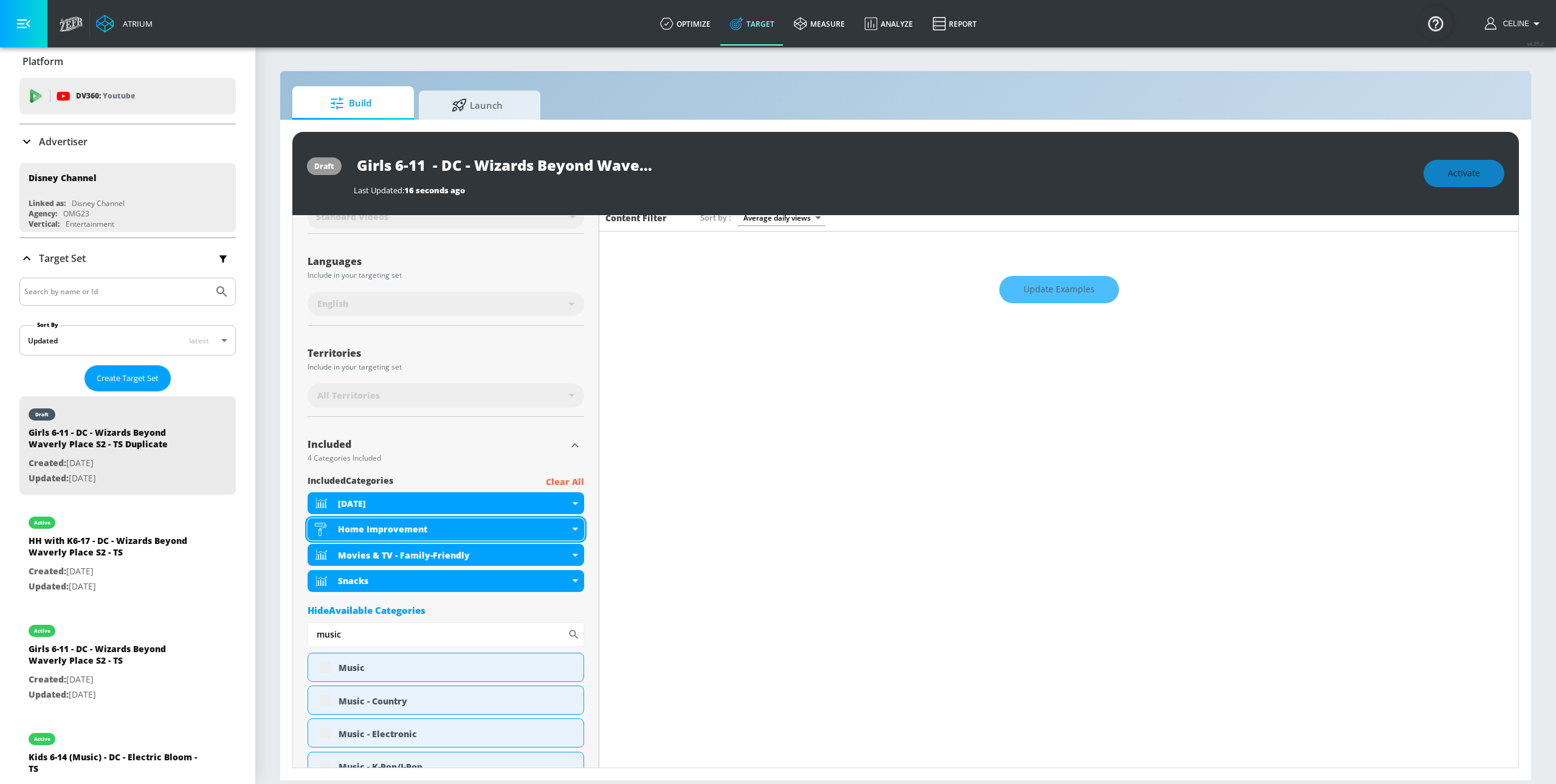
scroll to position [176, 0]
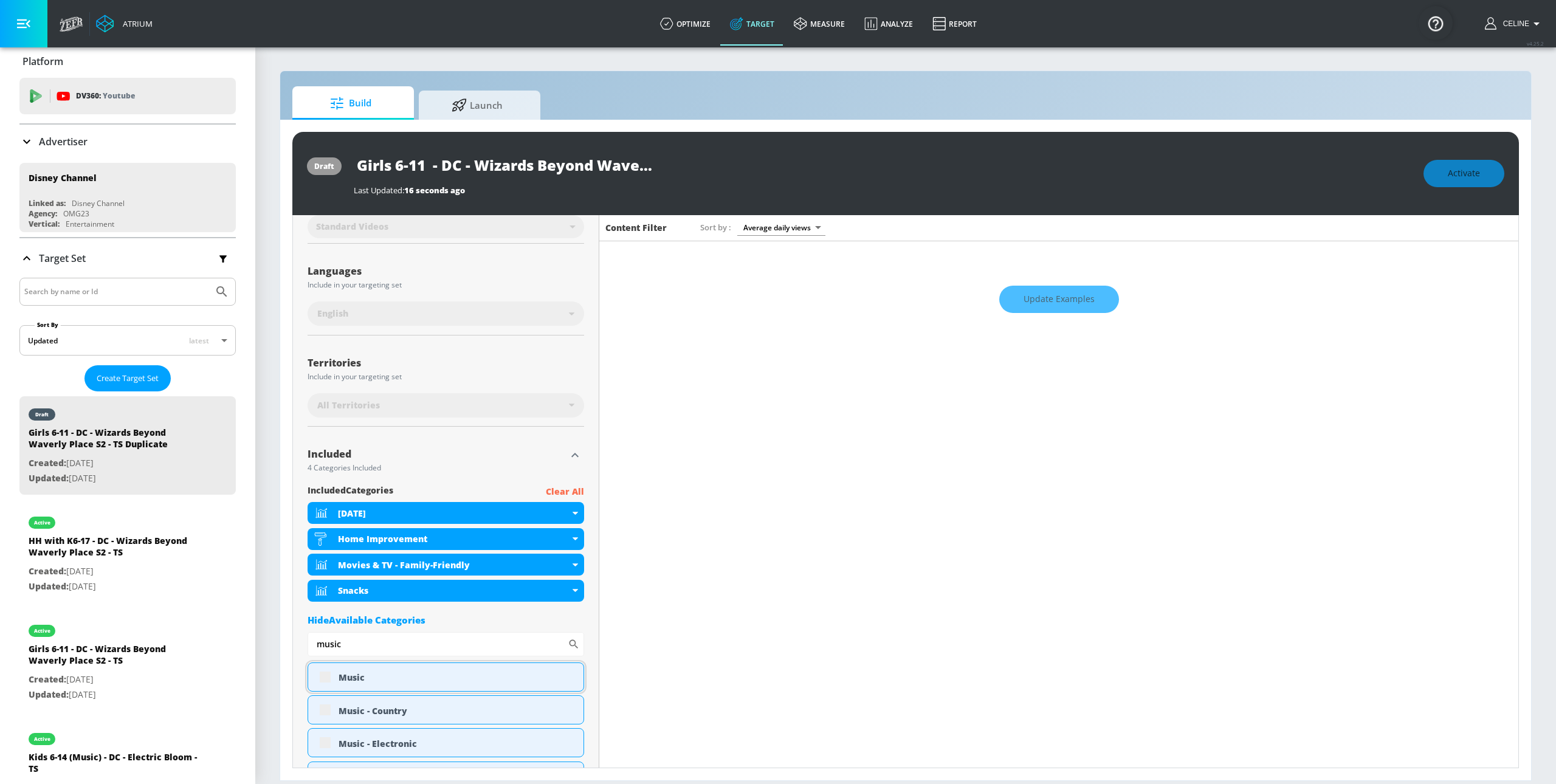
type input "music"
click at [325, 672] on div "Music" at bounding box center [445, 676] width 277 height 29
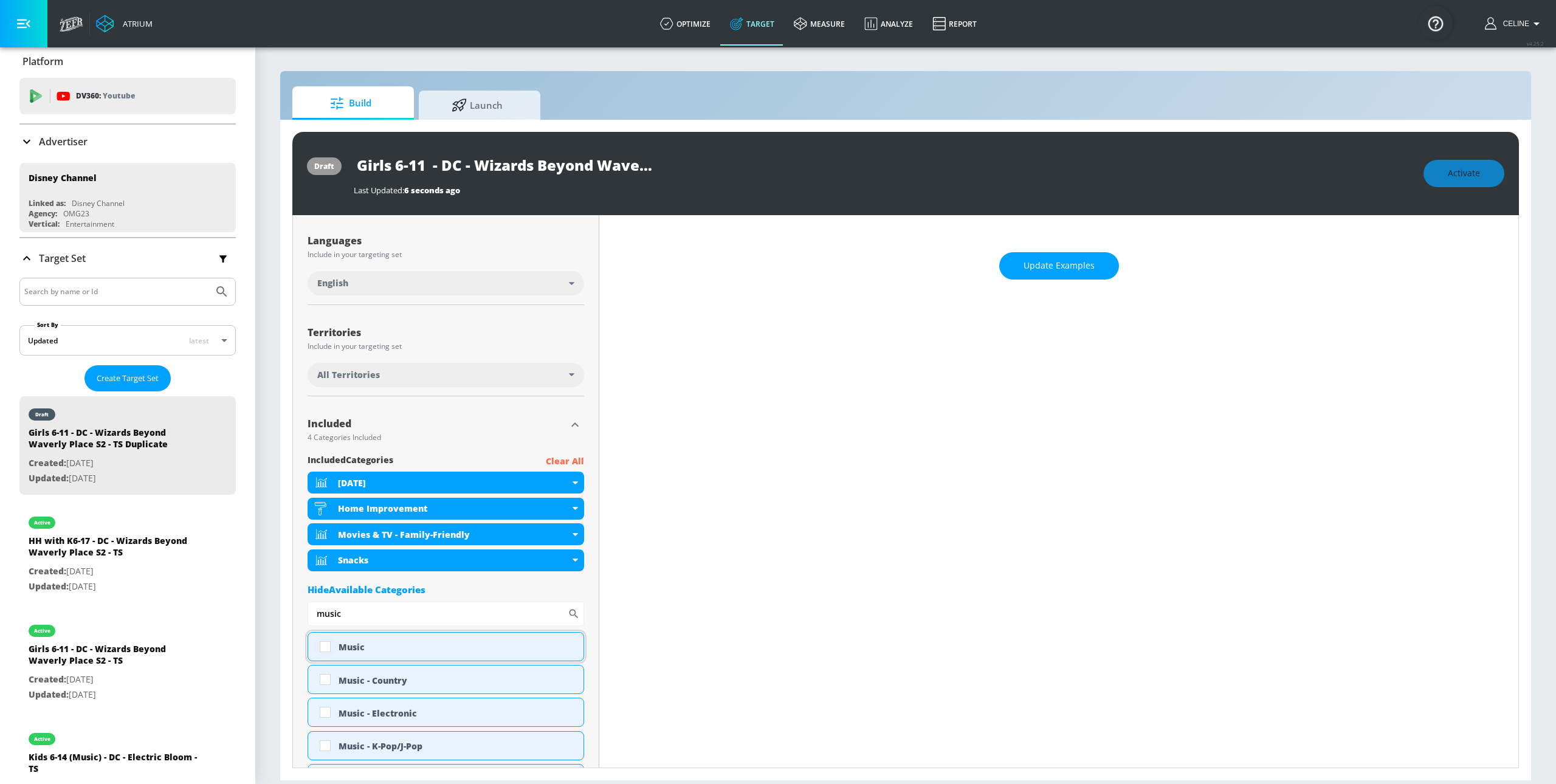
scroll to position [212, 0]
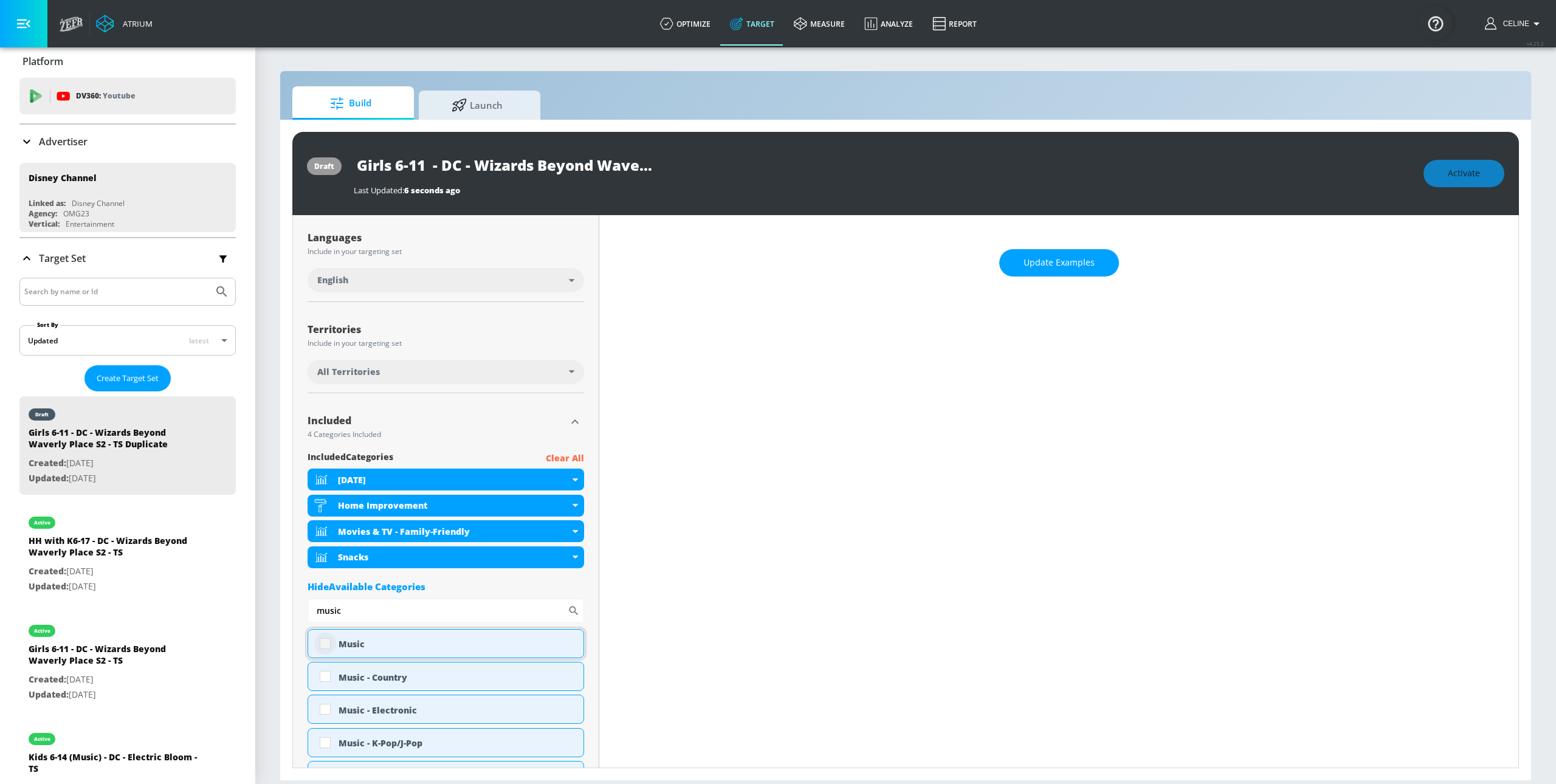
click at [324, 648] on input "checkbox" at bounding box center [325, 643] width 22 height 22
checkbox input "true"
click at [366, 615] on input "music" at bounding box center [437, 611] width 260 height 24
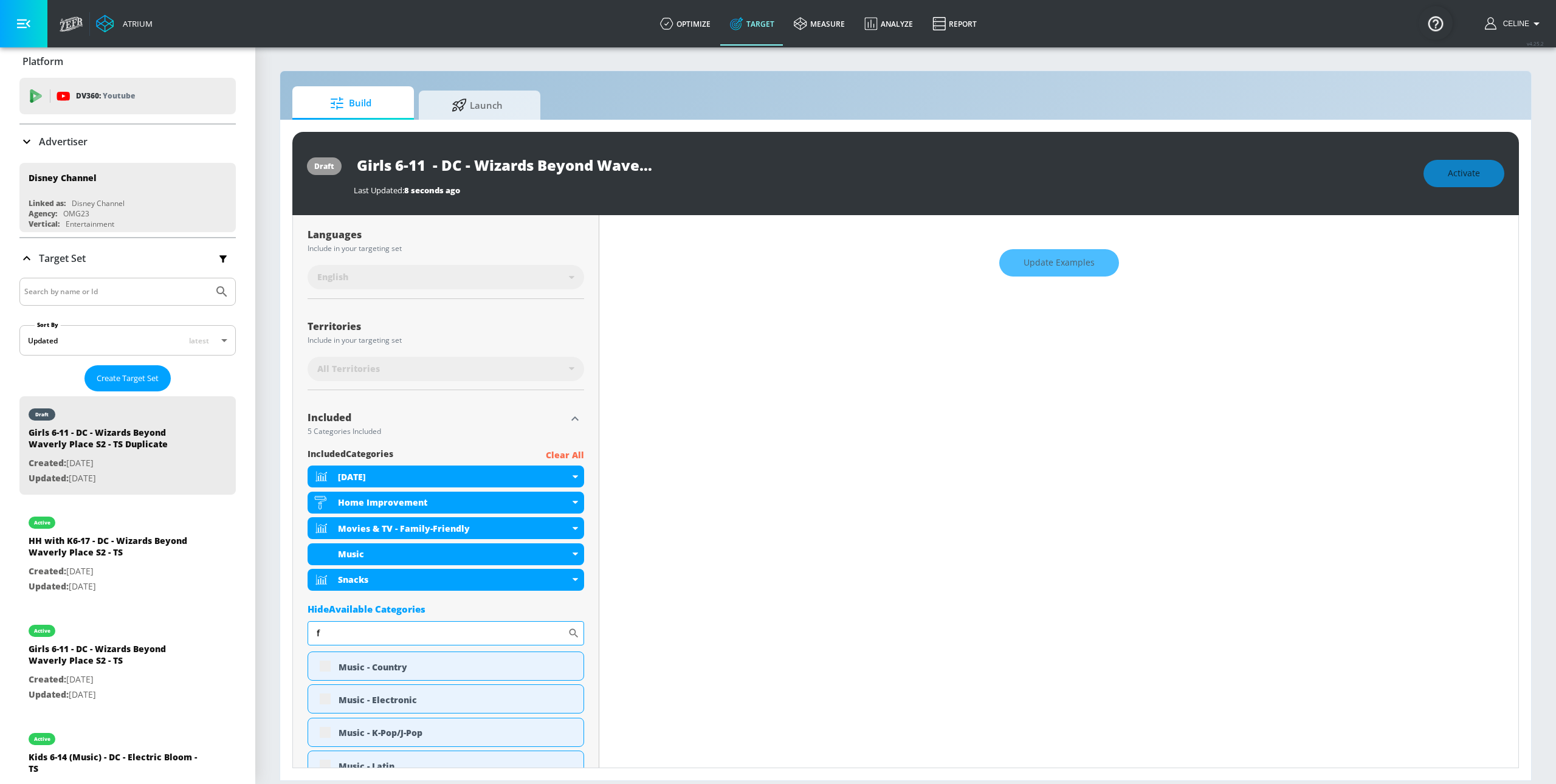
scroll to position [209, 0]
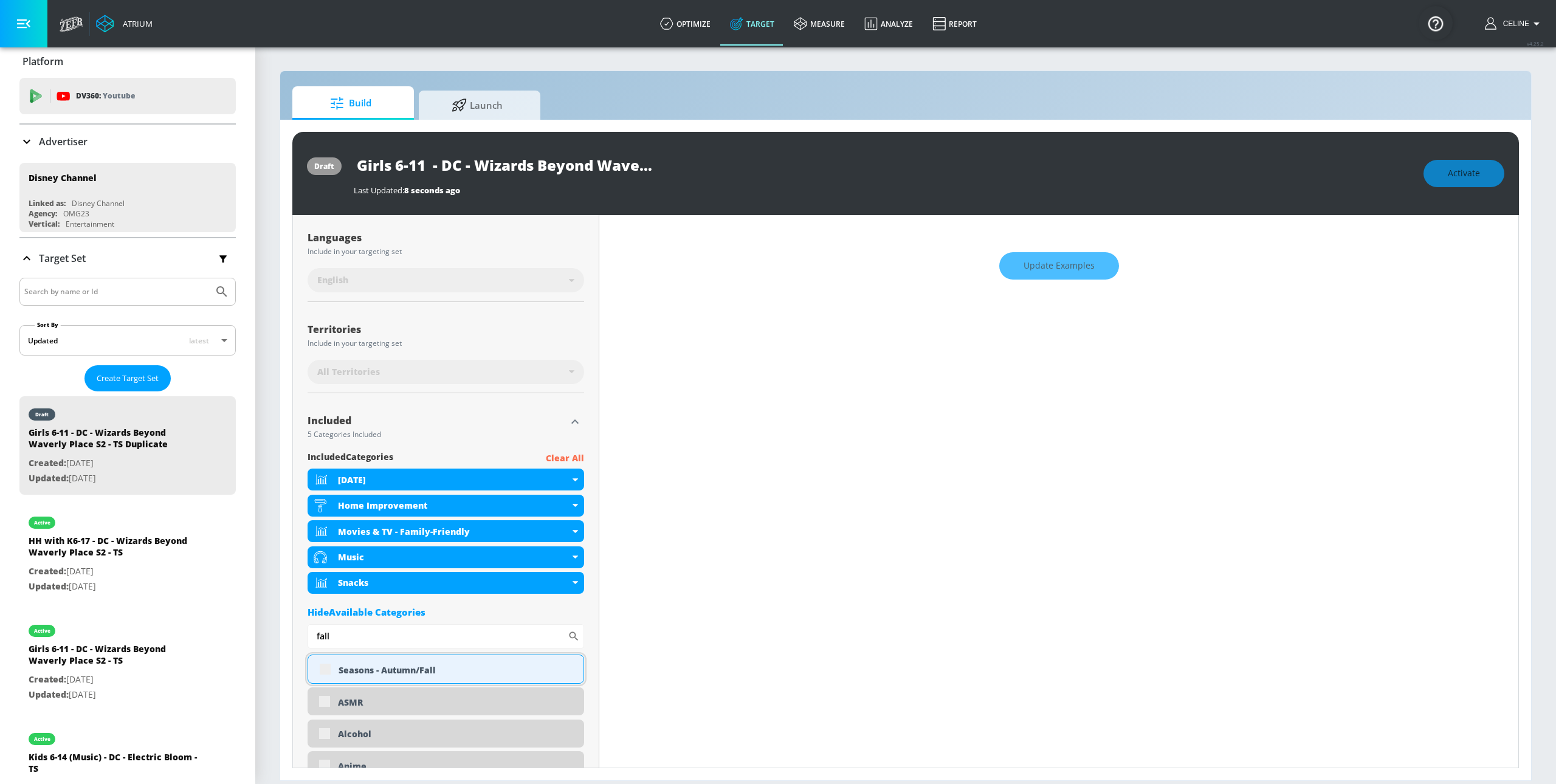
type input "fall"
click at [326, 673] on div "Seasons - Autumn/Fall" at bounding box center [445, 669] width 277 height 29
click at [327, 670] on div "Seasons - Autumn/Fall" at bounding box center [445, 669] width 277 height 29
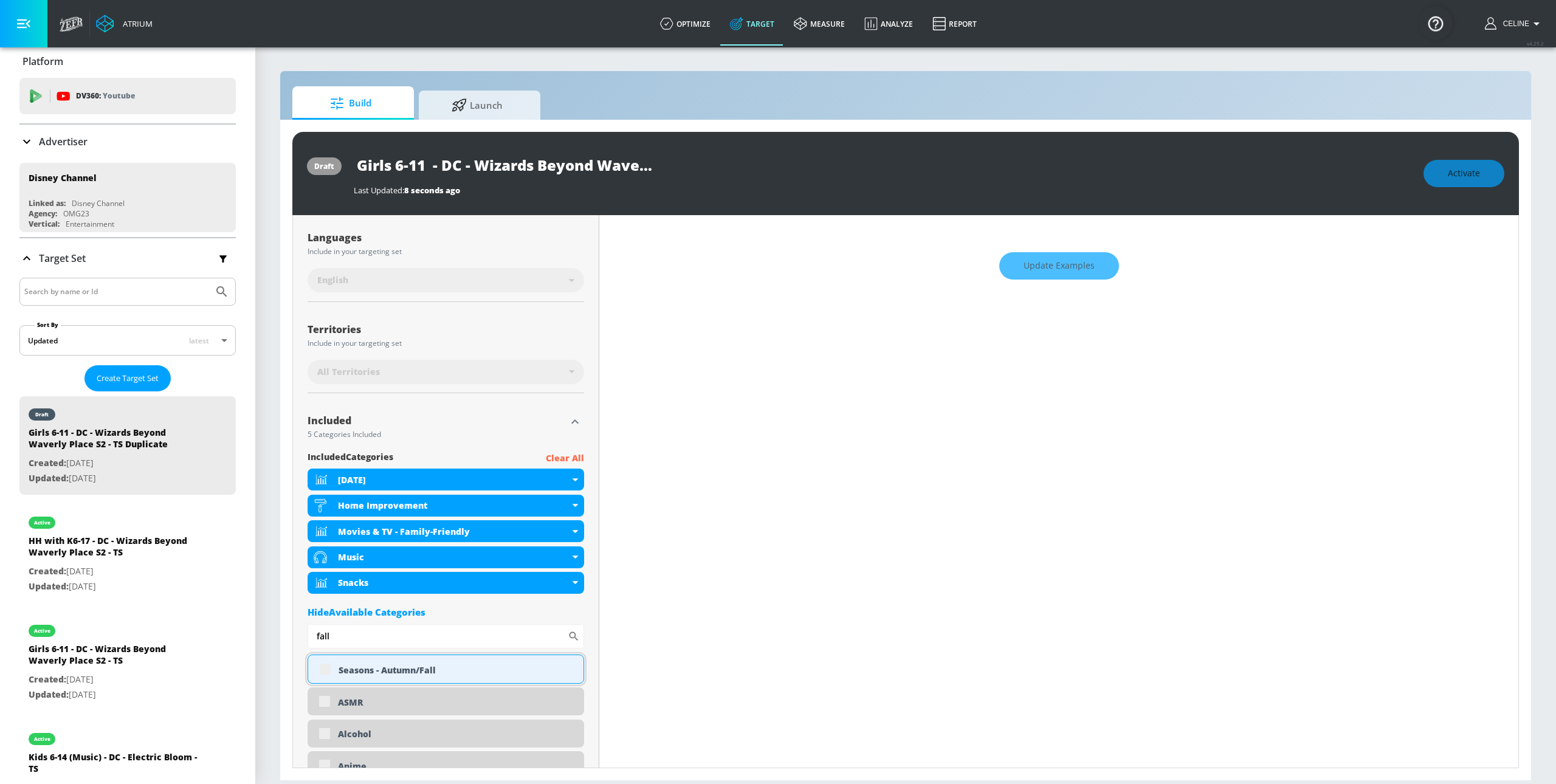
click at [327, 670] on div "Seasons - Autumn/Fall" at bounding box center [445, 669] width 277 height 29
click at [319, 670] on div "Seasons - Autumn/Fall" at bounding box center [445, 669] width 277 height 29
click at [327, 674] on div "Seasons - Autumn/Fall" at bounding box center [445, 669] width 277 height 29
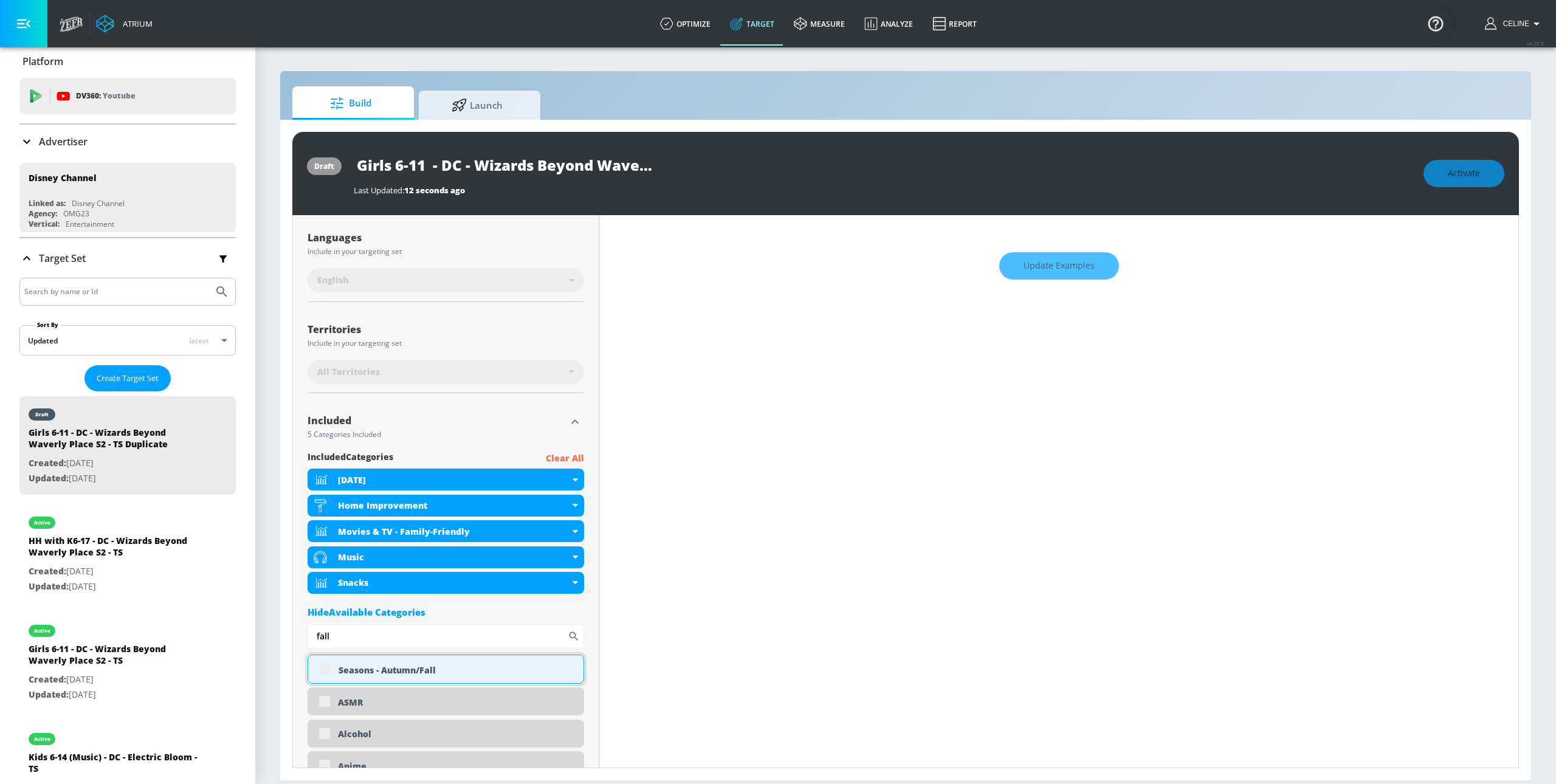
click at [327, 674] on div "Seasons - Autumn/Fall" at bounding box center [445, 669] width 277 height 29
click at [326, 673] on div "Seasons - Autumn/Fall" at bounding box center [445, 669] width 277 height 29
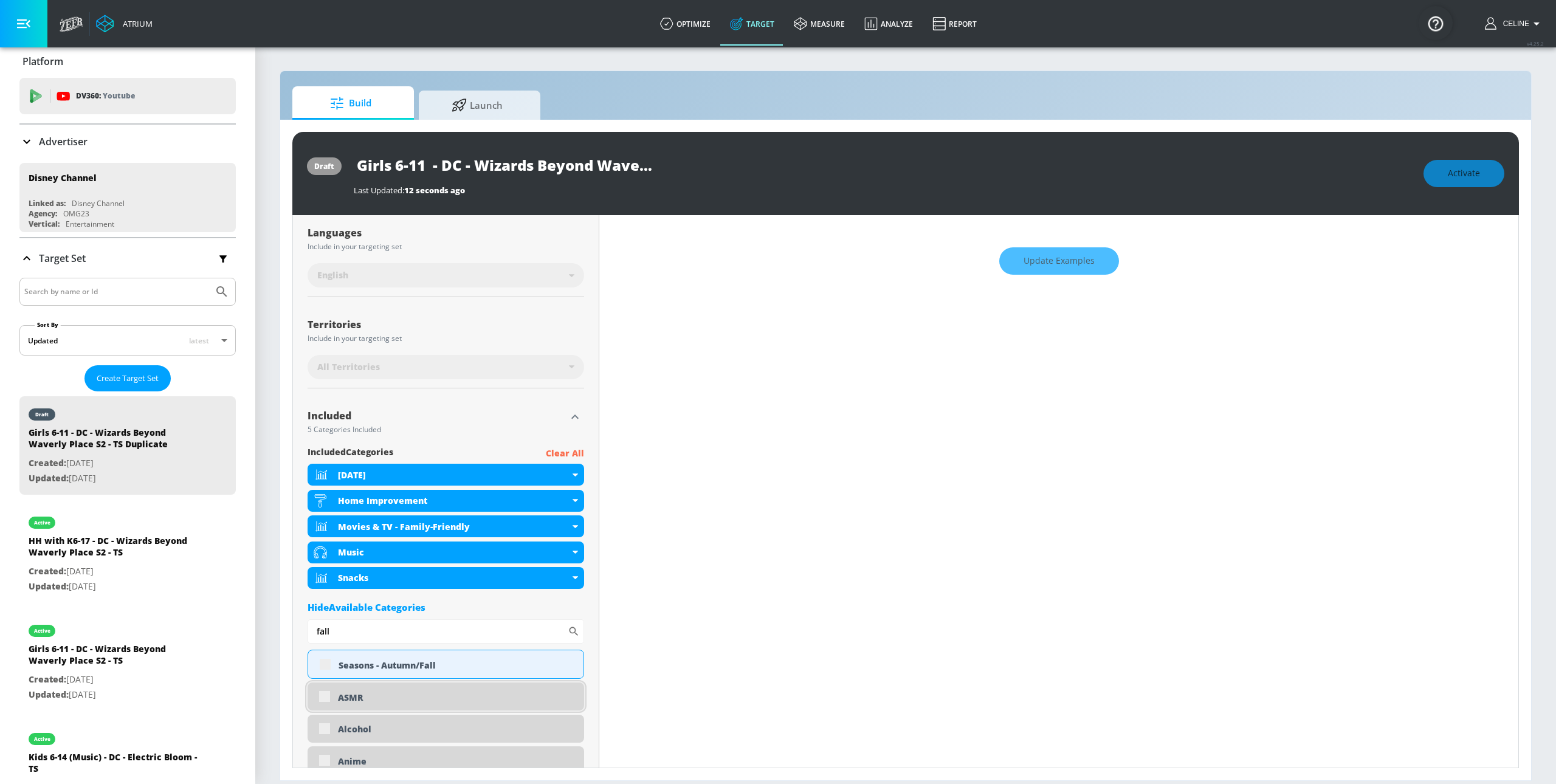
scroll to position [238, 0]
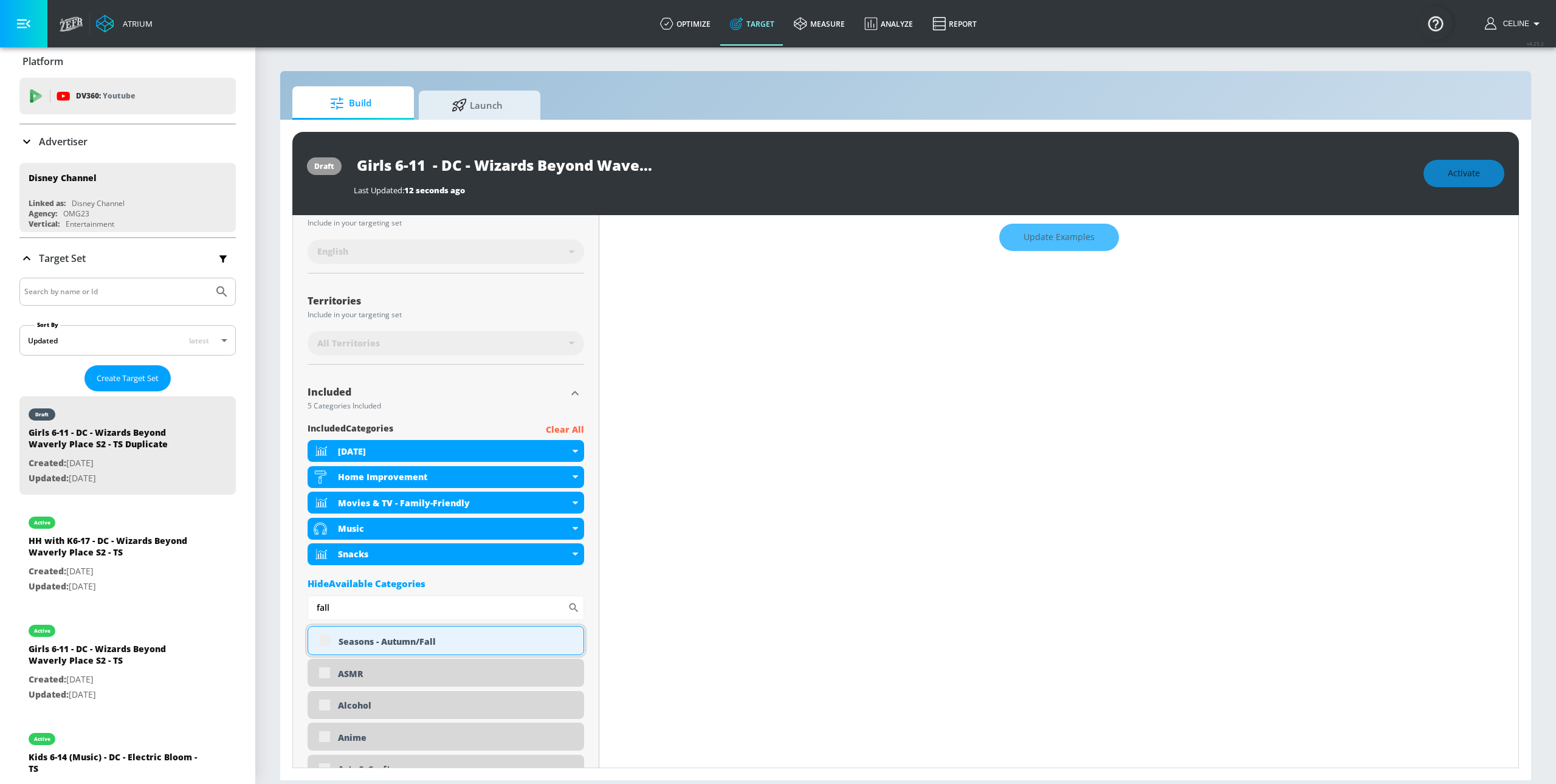
click at [325, 645] on div "Seasons - Autumn/Fall" at bounding box center [445, 640] width 277 height 29
click at [326, 644] on div "Seasons - Autumn/Fall" at bounding box center [445, 640] width 277 height 29
click at [326, 644] on input "checkbox" at bounding box center [325, 640] width 22 height 22
checkbox input "true"
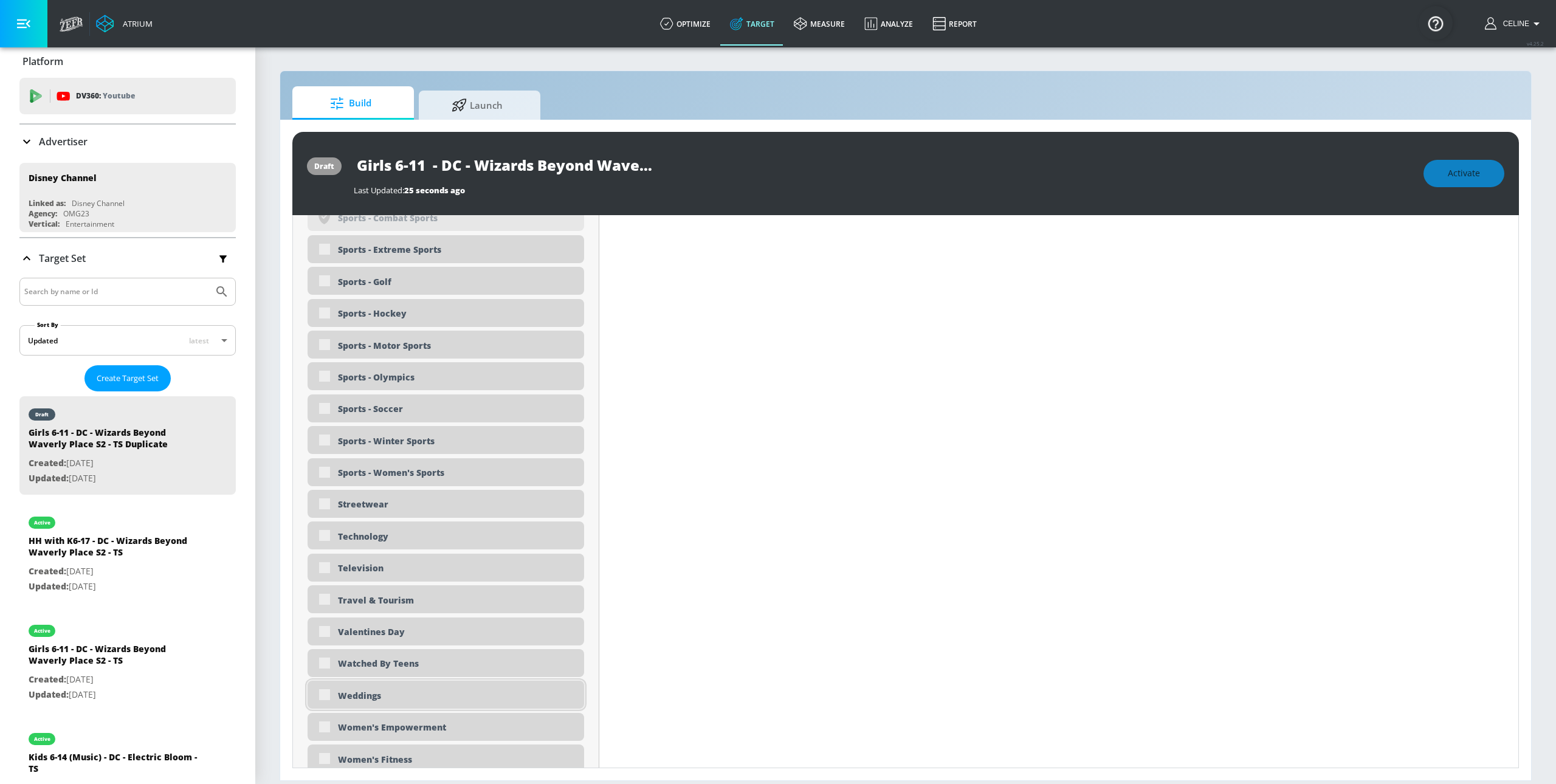
scroll to position [3385, 0]
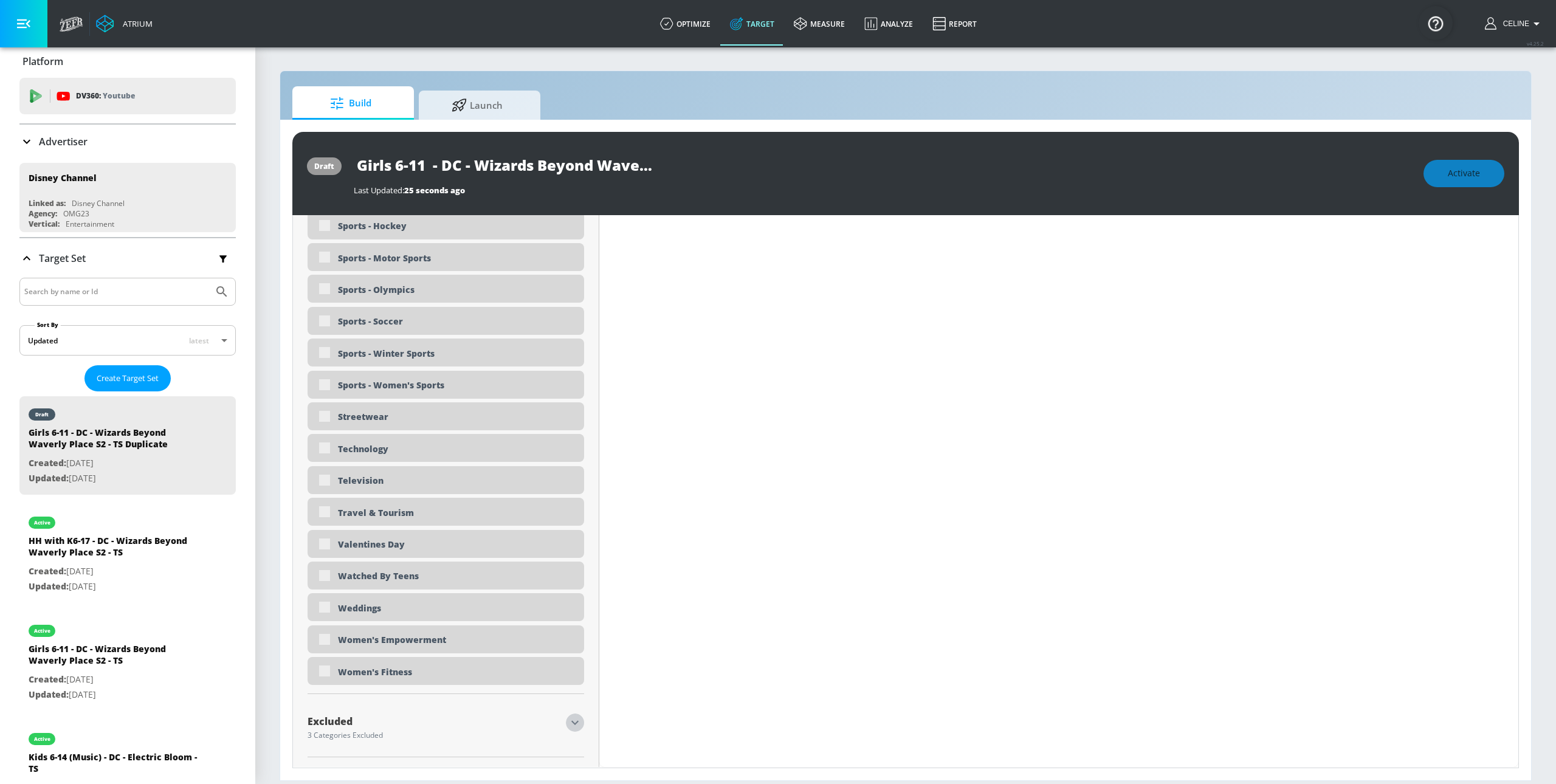
drag, startPoint x: 568, startPoint y: 725, endPoint x: 561, endPoint y: 725, distance: 7.0
click at [568, 725] on icon "button" at bounding box center [575, 722] width 14 height 14
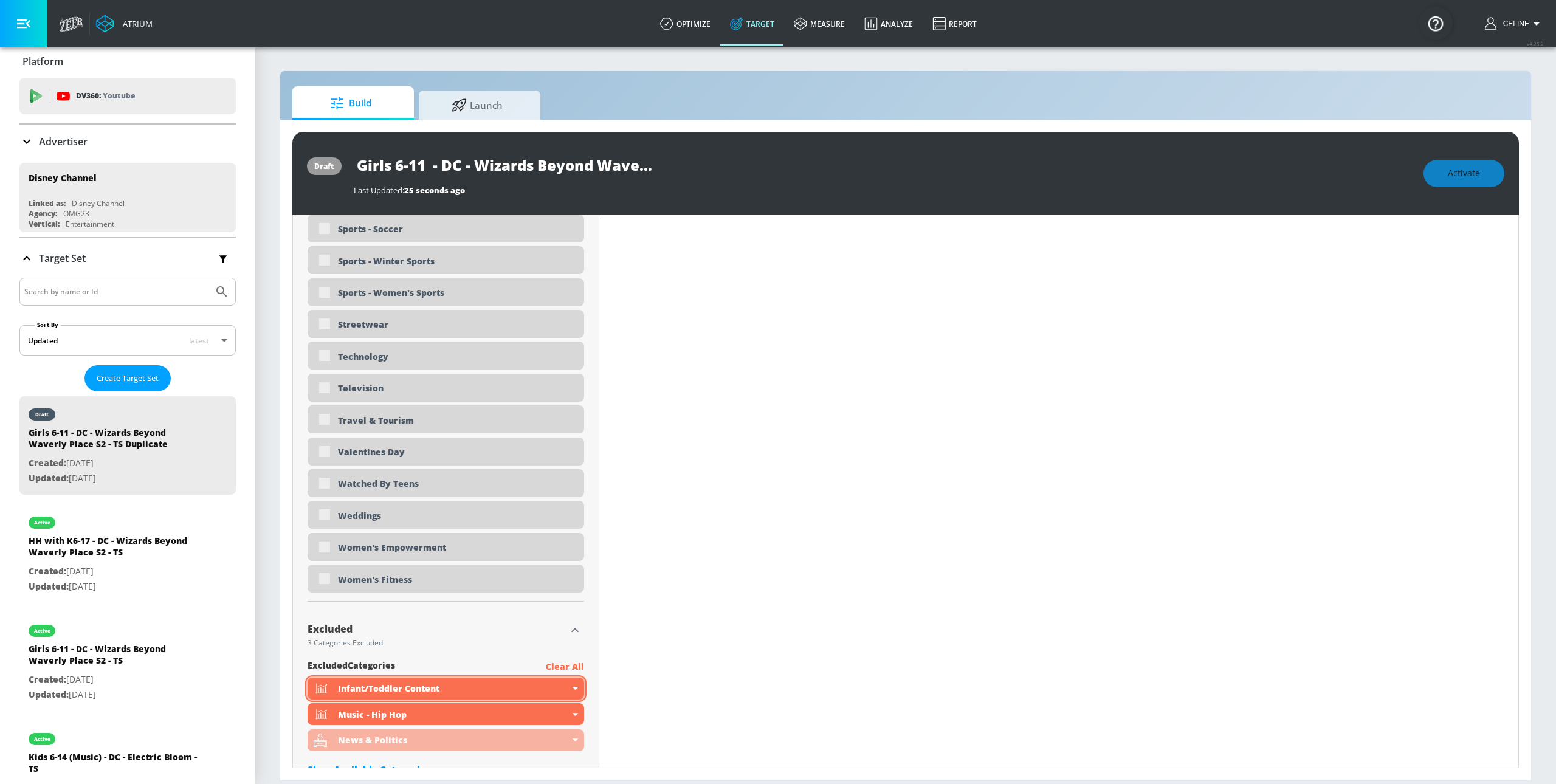
scroll to position [3557, 0]
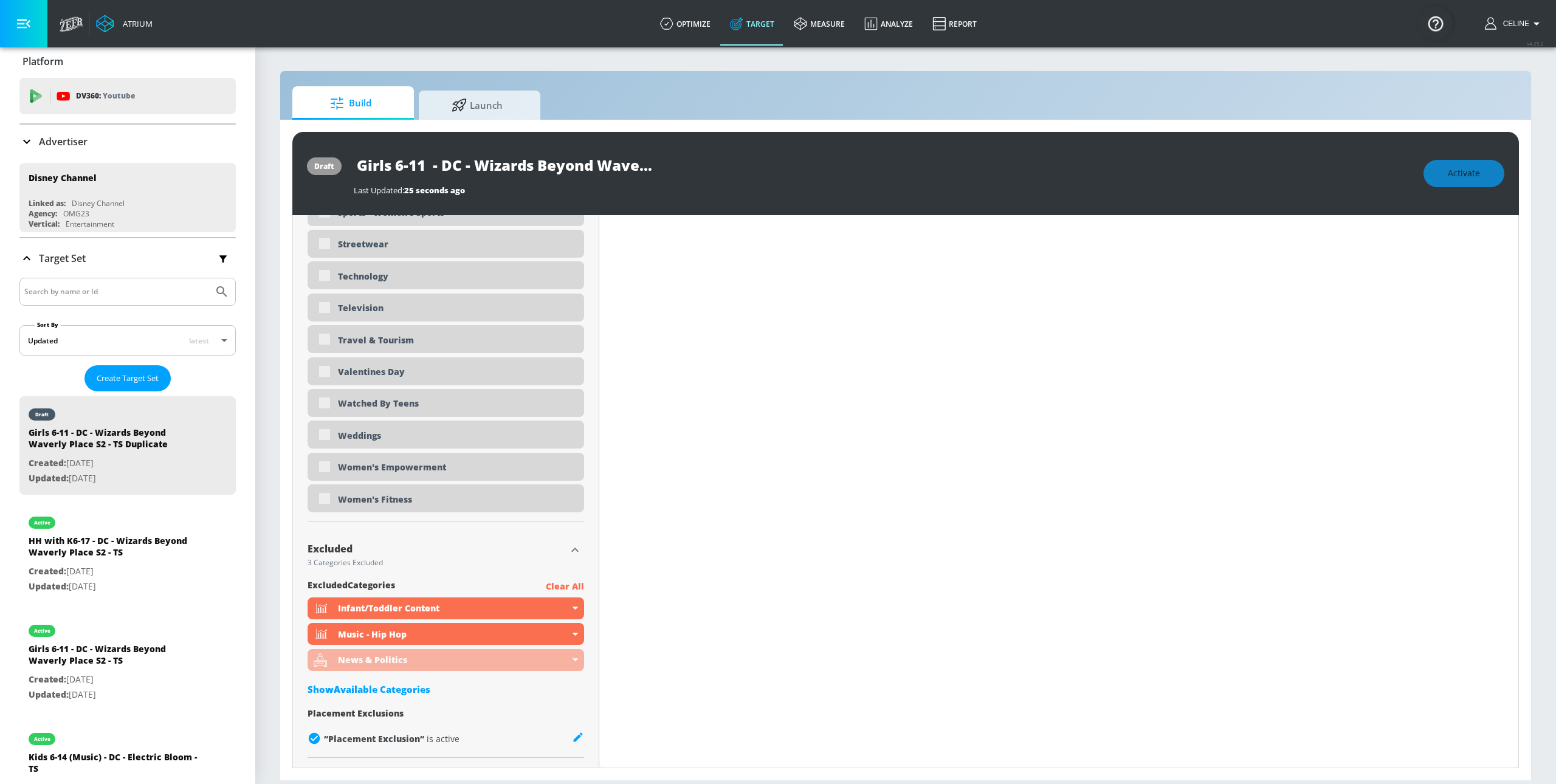
click at [389, 691] on div "Show Available Categories" at bounding box center [445, 689] width 277 height 12
click at [384, 713] on input "Sort By" at bounding box center [437, 713] width 260 height 24
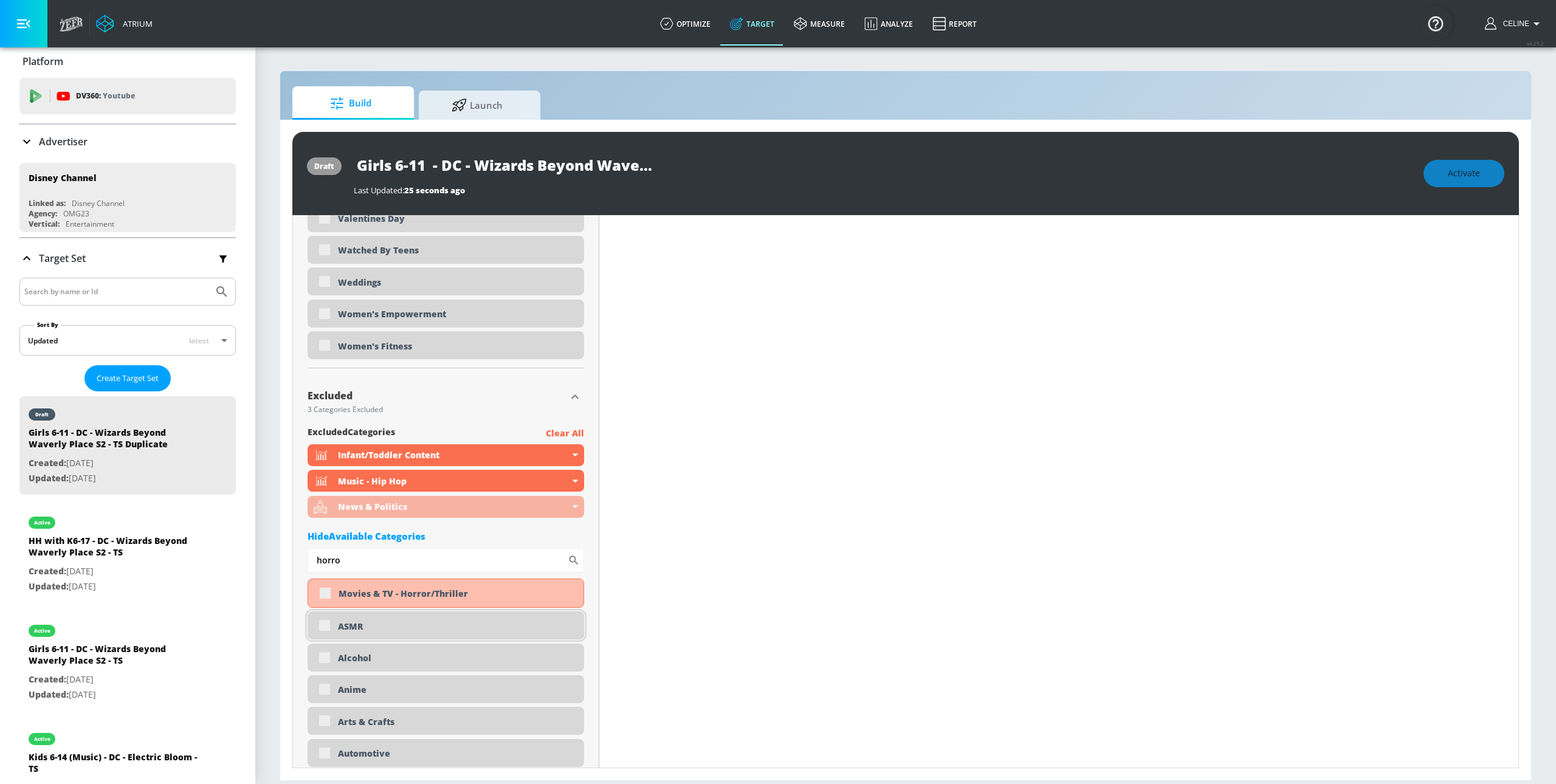
scroll to position [3712, 0]
type input "horro"
click at [326, 592] on div "Movies & TV - Horror/Thriller" at bounding box center [445, 590] width 277 height 29
click at [326, 596] on div "Movies & TV - Horror/Thriller" at bounding box center [445, 593] width 277 height 29
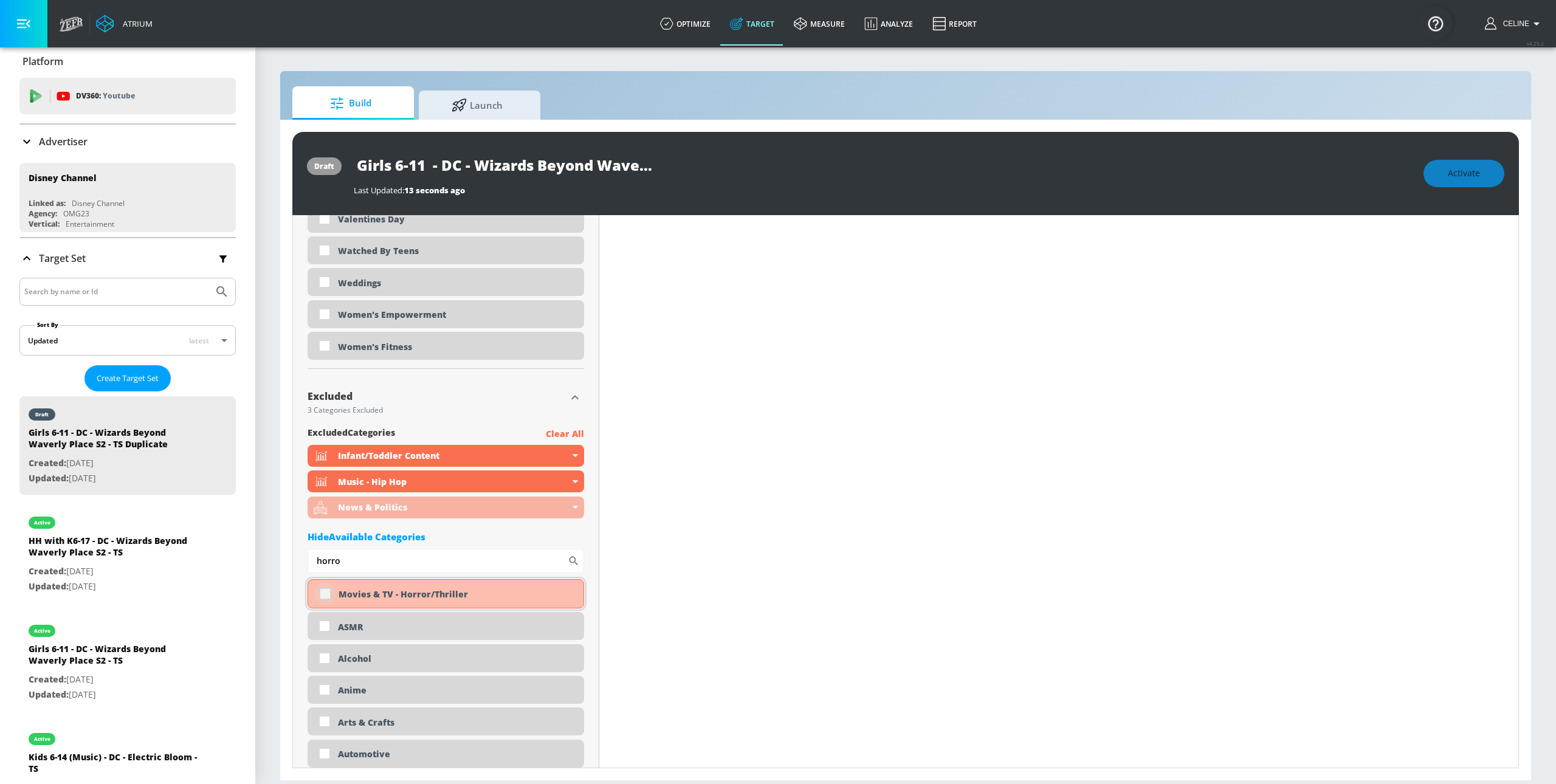
click at [326, 596] on input "checkbox" at bounding box center [325, 593] width 22 height 22
checkbox input "true"
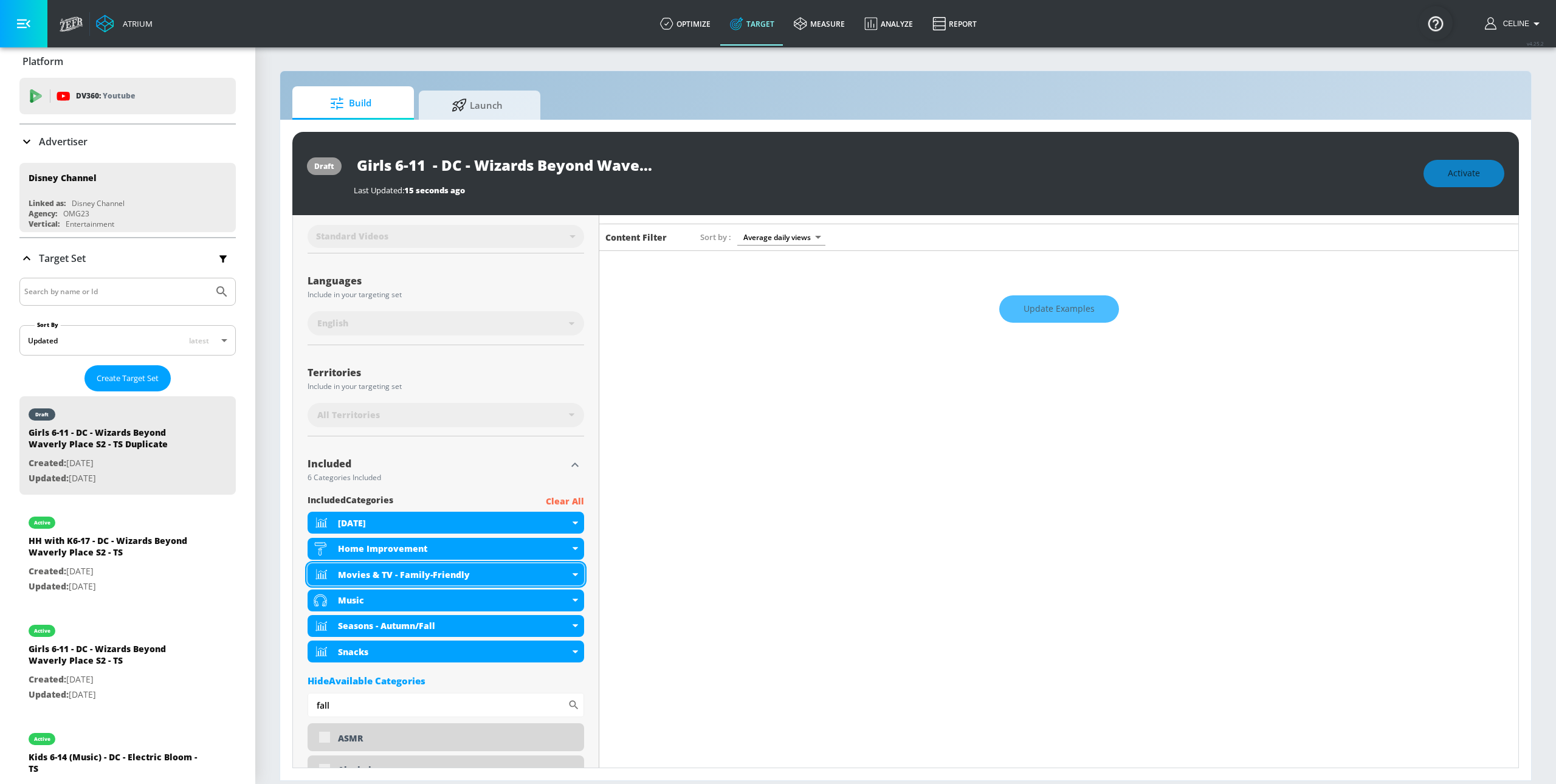
scroll to position [0, 0]
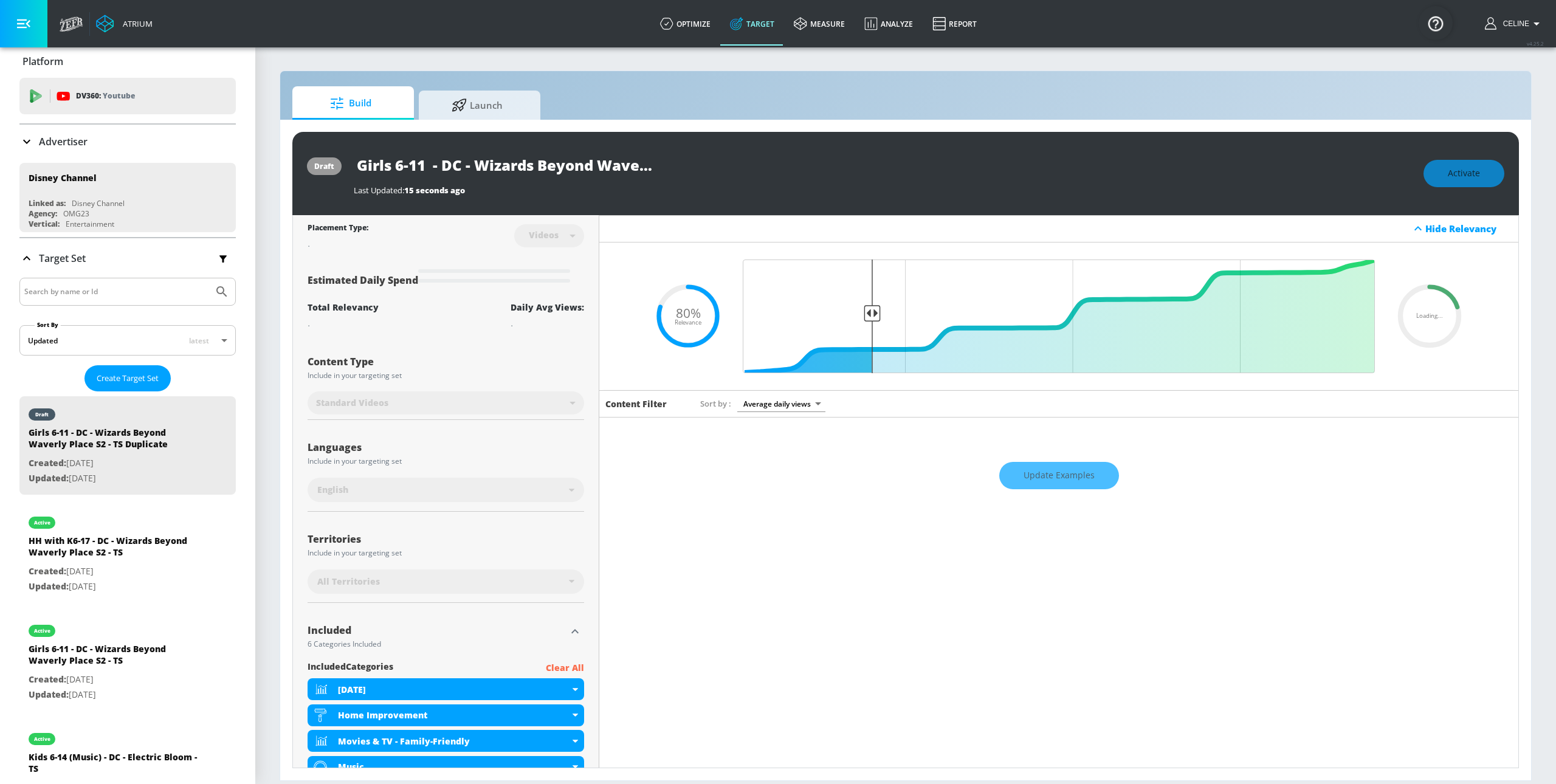
click at [438, 157] on input "Girls 6-11 - DC - Wizards Beyond Waverly Place S2 - TS Duplicate" at bounding box center [506, 165] width 304 height 27
drag, startPoint x: 423, startPoint y: 166, endPoint x: 304, endPoint y: 164, distance: 119.0
click at [306, 165] on div "draft Girls 6-11 - DC - Wizards Beyond Waverly Place S2 - TS Duplicate Last Upd…" at bounding box center [906, 173] width 1227 height 84
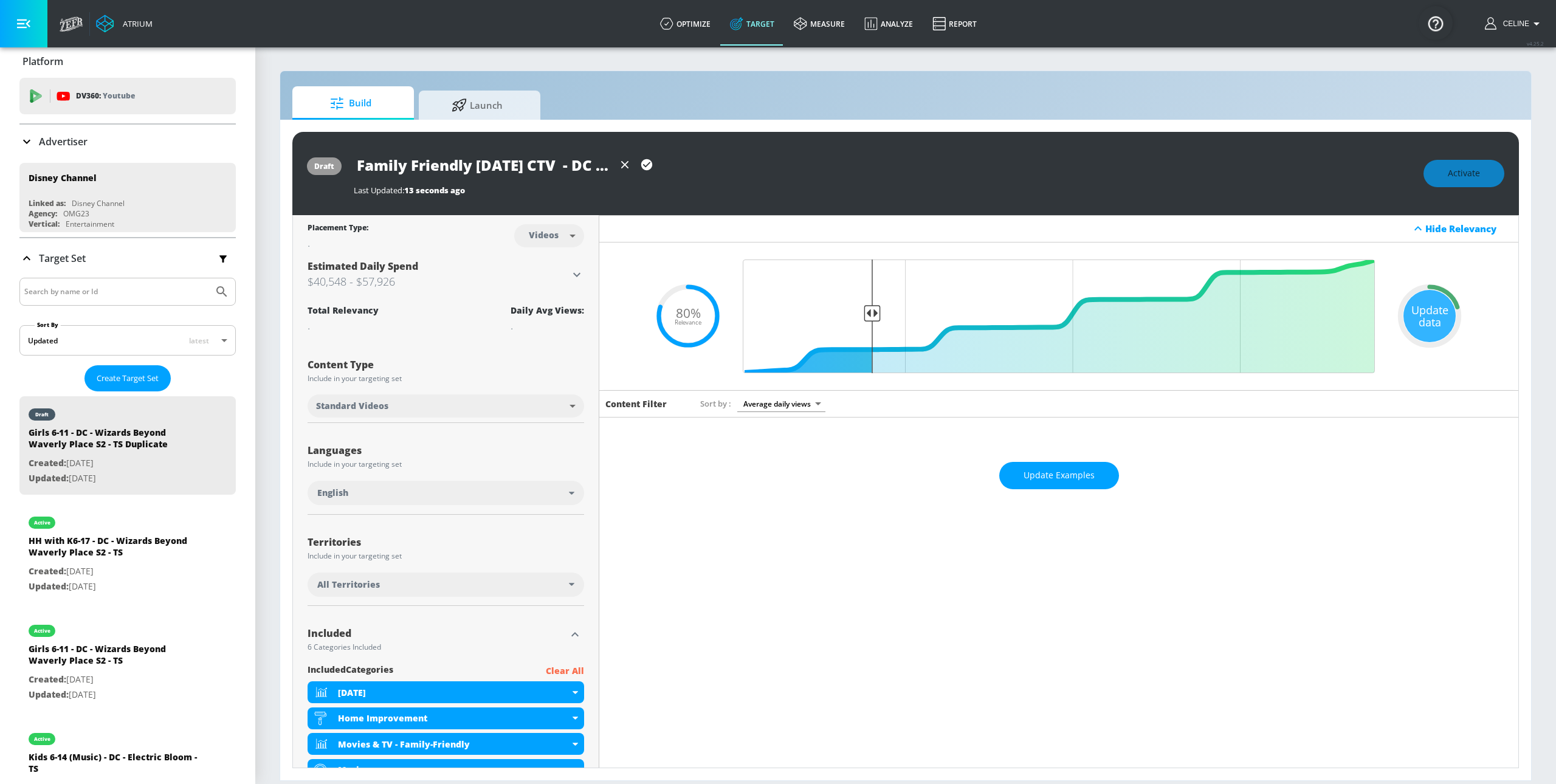
scroll to position [0, 381]
drag, startPoint x: 566, startPoint y: 166, endPoint x: 728, endPoint y: 197, distance: 164.9
click at [758, 200] on div "draft Family Friendly [DATE] CTV - DC - Wizards Beyond Waverly Place S2 - TS Du…" at bounding box center [906, 173] width 1227 height 84
click at [579, 168] on input "Family Friendly [DATE] CTV - DC - Wizards Beyond Waverly Place S2 - TS Duplicate" at bounding box center [484, 165] width 260 height 27
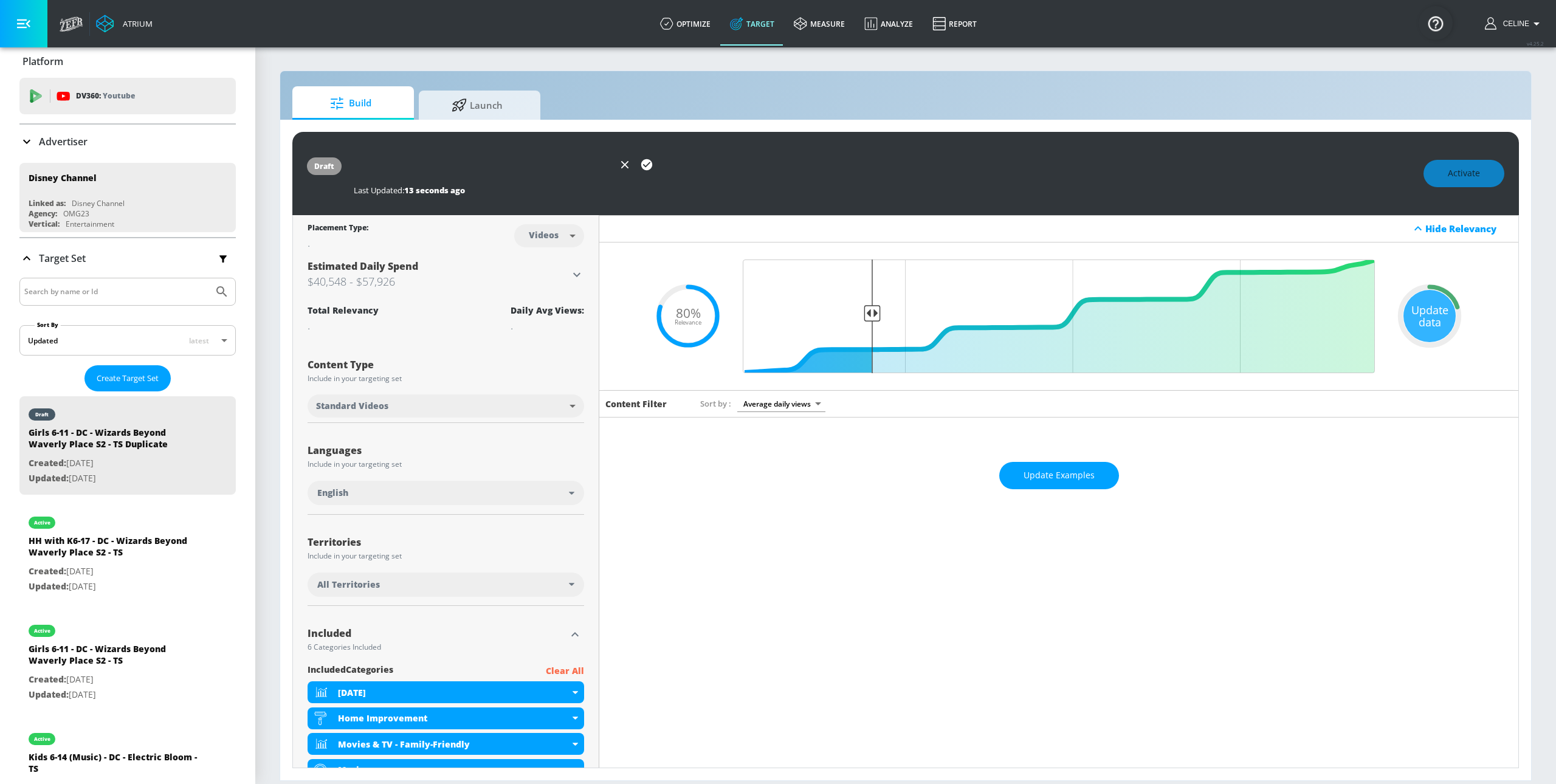
scroll to position [0, 304]
type input "Family Friendly [DATE] CTV - DC - Wizards Beyond Waverly Place S2 - TS"
click at [643, 164] on icon "button" at bounding box center [647, 164] width 11 height 11
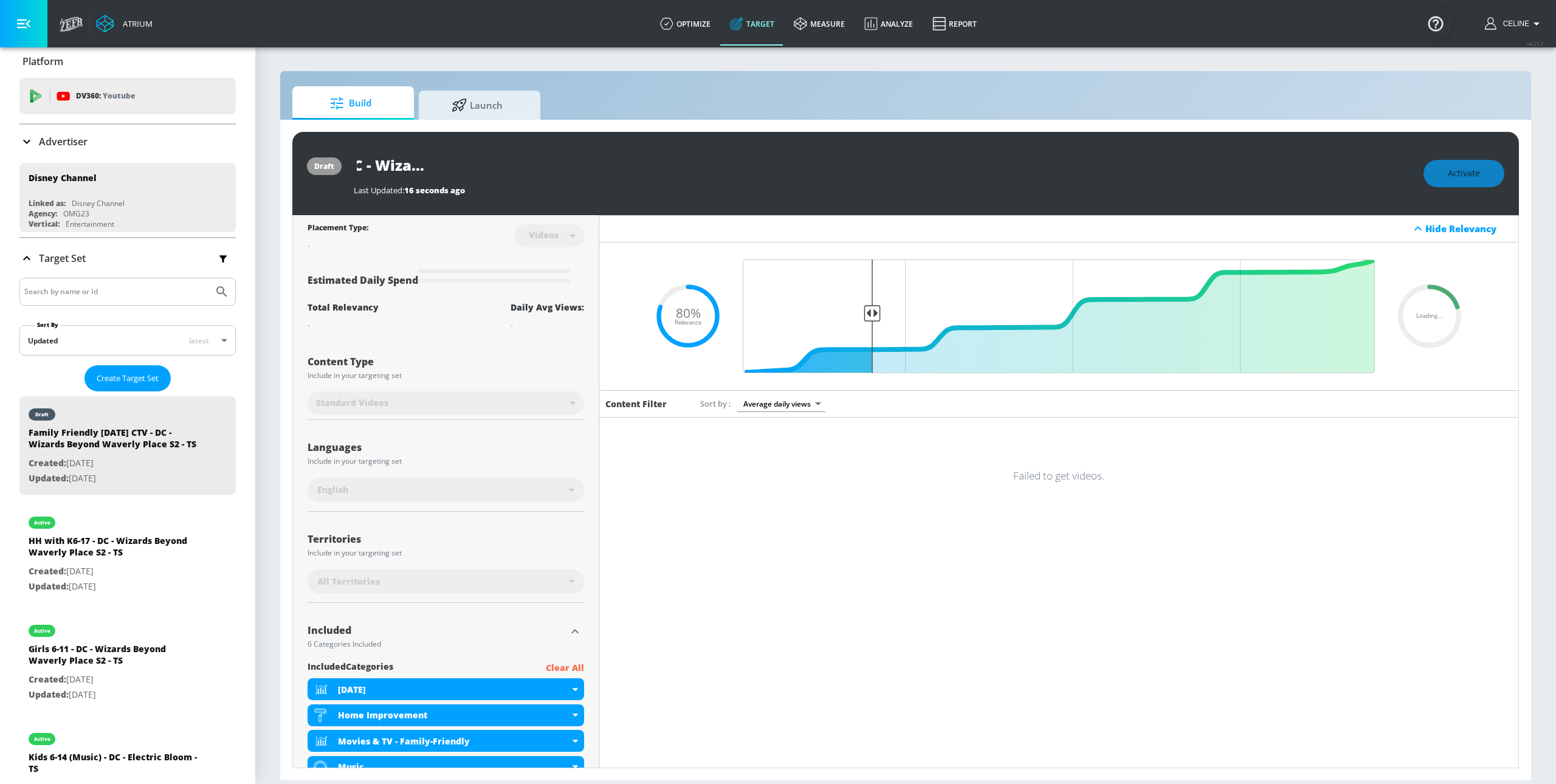
scroll to position [0, 0]
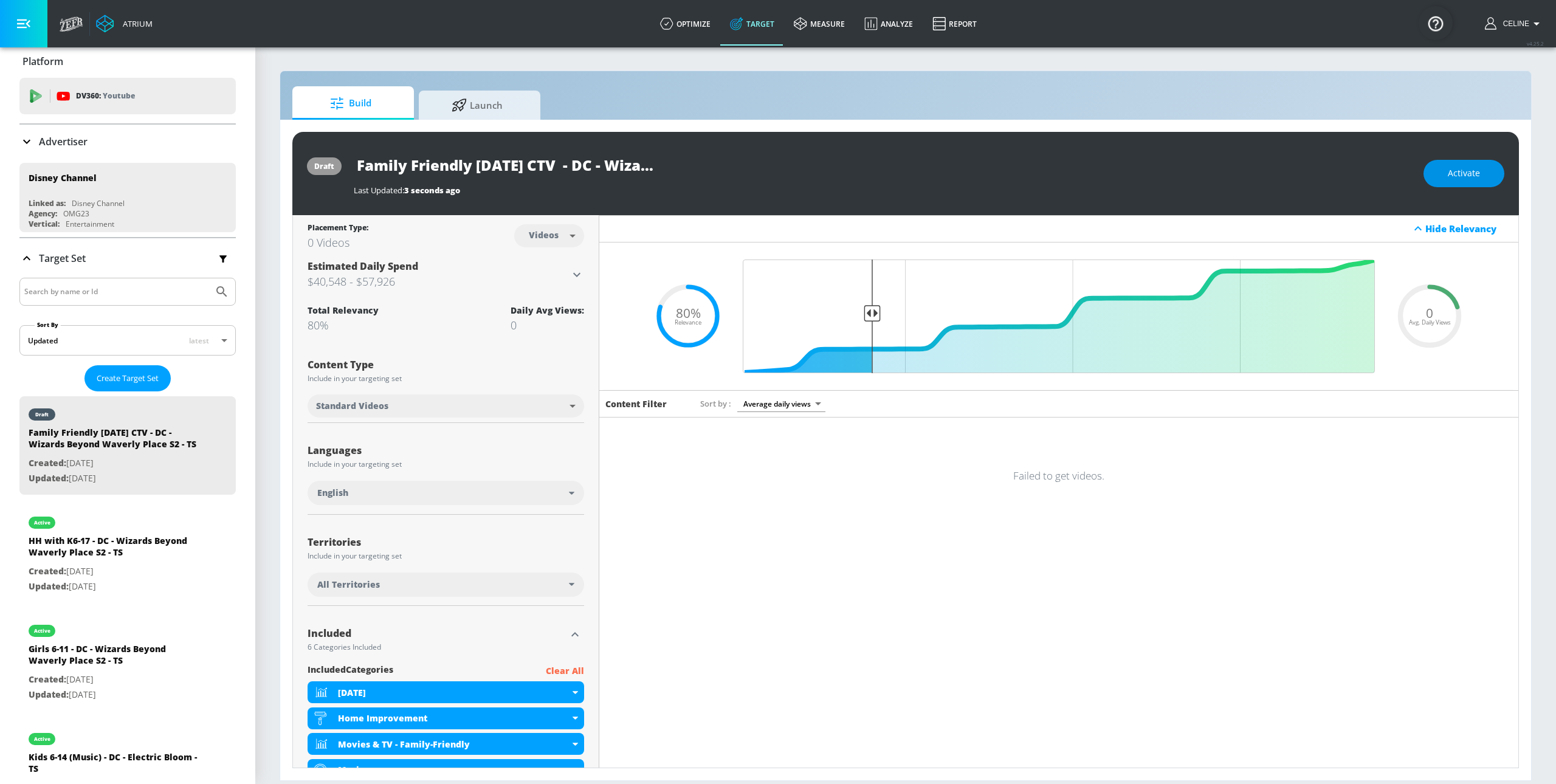
click at [1457, 172] on span "Activate" at bounding box center [1464, 173] width 32 height 15
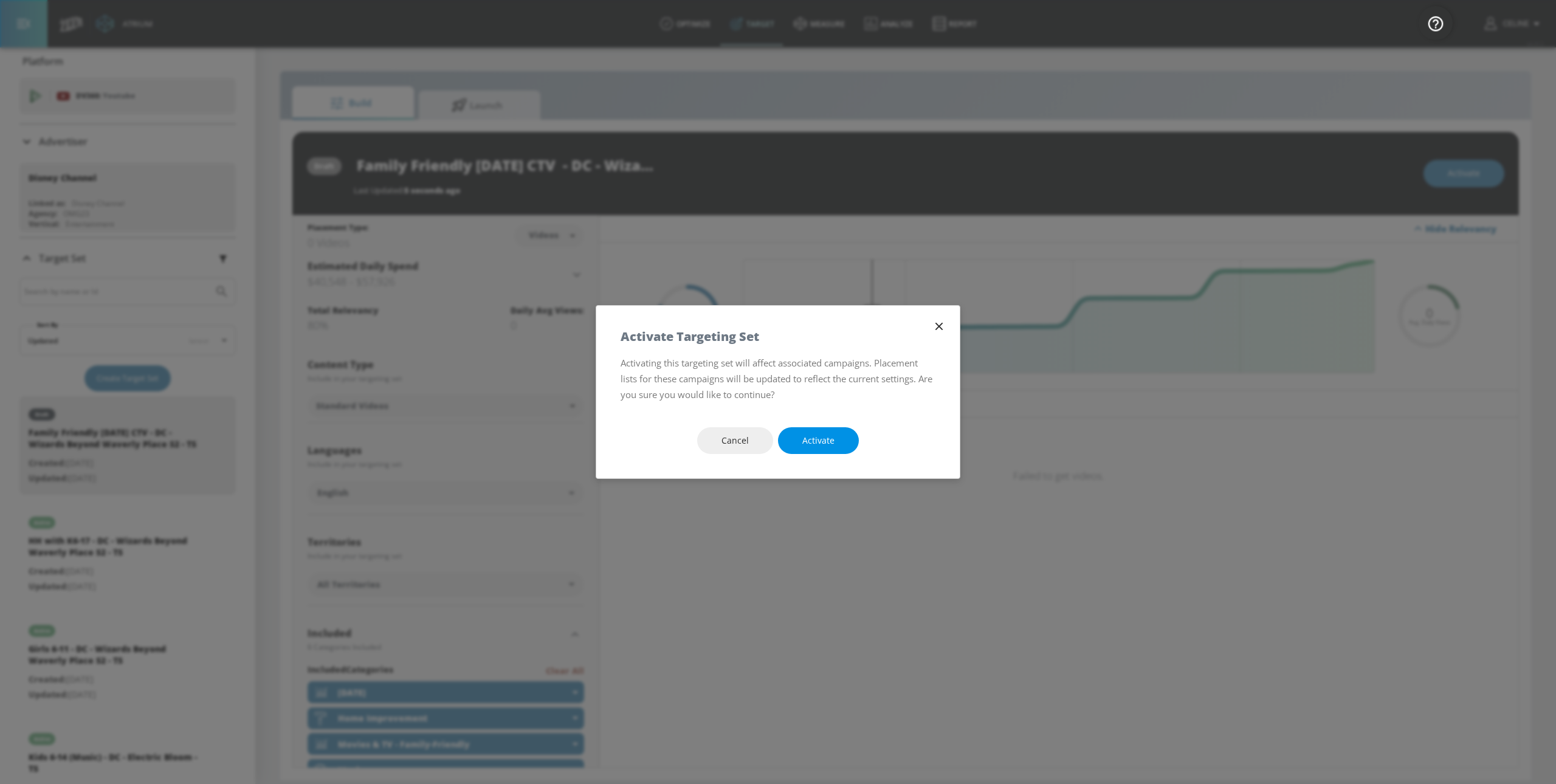
click at [812, 445] on span "Activate" at bounding box center [818, 441] width 32 height 15
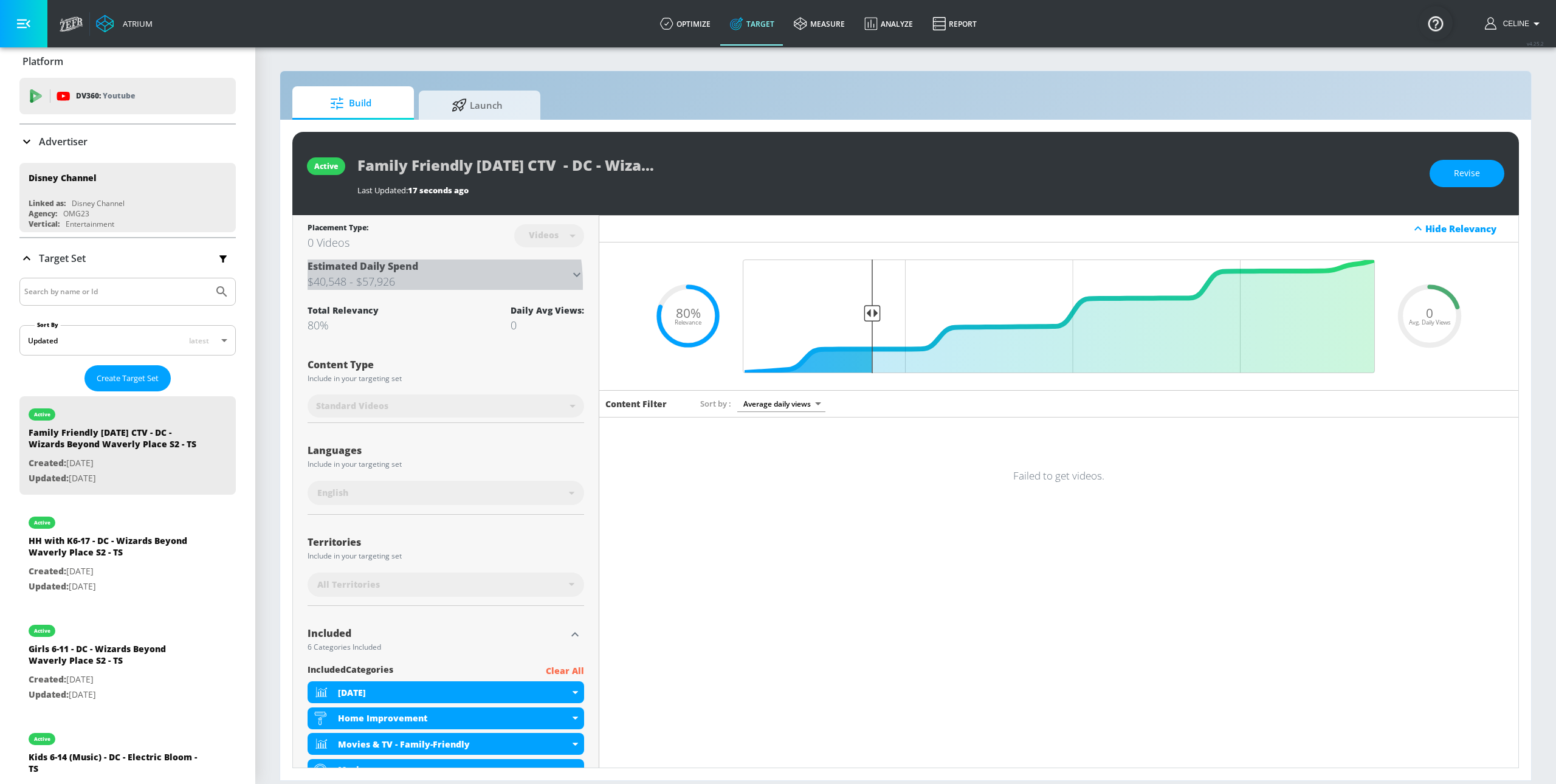
drag, startPoint x: 405, startPoint y: 285, endPoint x: 361, endPoint y: 277, distance: 44.7
click at [361, 277] on h3 "$40,548 - $57,926" at bounding box center [439, 281] width 262 height 17
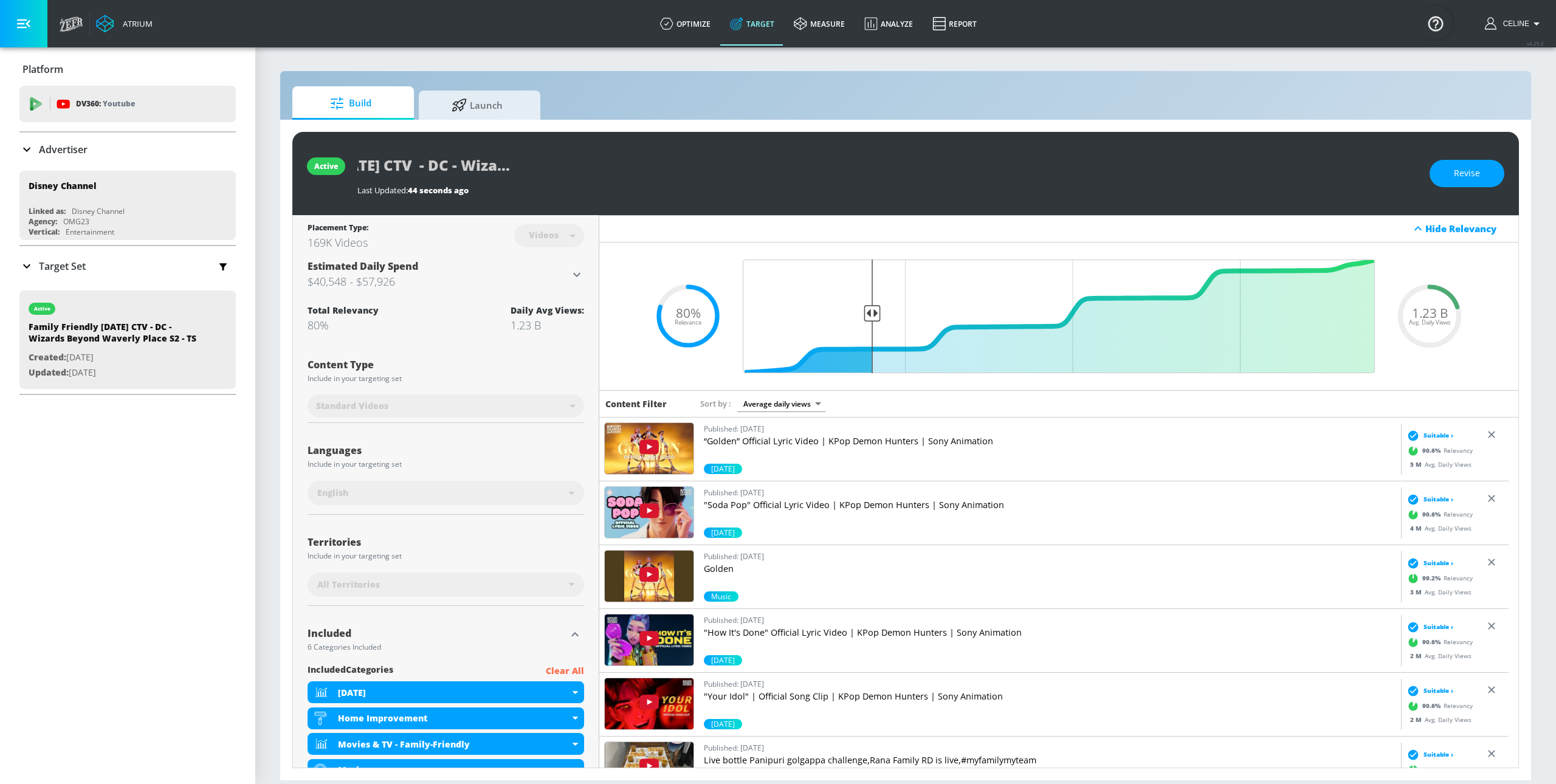
scroll to position [0, 216]
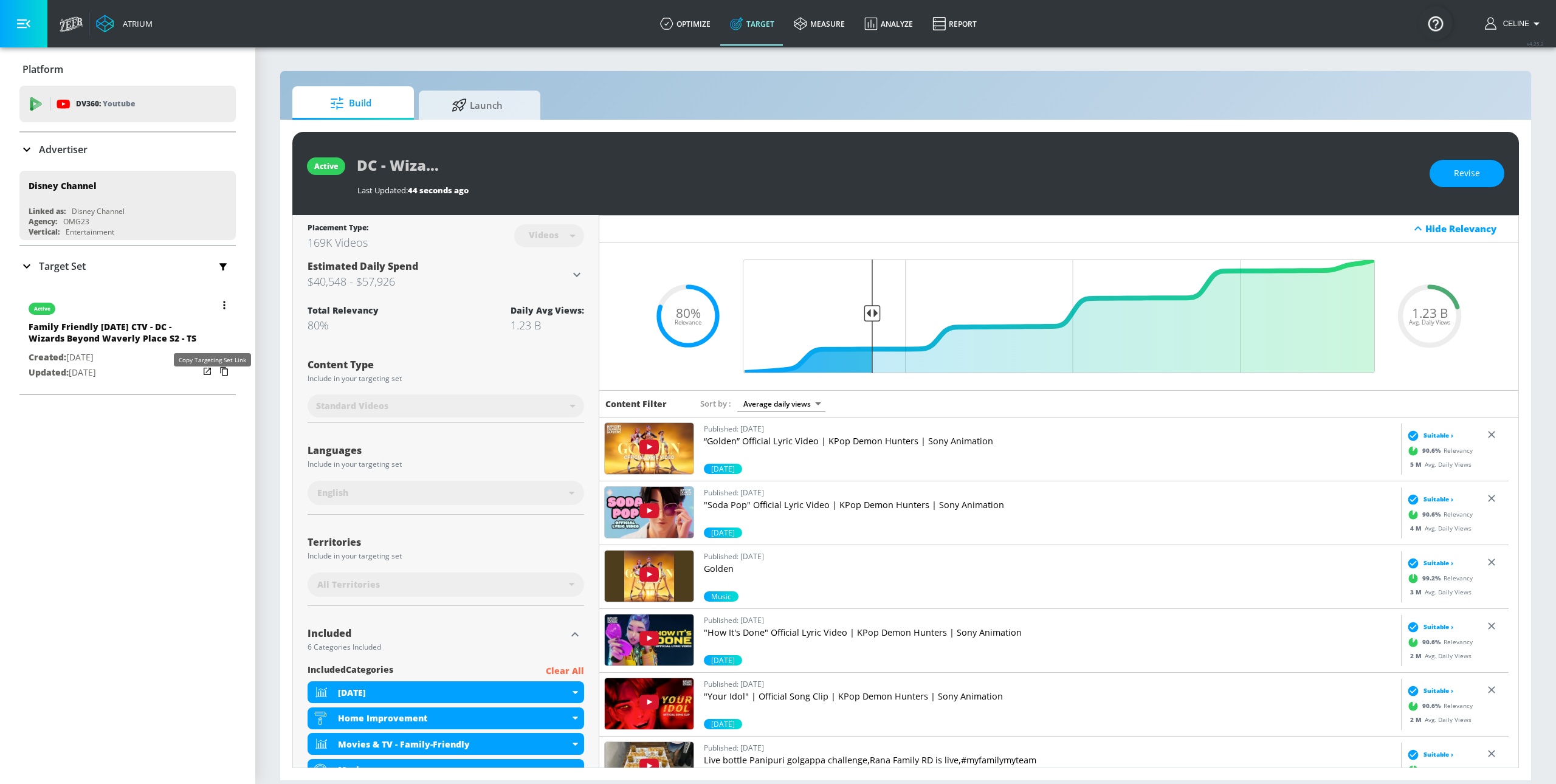
click at [220, 376] on icon "button" at bounding box center [224, 371] width 8 height 9
